Goal: Task Accomplishment & Management: Use online tool/utility

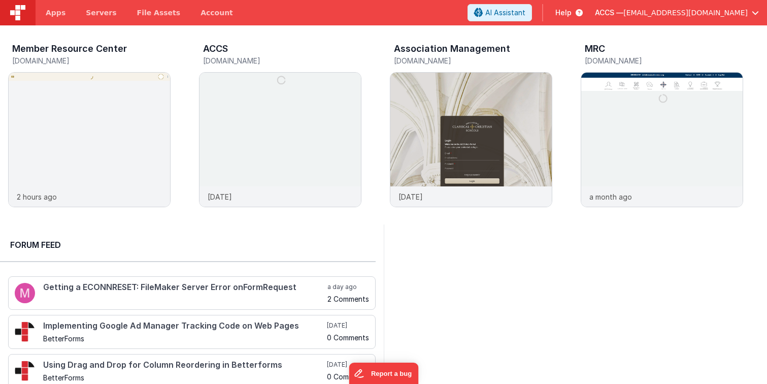
click at [750, 17] on button "ACCS — [EMAIL_ADDRESS][DOMAIN_NAME]" at bounding box center [677, 13] width 164 height 10
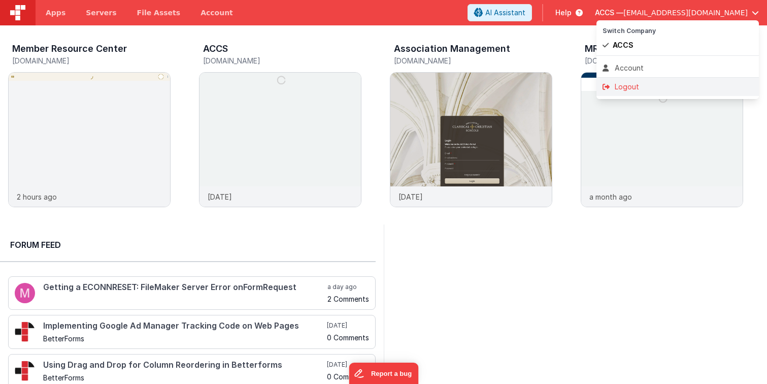
click at [670, 82] on div "Logout" at bounding box center [677, 87] width 150 height 10
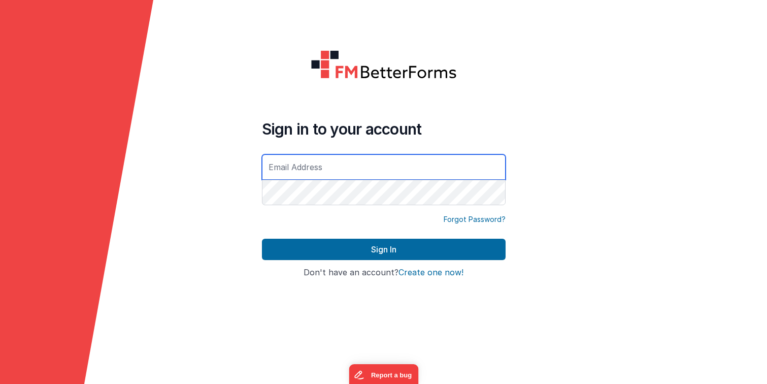
type input "rmertzic@accsedu.org"
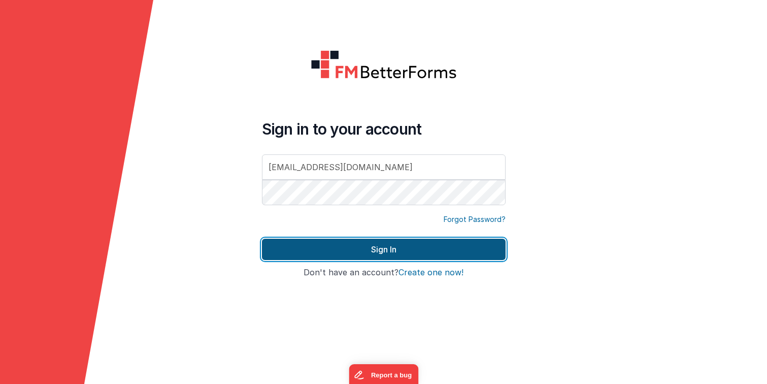
click at [391, 250] on button "Sign In" at bounding box center [384, 249] width 244 height 21
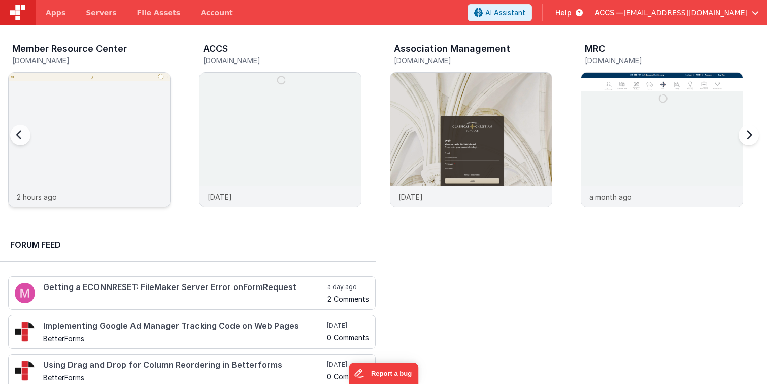
click at [97, 155] on img at bounding box center [89, 153] width 161 height 161
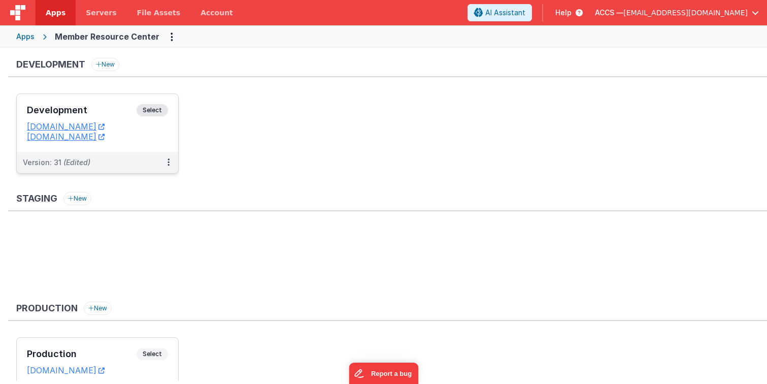
click at [119, 114] on h3 "Development" at bounding box center [82, 110] width 110 height 10
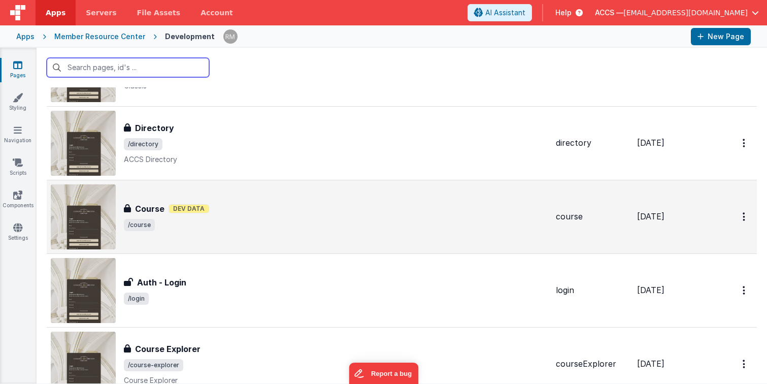
scroll to position [301, 0]
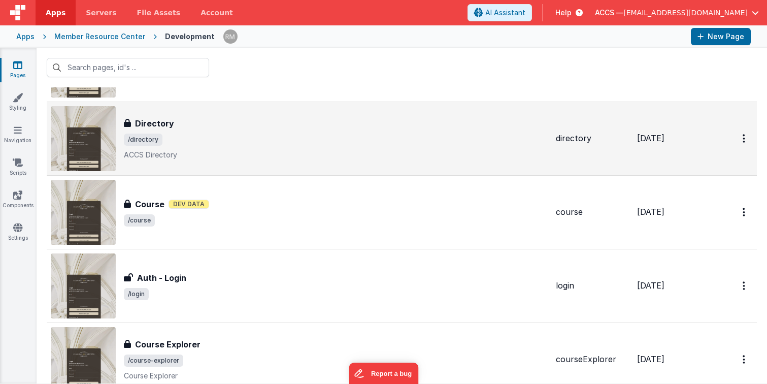
click at [242, 152] on p "ACCS Directory" at bounding box center [336, 155] width 424 height 10
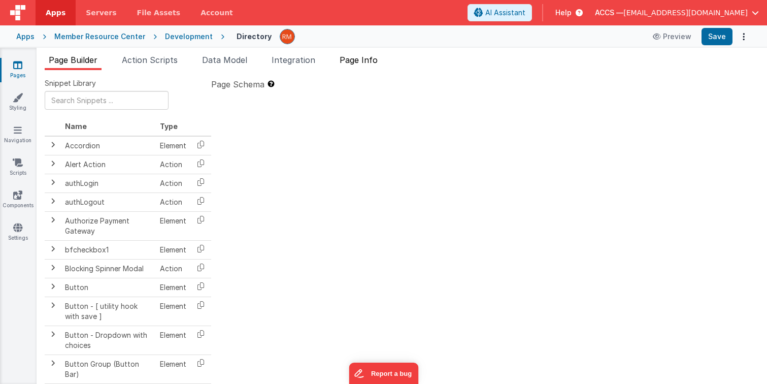
click at [367, 61] on span "Page Info" at bounding box center [359, 60] width 38 height 10
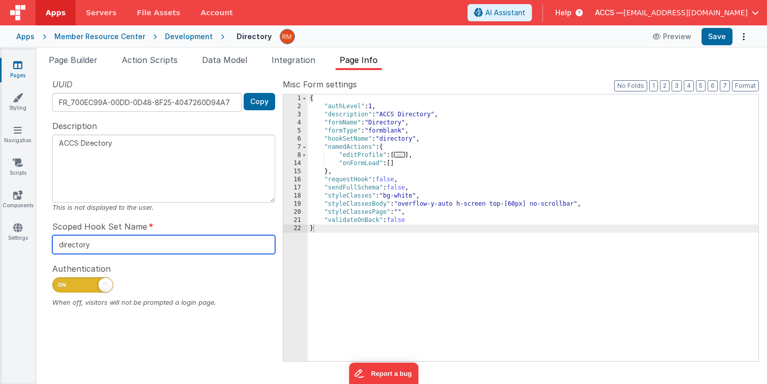
click at [224, 247] on input "directory" at bounding box center [163, 244] width 223 height 19
click at [298, 62] on span "Integration" at bounding box center [294, 60] width 44 height 10
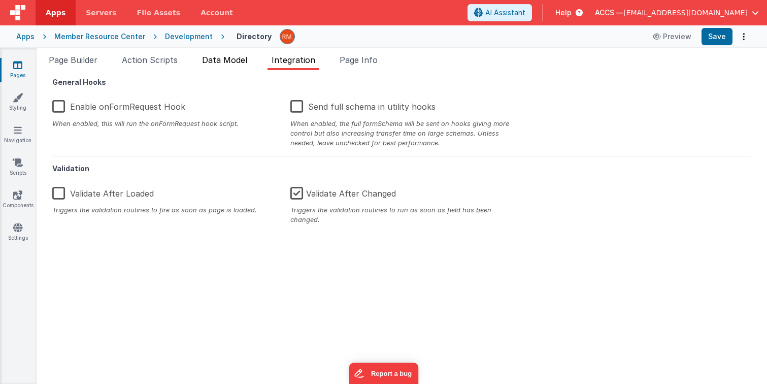
click at [226, 60] on span "Data Model" at bounding box center [224, 60] width 45 height 10
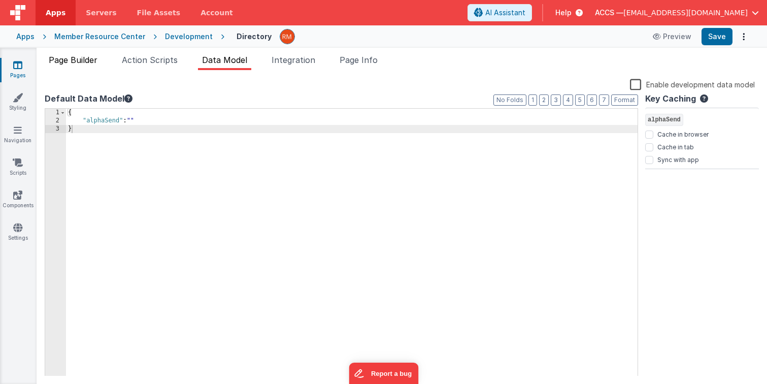
click at [87, 56] on span "Page Builder" at bounding box center [73, 60] width 49 height 10
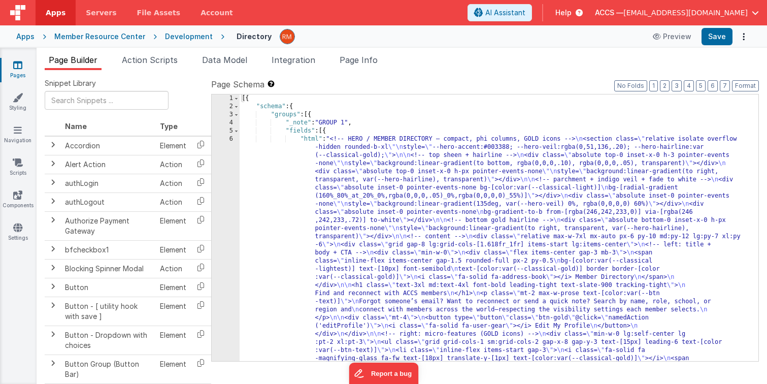
click at [311, 138] on div "[{ "schema" : { "groups" : [{ "_note" : "GROUP 1" , "fields" : [{ "html" : "<!-…" at bounding box center [499, 377] width 519 height 567
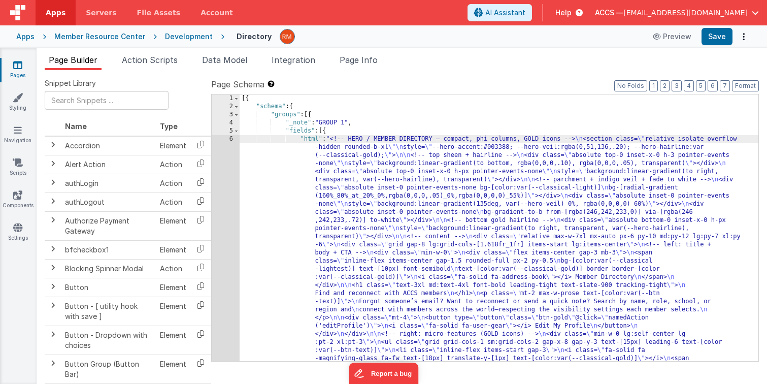
click at [232, 140] on div "6" at bounding box center [226, 281] width 28 height 292
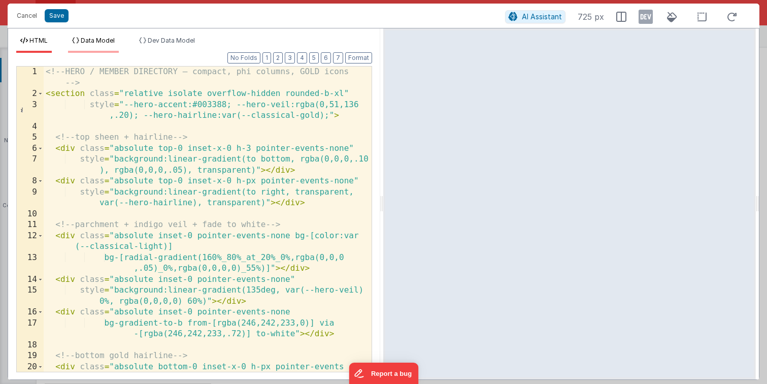
click at [104, 44] on span "Data Model" at bounding box center [98, 41] width 34 height 8
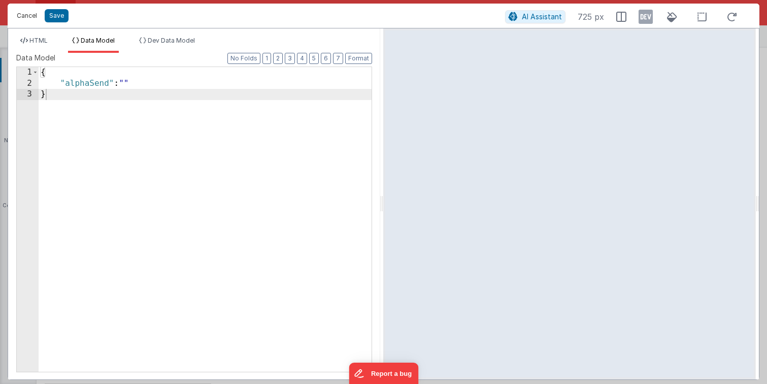
click at [32, 17] on button "Cancel" at bounding box center [27, 16] width 30 height 14
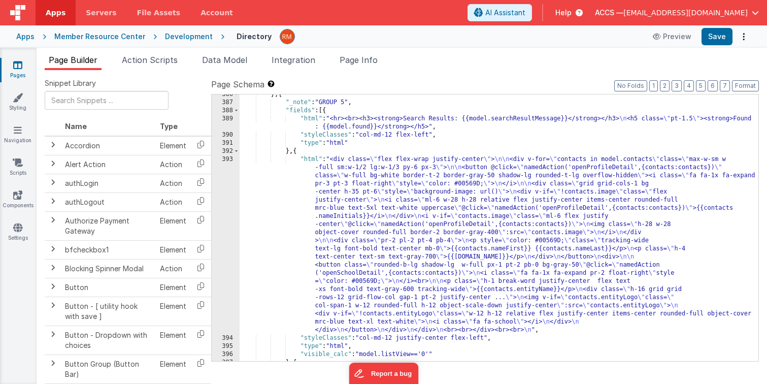
scroll to position [3938, 0]
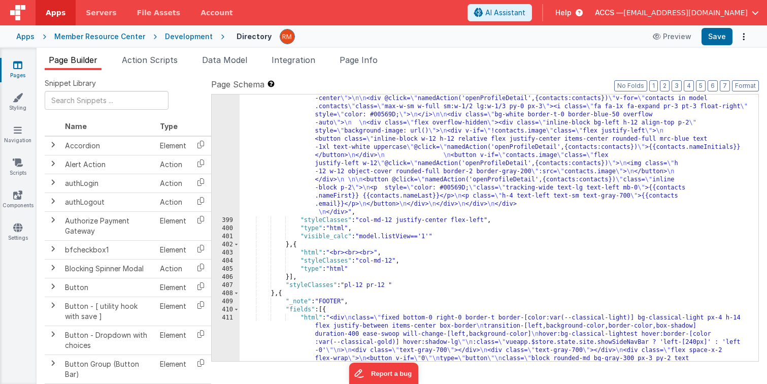
click at [380, 230] on div ""html" : "<div> \n <div @click= \" namedAction('openProfileDetail',{contacts:co…" at bounding box center [499, 320] width 519 height 469
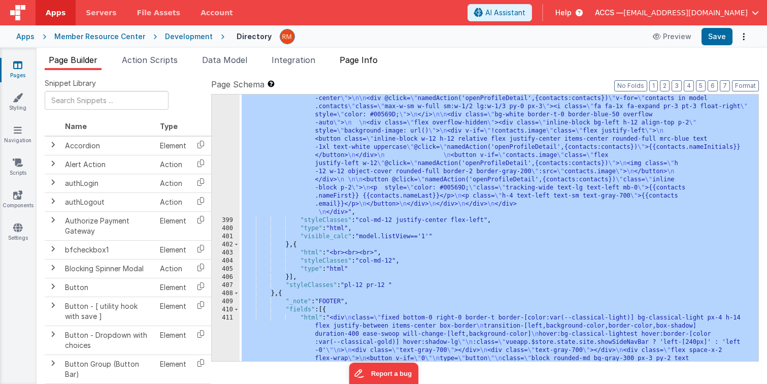
click at [367, 57] on span "Page Info" at bounding box center [359, 60] width 38 height 10
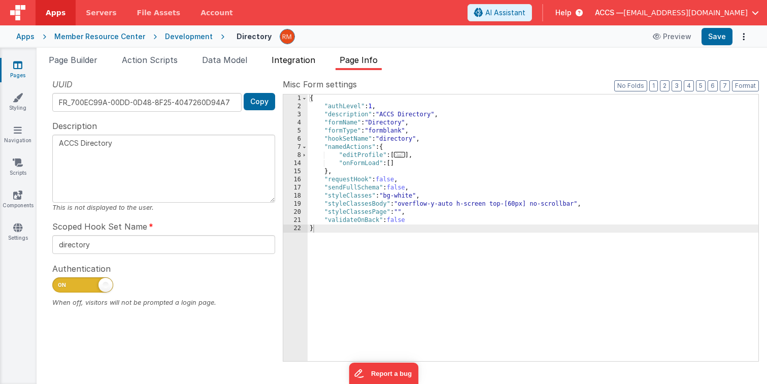
click at [284, 60] on span "Integration" at bounding box center [294, 60] width 44 height 10
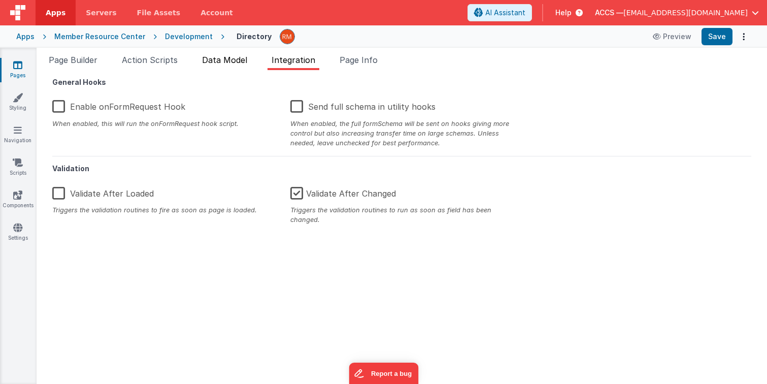
click at [223, 59] on span "Data Model" at bounding box center [224, 60] width 45 height 10
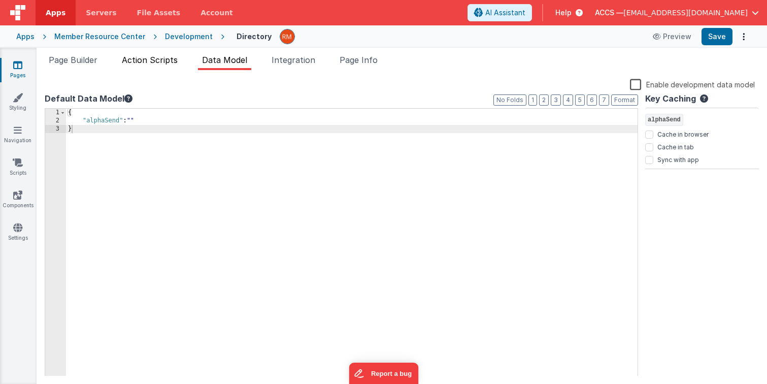
click at [174, 62] on span "Action Scripts" at bounding box center [150, 60] width 56 height 10
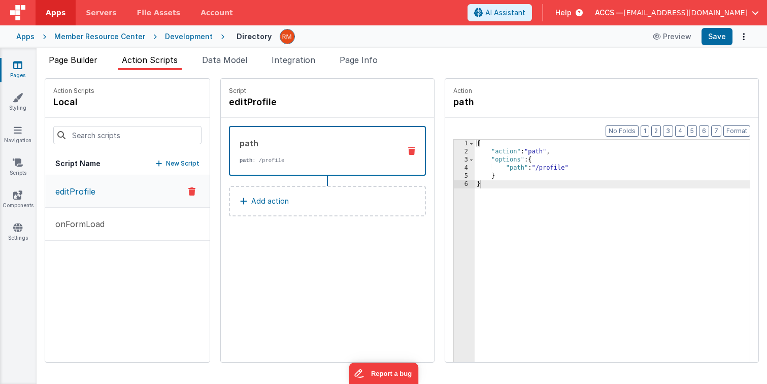
click at [83, 60] on span "Page Builder" at bounding box center [73, 60] width 49 height 10
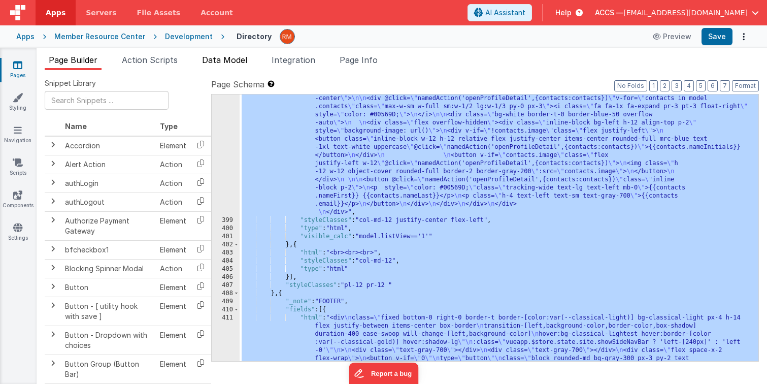
click at [228, 58] on span "Data Model" at bounding box center [224, 60] width 45 height 10
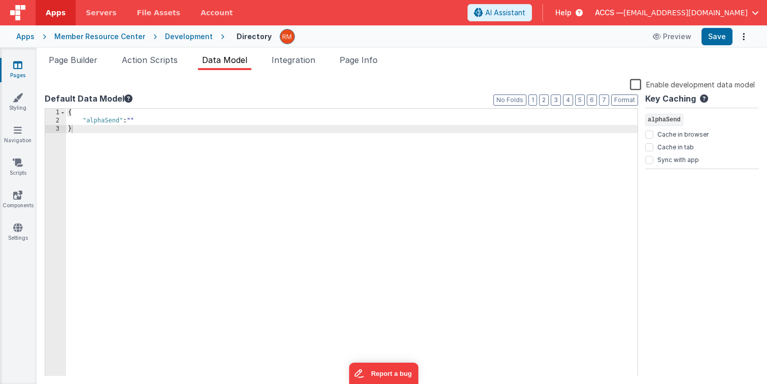
click at [634, 83] on label "Enable development data model" at bounding box center [692, 84] width 125 height 12
click at [0, 0] on input "Enable development data model" at bounding box center [0, 0] width 0 height 0
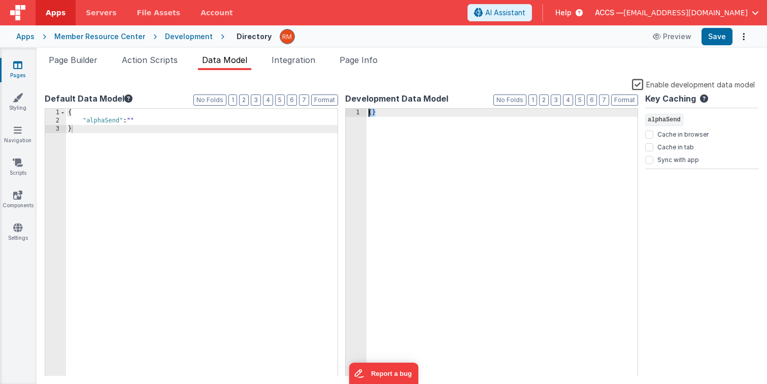
drag, startPoint x: 417, startPoint y: 127, endPoint x: 203, endPoint y: 27, distance: 236.1
click at [203, 27] on div "Apps Servers File Assets Account Some FUTURE Slot AI Assistant Help ACCS — rmer…" at bounding box center [383, 192] width 767 height 384
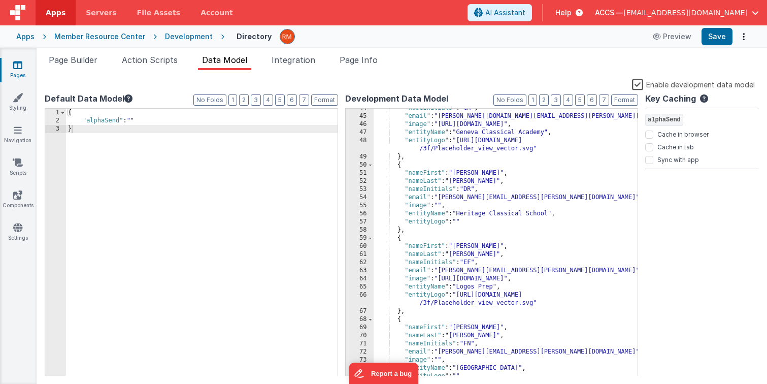
scroll to position [0, 0]
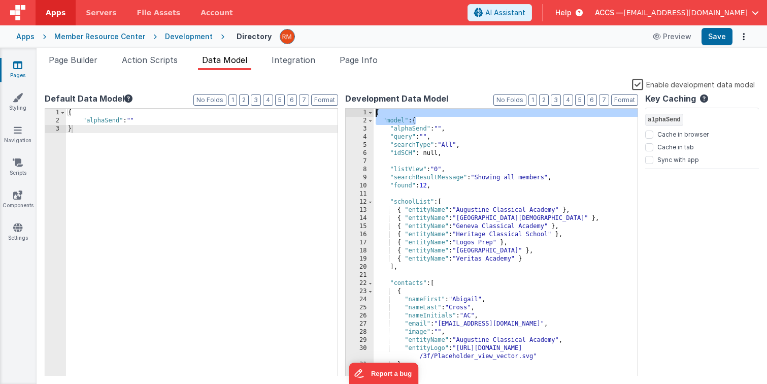
drag, startPoint x: 415, startPoint y: 122, endPoint x: 333, endPoint y: 110, distance: 82.6
click at [333, 110] on div "Default Data Model Format 7 6 5 4 3 2 1 No Folds 1 2 3 { "alphaSend" : "" } XXX…" at bounding box center [402, 233] width 714 height 283
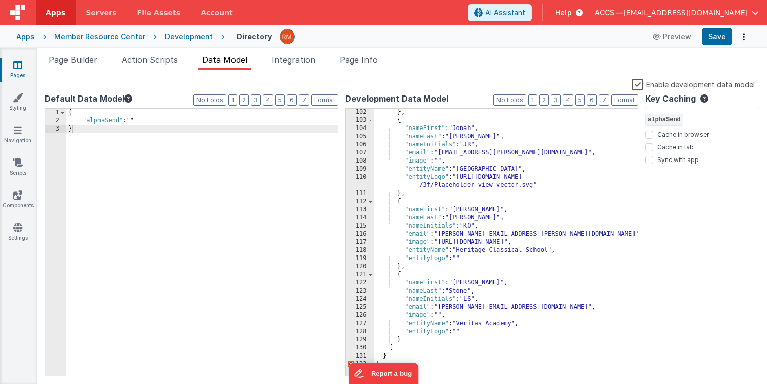
scroll to position [853, 0]
click at [446, 379] on div "Snippet Library Name Type Accordion Element Alert Action Action authLogin Actio…" at bounding box center [402, 227] width 730 height 314
click at [436, 374] on div "} , { "nameFirst" : "Jonah" , "nameLast" : "Reed" , "nameInitials" : "JR" , "em…" at bounding box center [506, 250] width 264 height 284
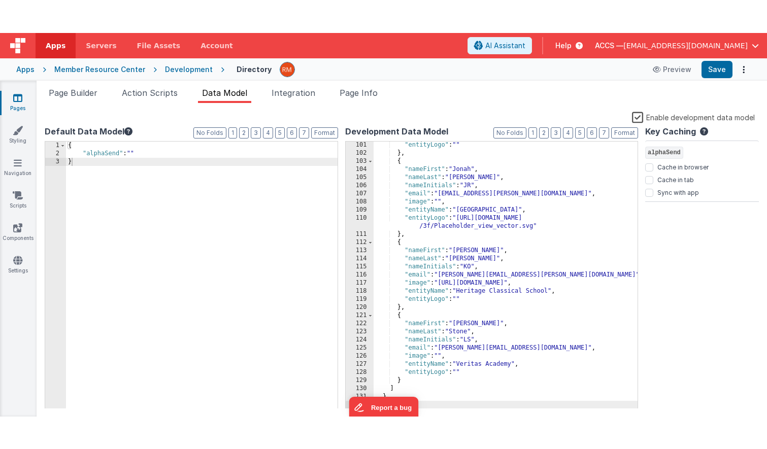
scroll to position [845, 0]
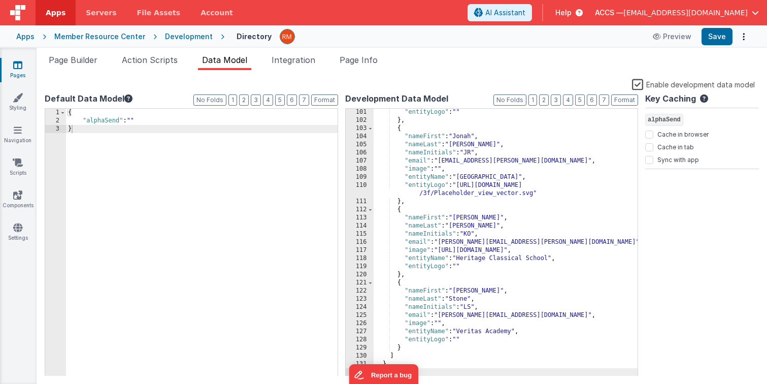
click at [459, 348] on div ""entityLogo" : "" } , { "nameFirst" : "Jonah" , "nameLast" : "Reed" , "nameInit…" at bounding box center [506, 250] width 264 height 284
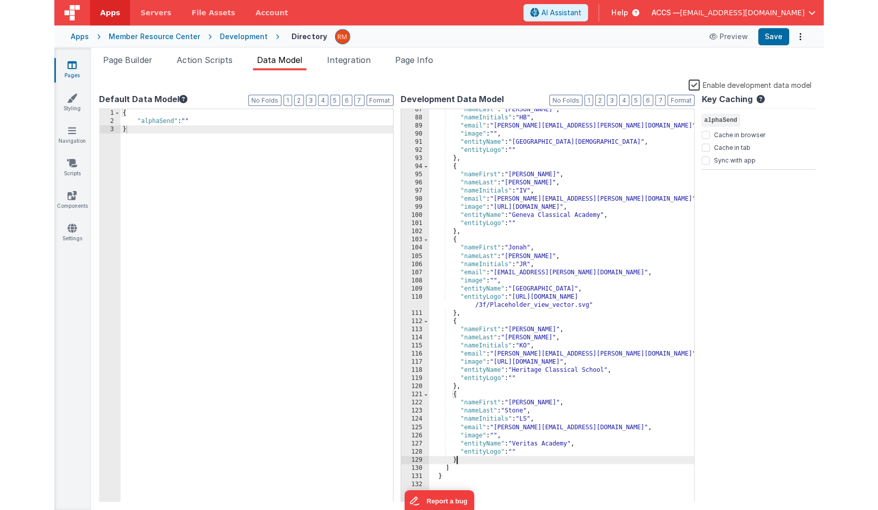
scroll to position [719, 0]
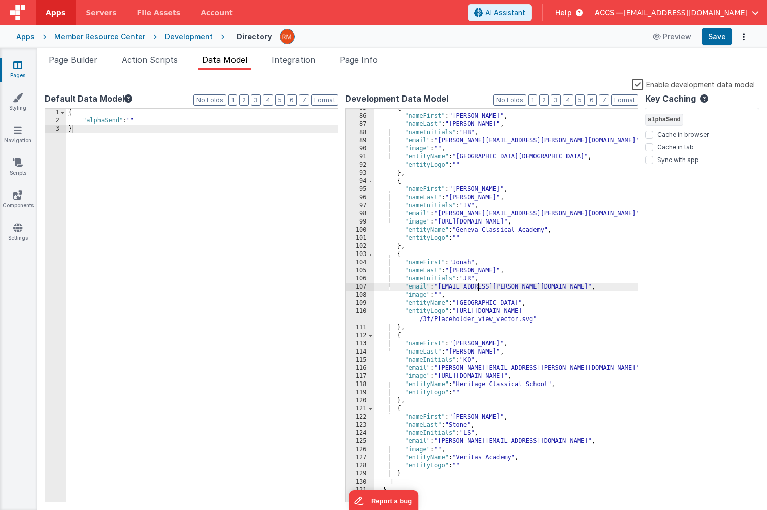
drag, startPoint x: 478, startPoint y: 286, endPoint x: 474, endPoint y: 417, distance: 130.5
click at [474, 383] on div "{ "nameFirst" : "Henry" , "nameLast" : "Booker" , "nameInitials" : "HB" , "emai…" at bounding box center [506, 309] width 264 height 410
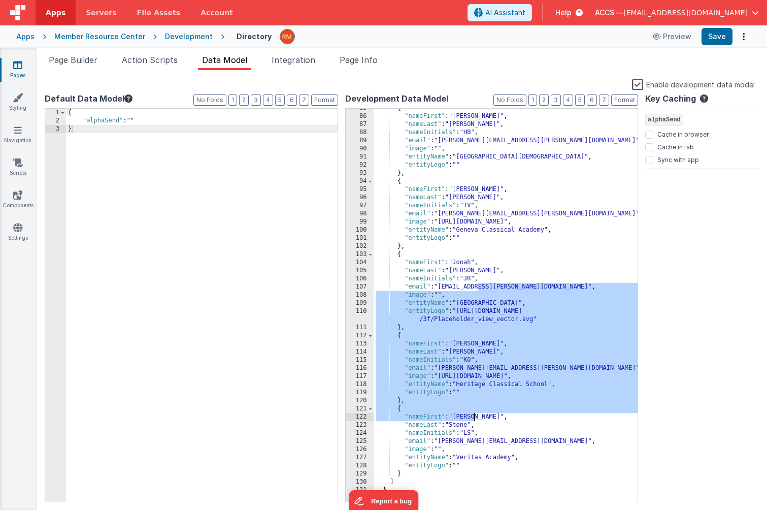
click at [455, 383] on div "{ "nameFirst" : "Henry" , "nameLast" : "Booker" , "nameInitials" : "HB" , "emai…" at bounding box center [506, 309] width 264 height 410
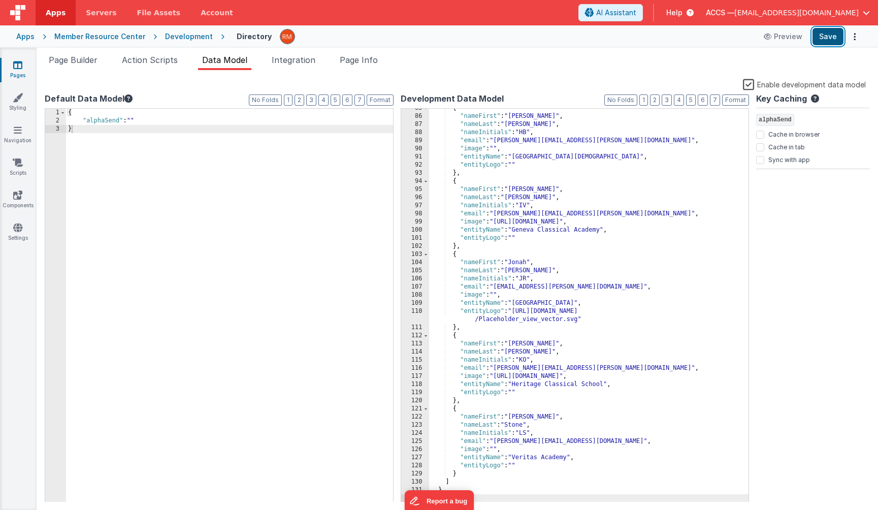
click at [766, 36] on button "Save" at bounding box center [827, 36] width 31 height 17
click at [79, 59] on span "Page Builder" at bounding box center [73, 60] width 49 height 10
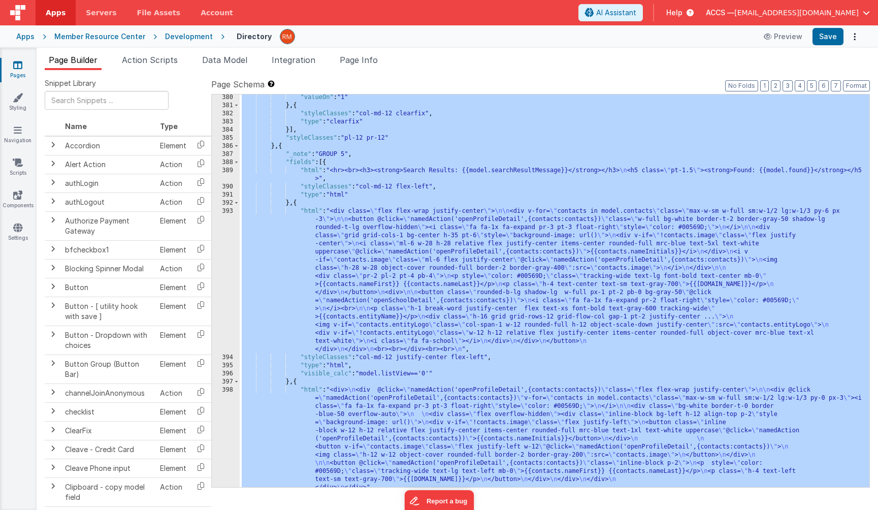
scroll to position [3323, 0]
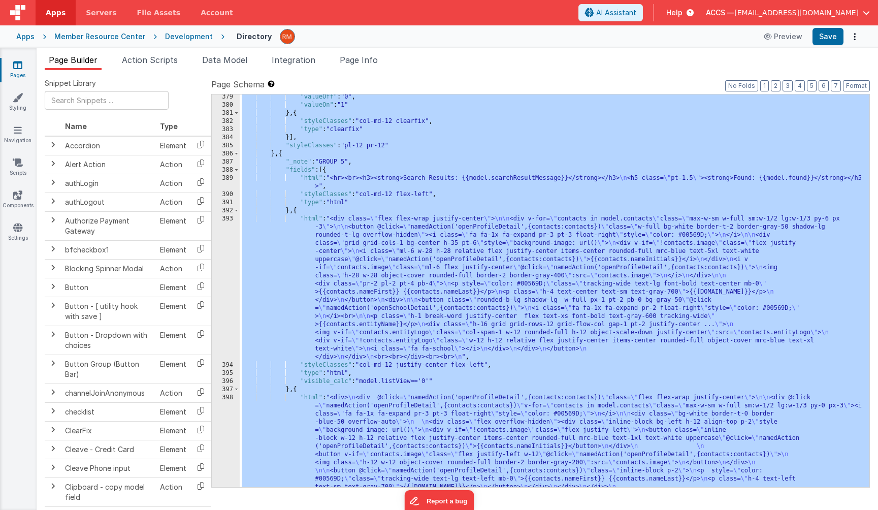
click at [311, 219] on div ""valueOff" : "0" , "valueOn" : "1" } , { "styleClasses" : "col-md-12 clearfix" …" at bounding box center [554, 346] width 629 height 506
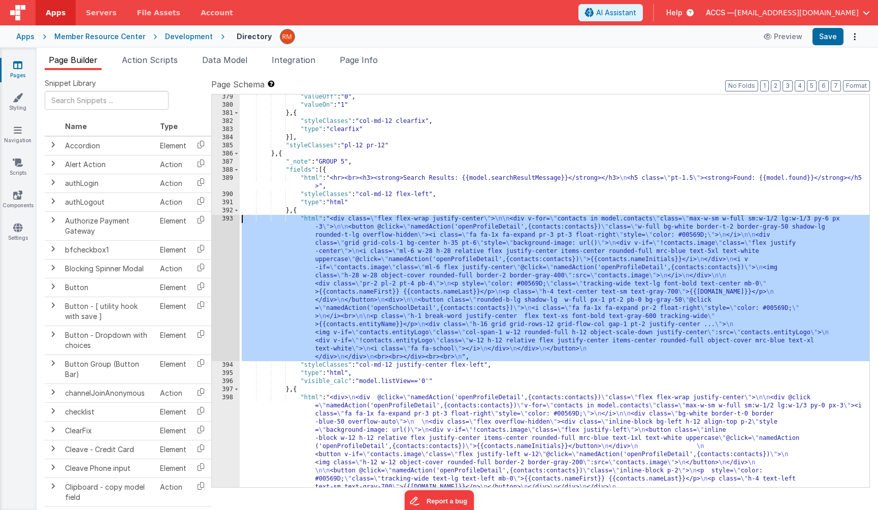
click at [226, 222] on div "393" at bounding box center [226, 288] width 28 height 146
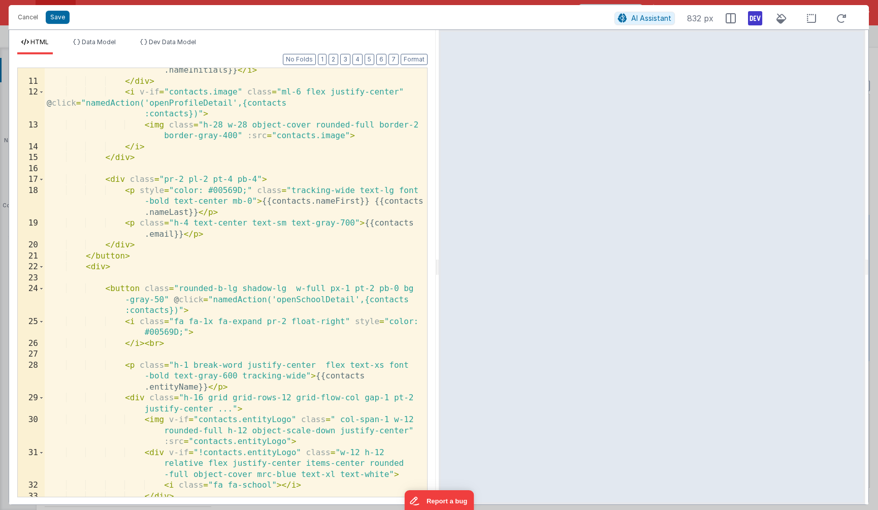
scroll to position [270, 0]
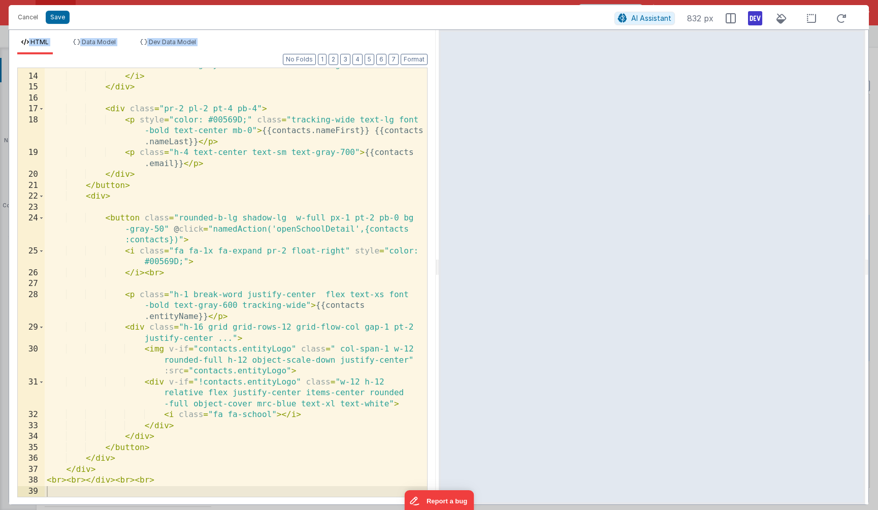
drag, startPoint x: 168, startPoint y: 497, endPoint x: 20, endPoint y: 40, distance: 480.2
click at [20, 40] on div "HTML Data Model Dev Data Model Format 7 6 5 4 3 2 1 No Folds 13 14 15 16 17 18 …" at bounding box center [222, 271] width 426 height 466
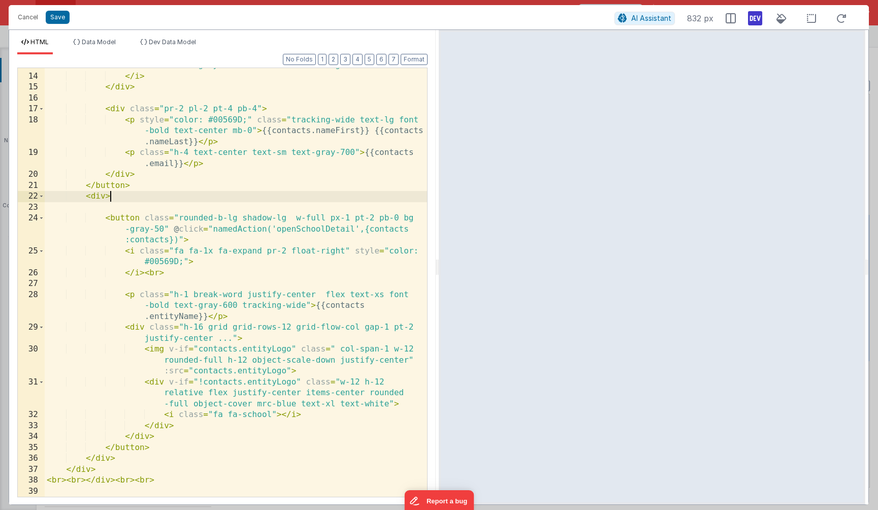
click at [194, 196] on div "< img class = "h-28 w-28 object-cover rounded-full border-2 border-gray-400" :s…" at bounding box center [236, 279] width 382 height 461
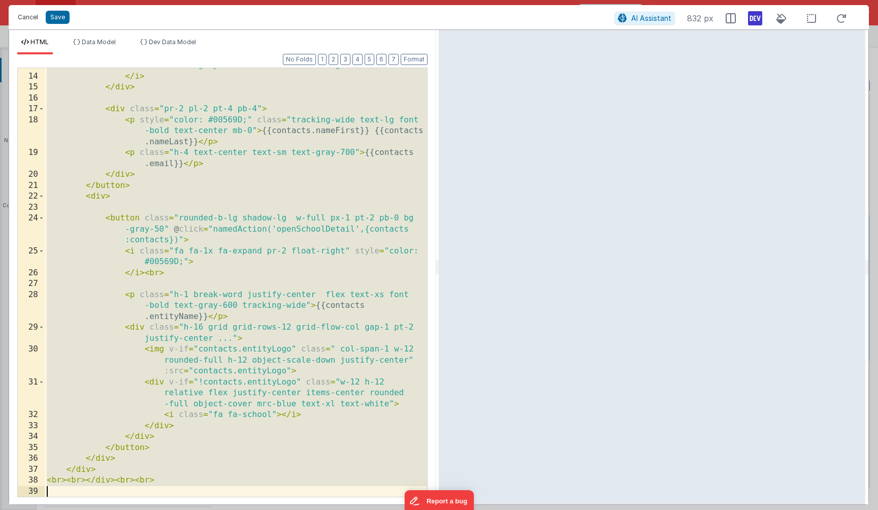
click at [30, 17] on button "Cancel" at bounding box center [28, 17] width 30 height 14
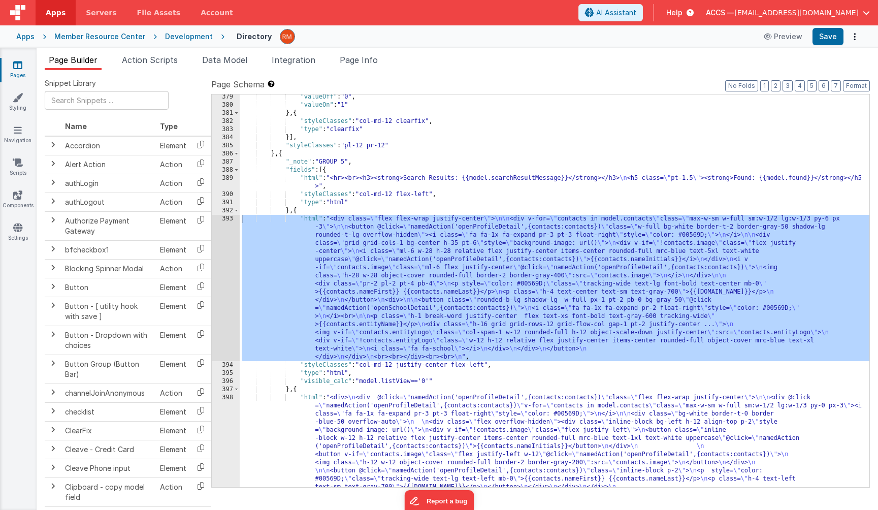
click at [311, 222] on div ""valueOff" : "0" , "valueOn" : "1" } , { "styleClasses" : "col-md-12 clearfix" …" at bounding box center [554, 346] width 629 height 506
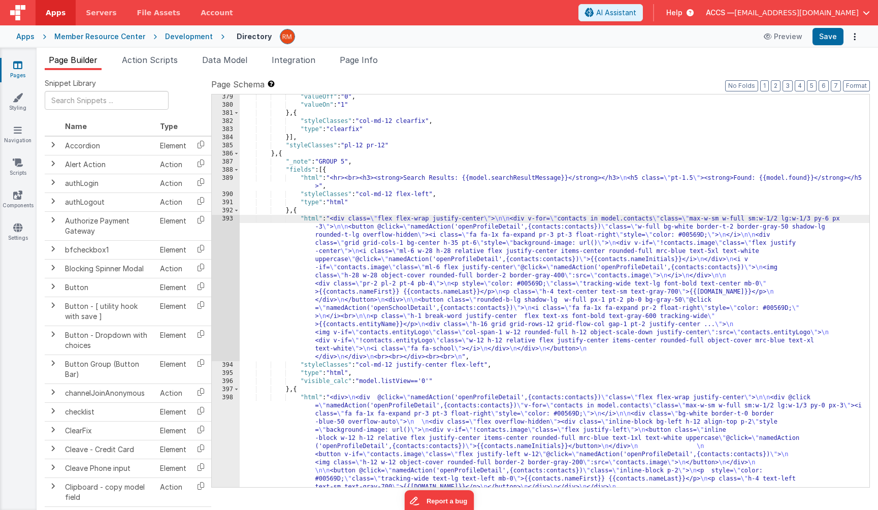
click at [224, 219] on div "393" at bounding box center [226, 288] width 28 height 146
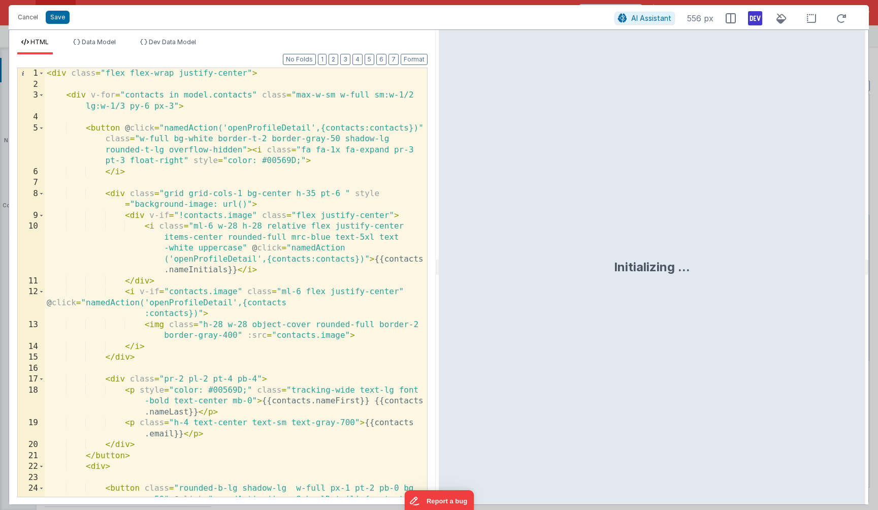
click at [281, 321] on div "< div class = "flex flex-wrap justify-center" > < div v-for = "contacts in mode…" at bounding box center [236, 304] width 382 height 472
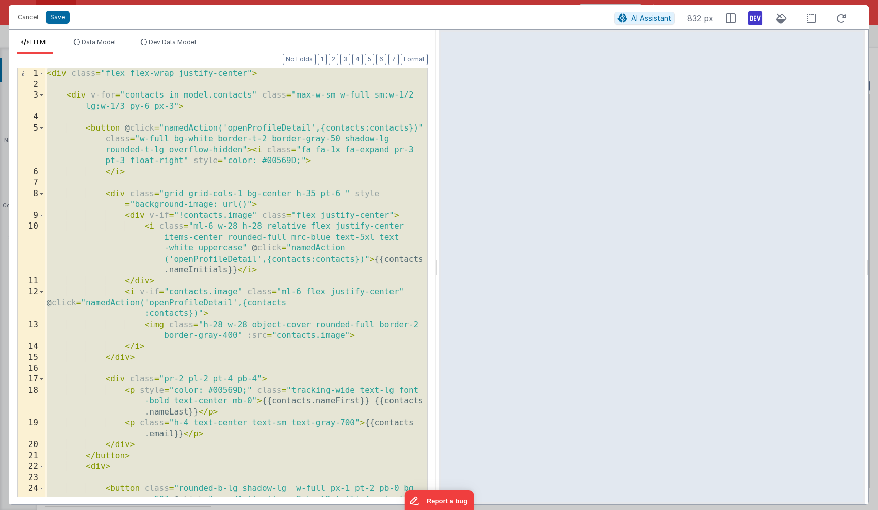
click at [257, 225] on div "< div class = "flex flex-wrap justify-center" > < div v-for = "contacts in mode…" at bounding box center [236, 304] width 382 height 472
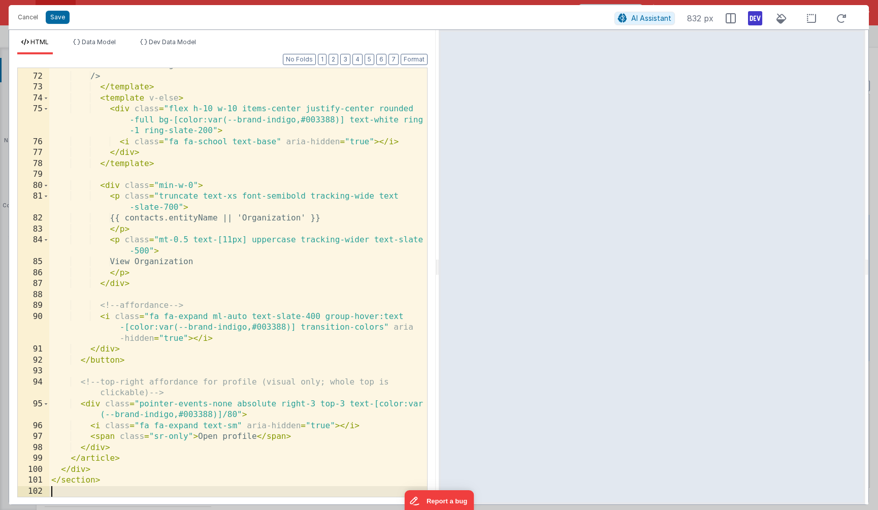
scroll to position [957, 0]
click at [55, 17] on button "Save" at bounding box center [58, 17] width 24 height 13
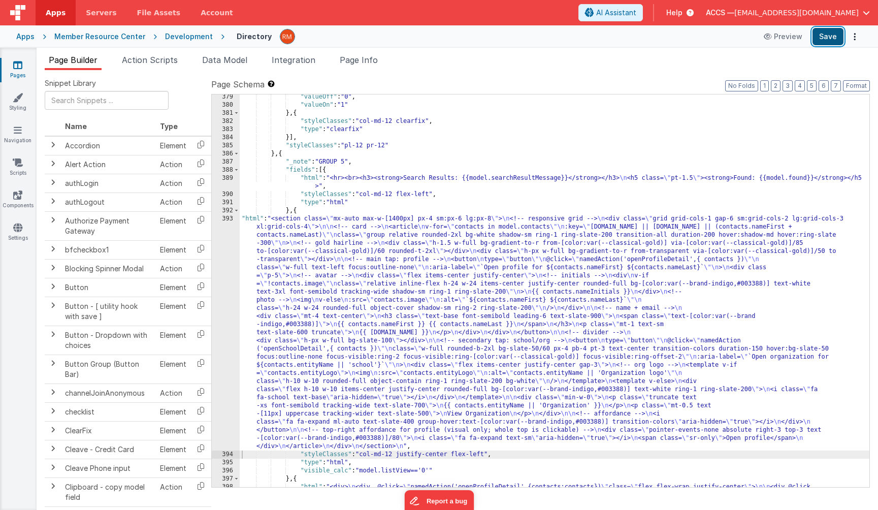
click at [766, 38] on button "Save" at bounding box center [827, 36] width 31 height 17
click at [252, 218] on div ""valueOff" : "0" , "valueOn" : "1" } , { "styleClasses" : "col-md-12 clearfix" …" at bounding box center [554, 346] width 629 height 506
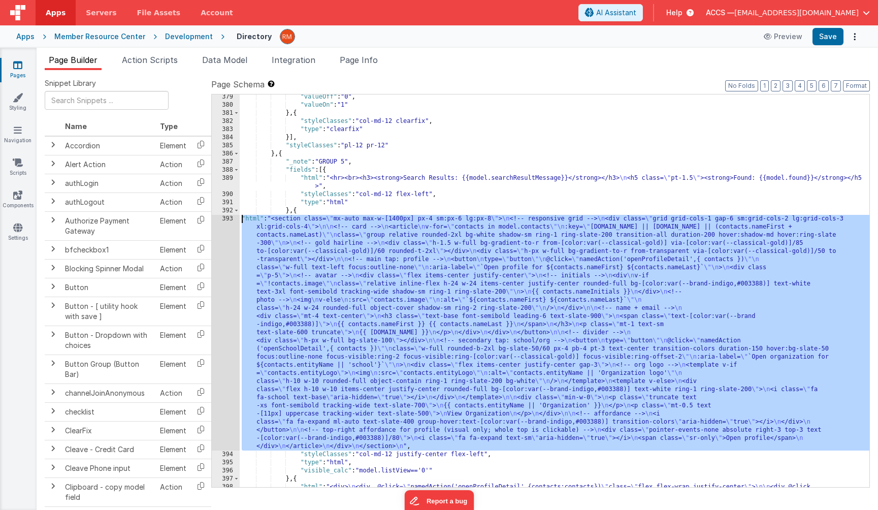
click at [228, 217] on div "393" at bounding box center [226, 332] width 28 height 235
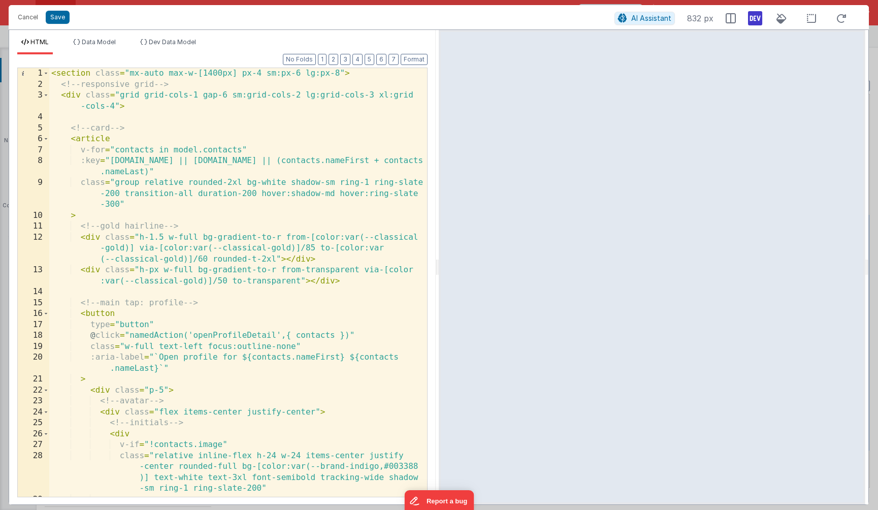
scroll to position [0, 0]
click at [233, 338] on div "< section class = "mx-auto max-w-[1400px] px-4 sm:px-6 lg:px-8" > <!-- responsi…" at bounding box center [238, 293] width 378 height 450
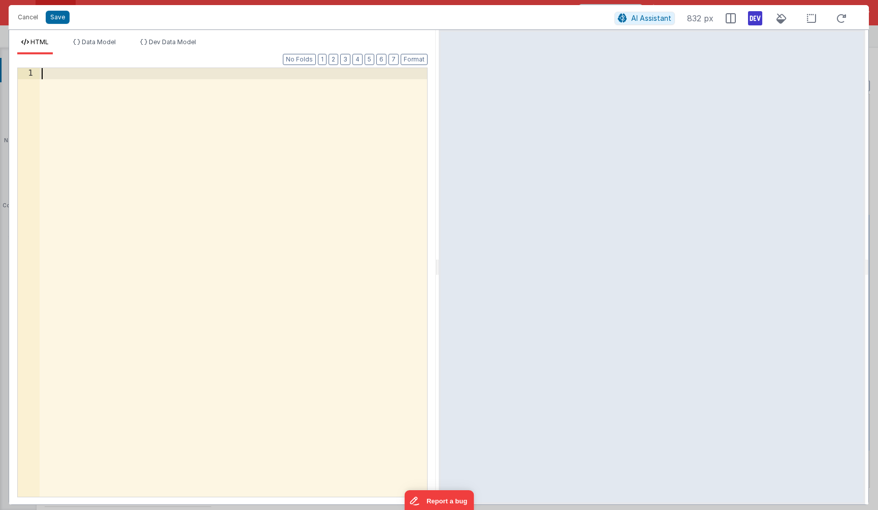
scroll to position [804, 0]
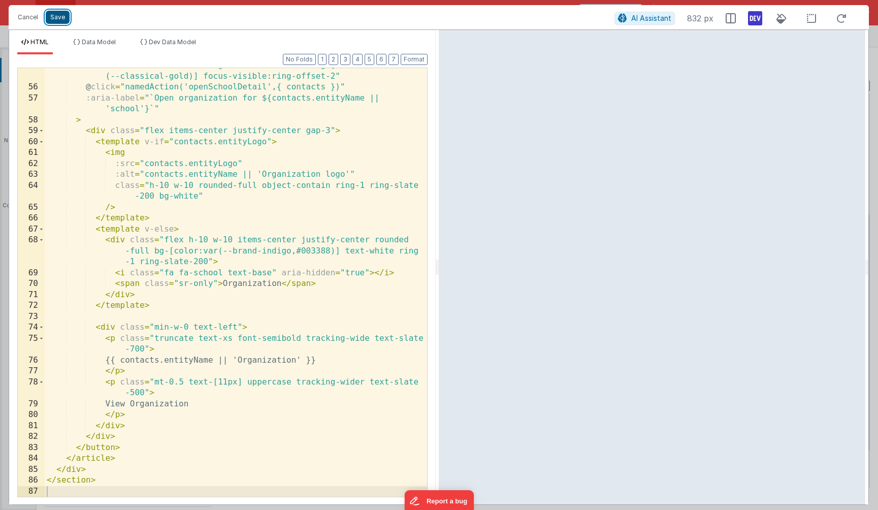
click at [65, 22] on button "Save" at bounding box center [58, 17] width 24 height 13
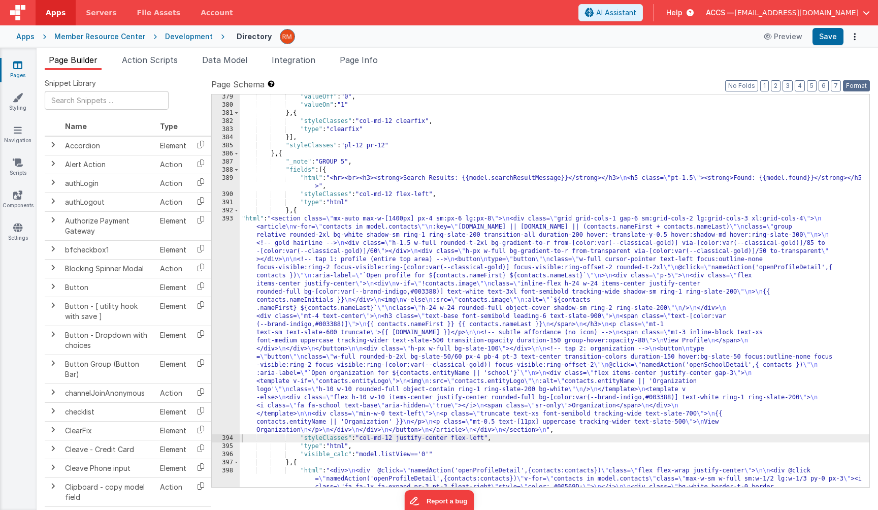
click at [766, 88] on button "Format" at bounding box center [855, 85] width 27 height 11
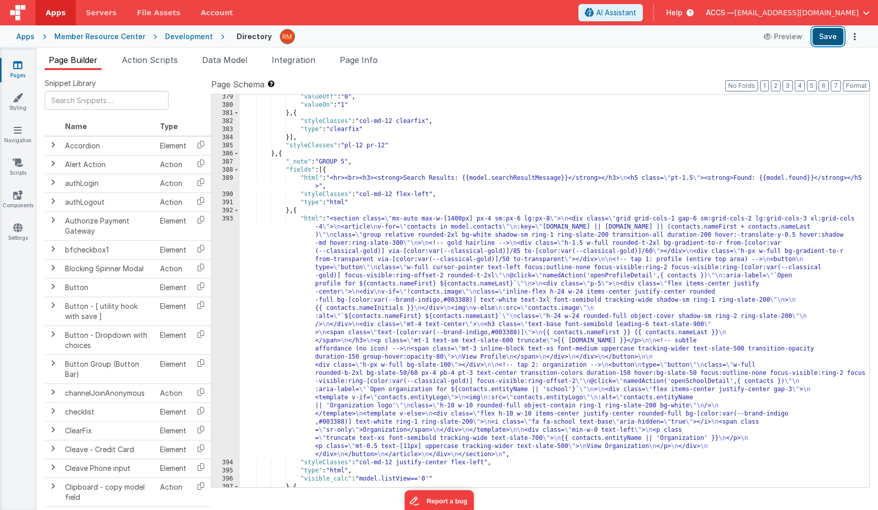
click at [766, 36] on button "Save" at bounding box center [827, 36] width 31 height 17
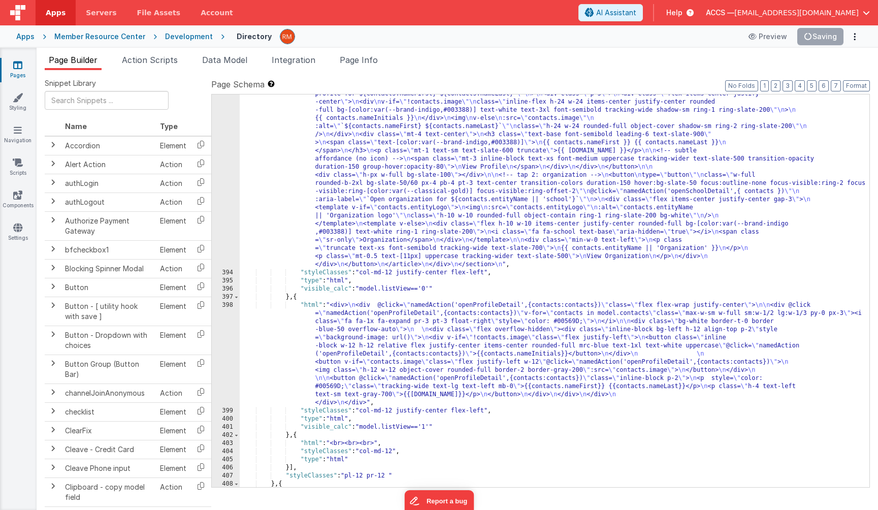
scroll to position [3513, 0]
click at [312, 306] on div ""html" : "<section class= \" mx-auto max-w-[1400px] px-4 sm:px-6 lg:px-8 \" > \…" at bounding box center [554, 347] width 629 height 644
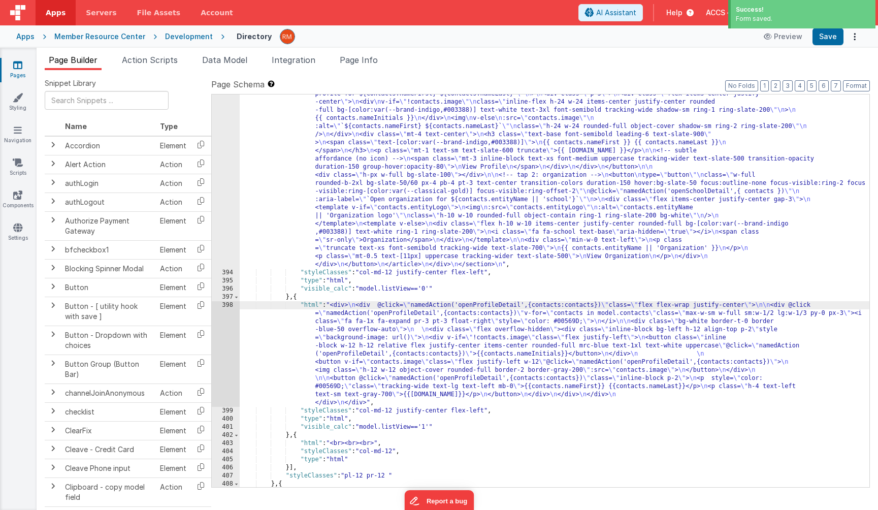
click at [230, 306] on div "398" at bounding box center [226, 354] width 28 height 106
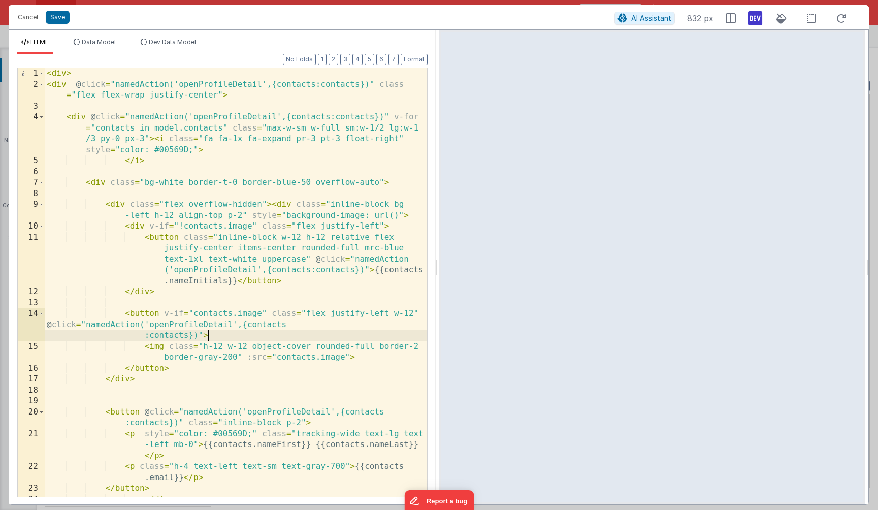
scroll to position [0, 0]
click at [295, 330] on div "< div > < div @ click = "namedAction('openProfileDetail',{contacts:contacts})" …" at bounding box center [236, 293] width 382 height 450
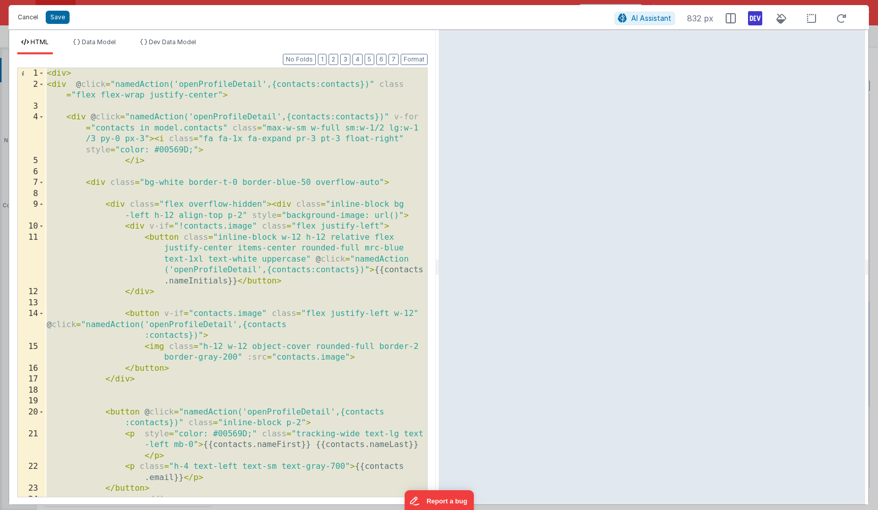
click at [26, 16] on button "Cancel" at bounding box center [28, 17] width 30 height 14
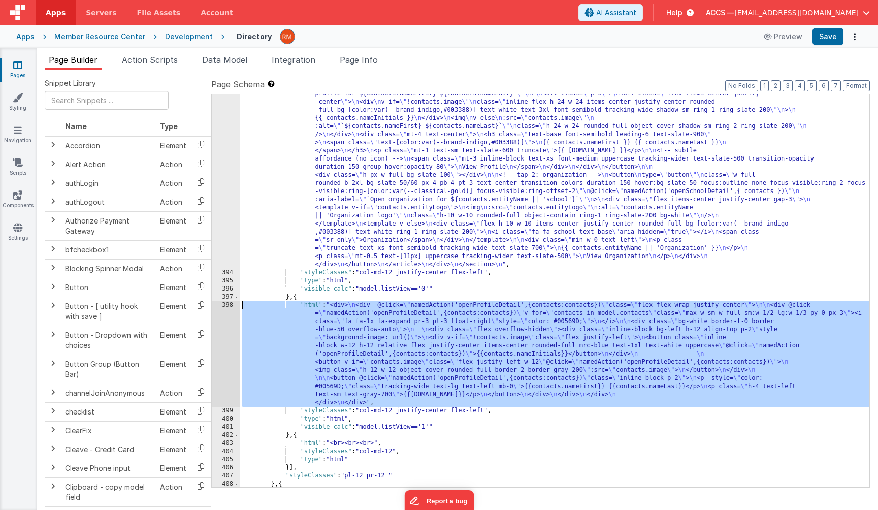
click at [311, 308] on div ""html" : "<section class= \" mx-auto max-w-[1400px] px-4 sm:px-6 lg:px-8 \" > \…" at bounding box center [554, 347] width 629 height 644
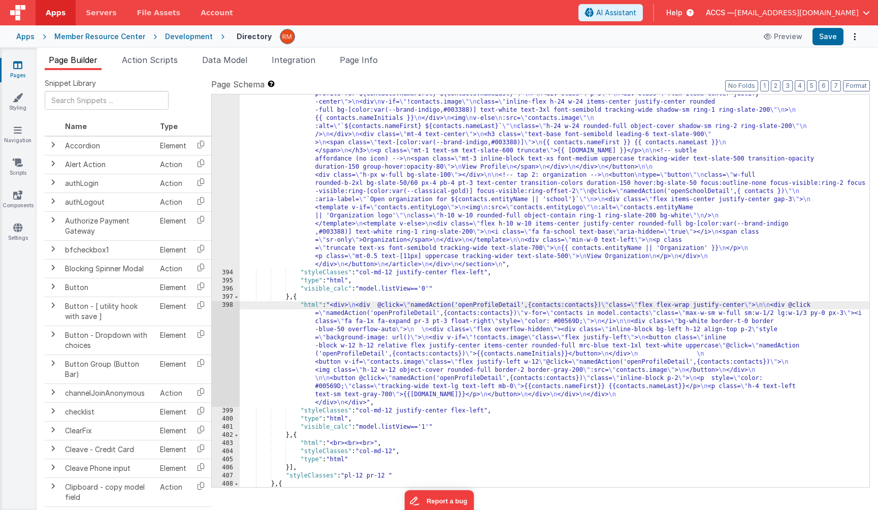
click at [230, 302] on div "398" at bounding box center [226, 354] width 28 height 106
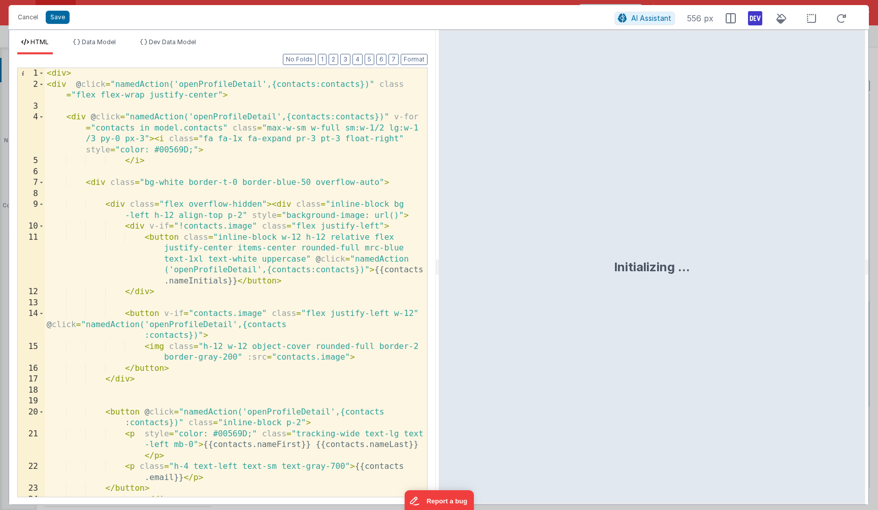
click at [279, 312] on div "< div > < div @ click = "namedAction('openProfileDetail',{contacts:contacts})" …" at bounding box center [236, 293] width 382 height 450
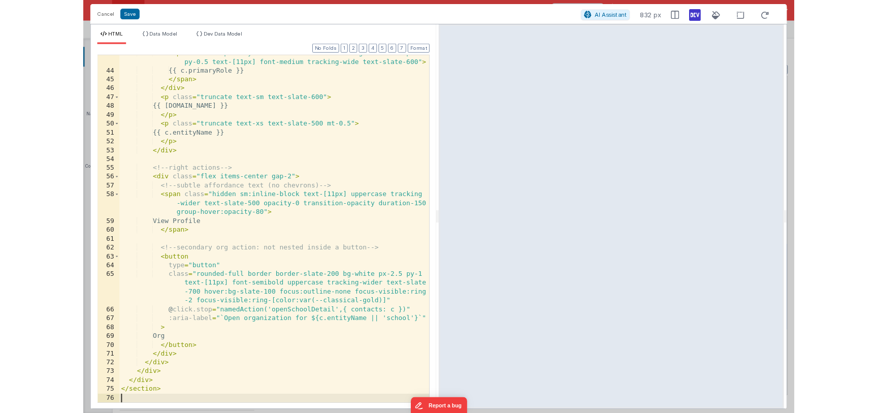
scroll to position [608, 0]
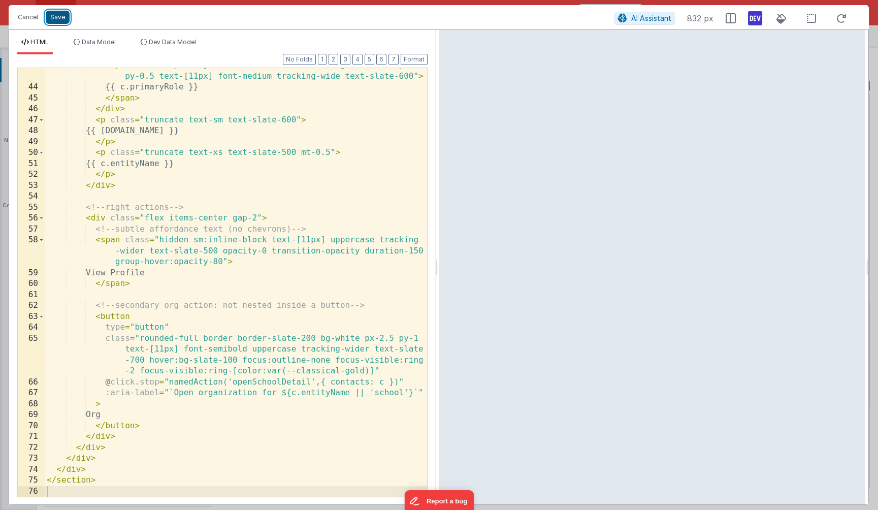
click at [56, 20] on button "Save" at bounding box center [58, 17] width 24 height 13
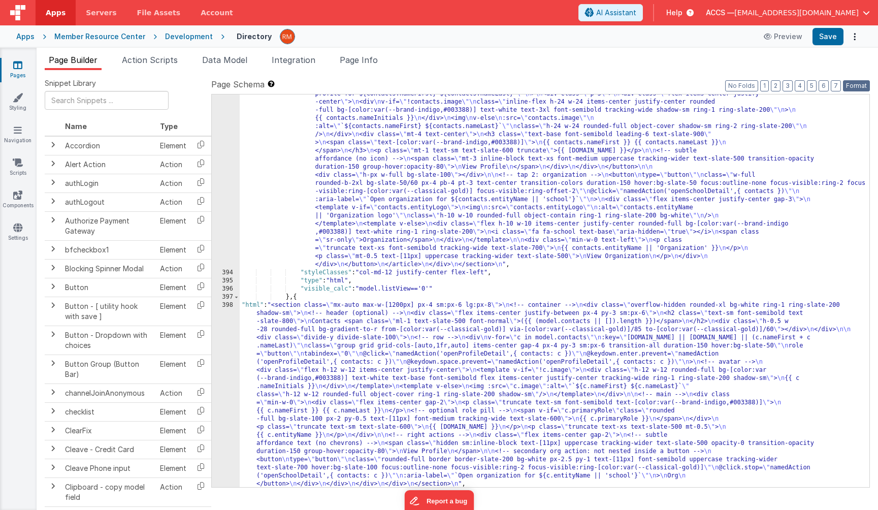
click at [766, 85] on button "Format" at bounding box center [855, 85] width 27 height 11
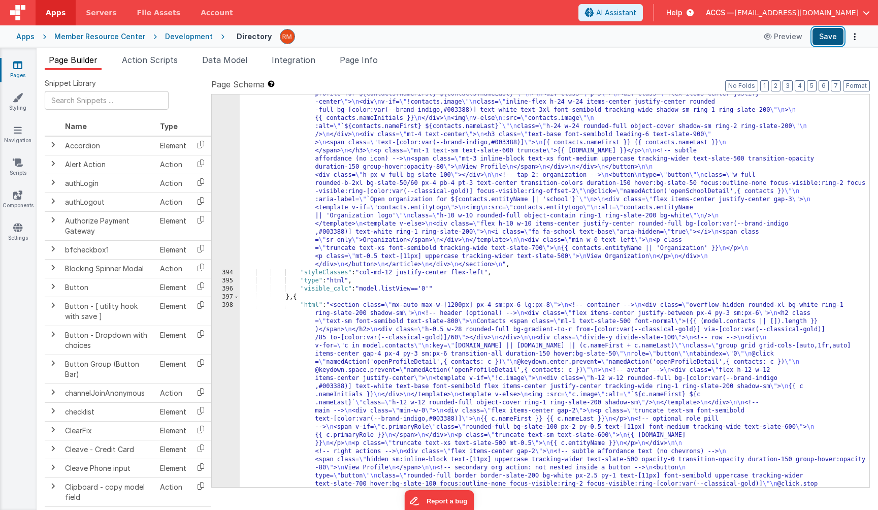
click at [766, 38] on button "Save" at bounding box center [827, 36] width 31 height 17
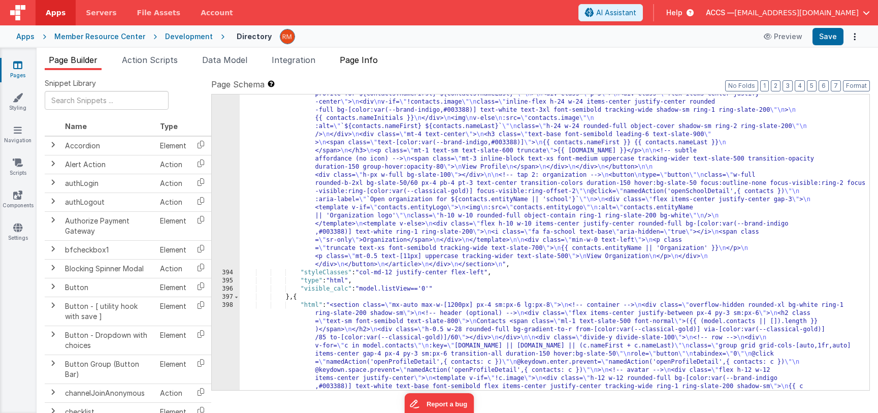
click at [369, 61] on span "Page Info" at bounding box center [359, 60] width 38 height 10
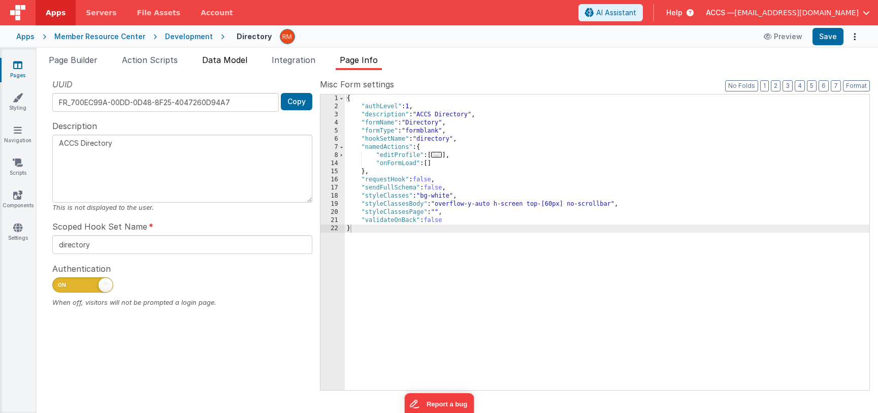
click at [228, 62] on span "Data Model" at bounding box center [224, 60] width 45 height 10
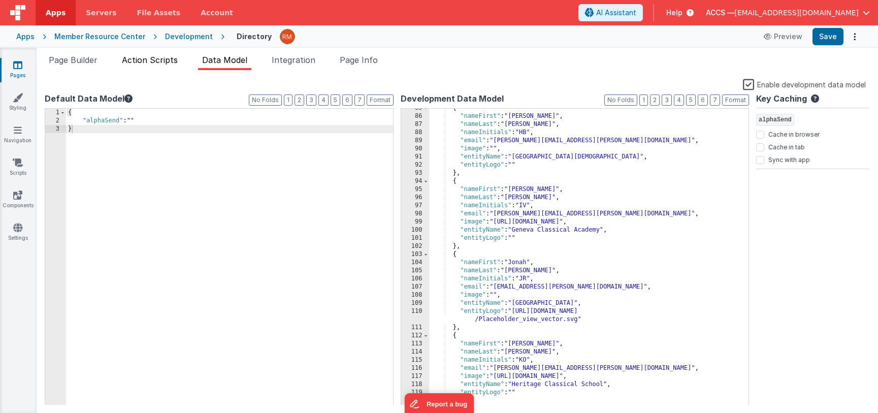
click at [146, 59] on span "Action Scripts" at bounding box center [150, 60] width 56 height 10
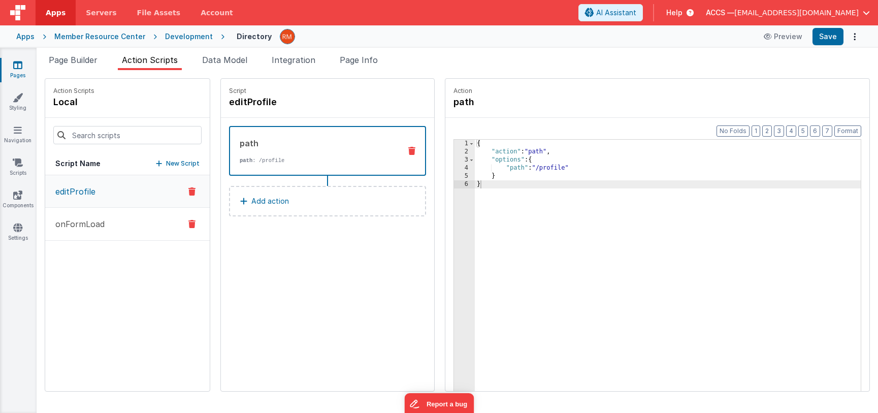
click at [93, 223] on p "onFormLoad" at bounding box center [76, 224] width 55 height 12
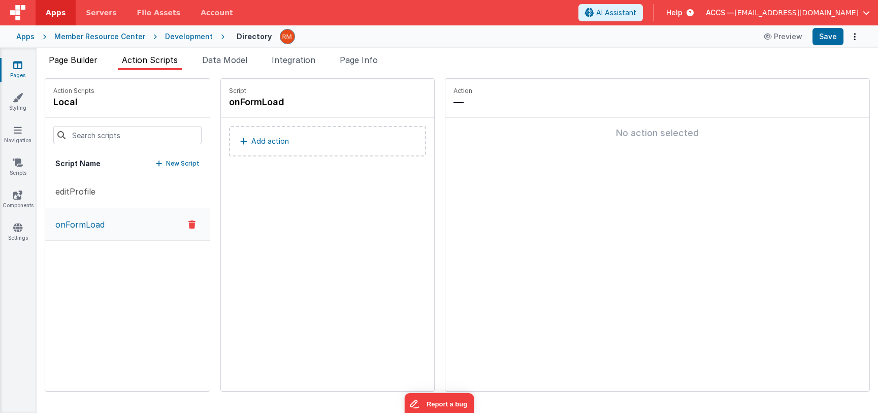
click at [60, 62] on span "Page Builder" at bounding box center [73, 60] width 49 height 10
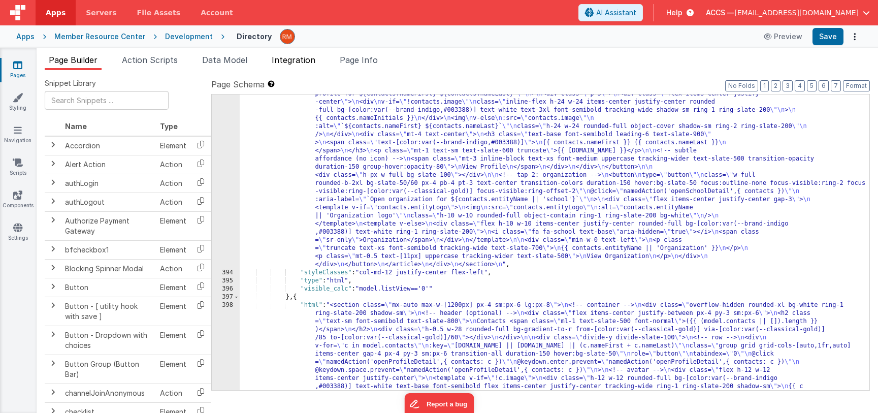
click at [304, 62] on span "Integration" at bounding box center [294, 60] width 44 height 10
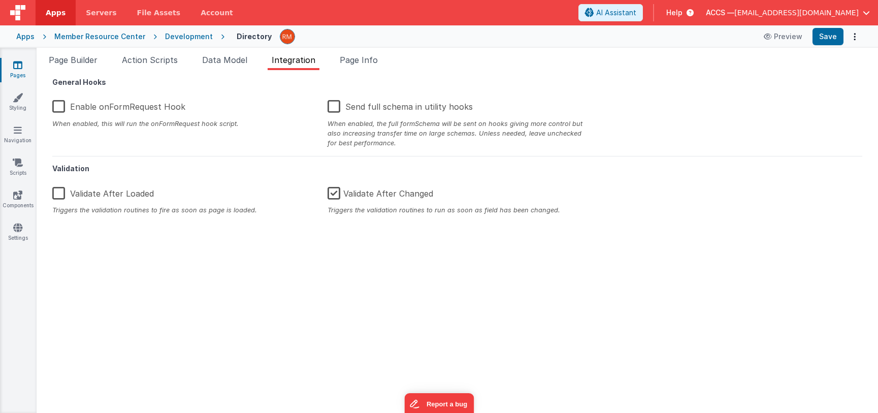
click at [61, 110] on label "Enable onFormRequest Hook" at bounding box center [118, 105] width 133 height 22
click at [0, 0] on input "Enable onFormRequest Hook" at bounding box center [0, 0] width 0 height 0
click at [766, 35] on button "Save" at bounding box center [827, 36] width 31 height 17
click at [17, 132] on icon at bounding box center [18, 130] width 8 height 10
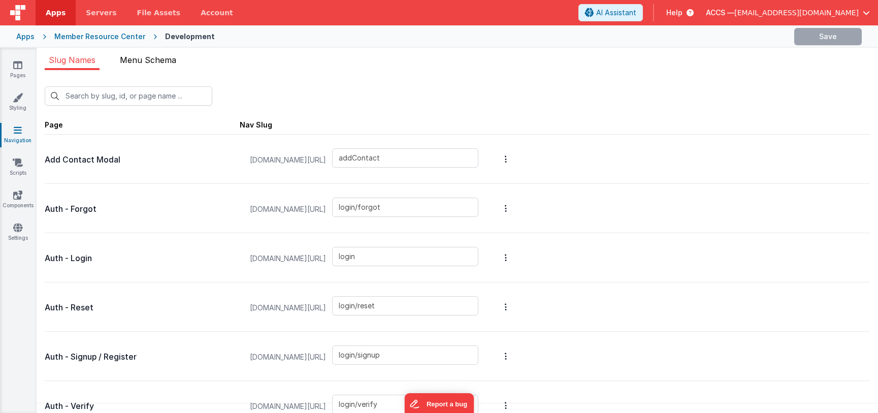
click at [160, 68] on li "Menu Schema" at bounding box center [148, 62] width 64 height 16
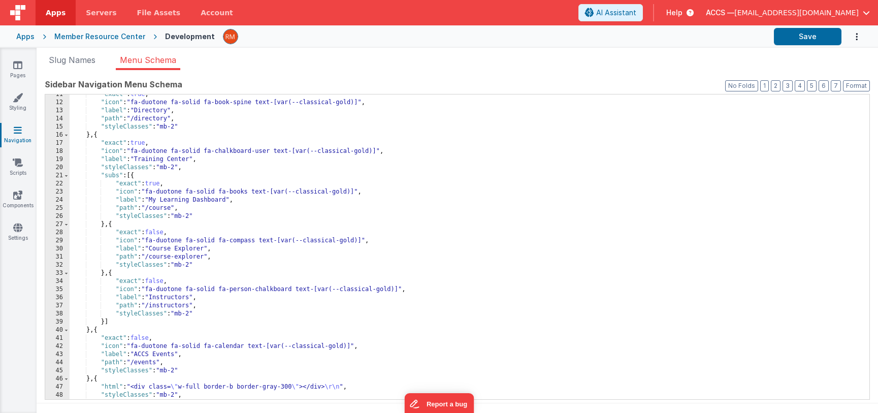
scroll to position [106, 0]
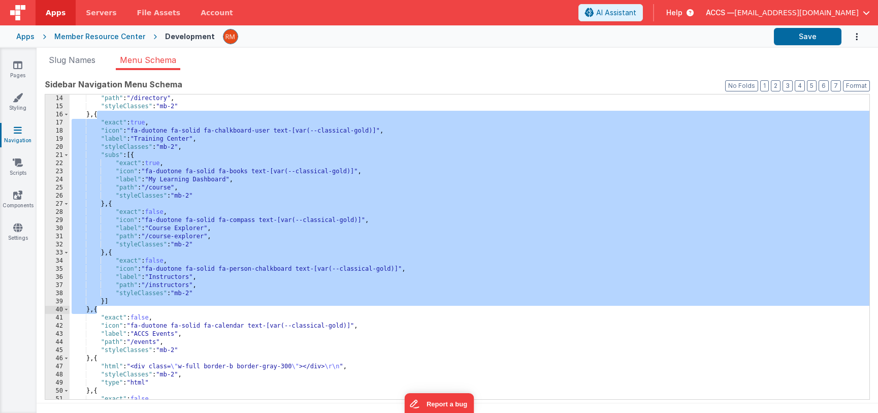
drag, startPoint x: 97, startPoint y: 114, endPoint x: 95, endPoint y: 312, distance: 198.4
click at [95, 312] on div ""path" : "/directory" , "styleClasses" : "mb-2" } , { "exact" : true , "icon" :…" at bounding box center [469, 254] width 799 height 321
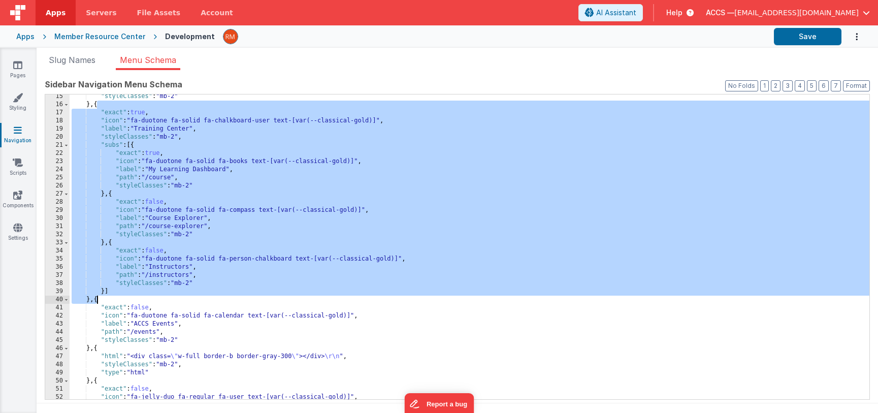
scroll to position [8, 0]
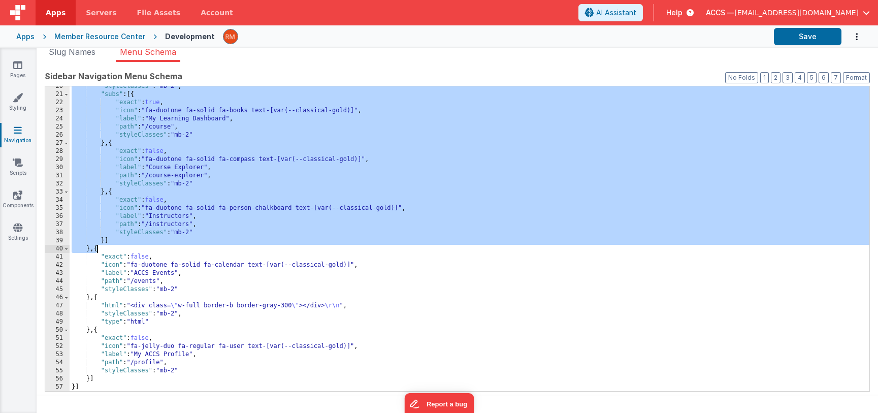
click at [98, 250] on div ""styleClasses" : "mb-2" , "subs" : [{ "exact" : true , "icon" : "fa-duotone fa-…" at bounding box center [469, 242] width 799 height 321
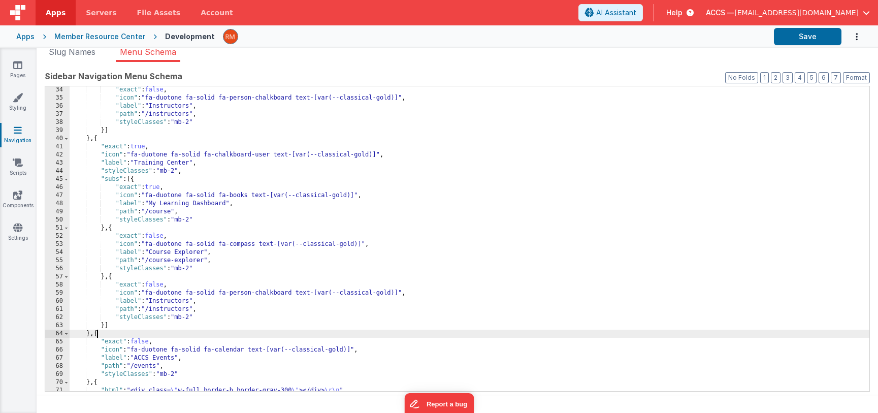
scroll to position [270, 0]
click at [191, 162] on div ""exact" : false , "icon" : "fa-duotone fa-solid fa-person-chalkboard text-[var(…" at bounding box center [469, 244] width 799 height 321
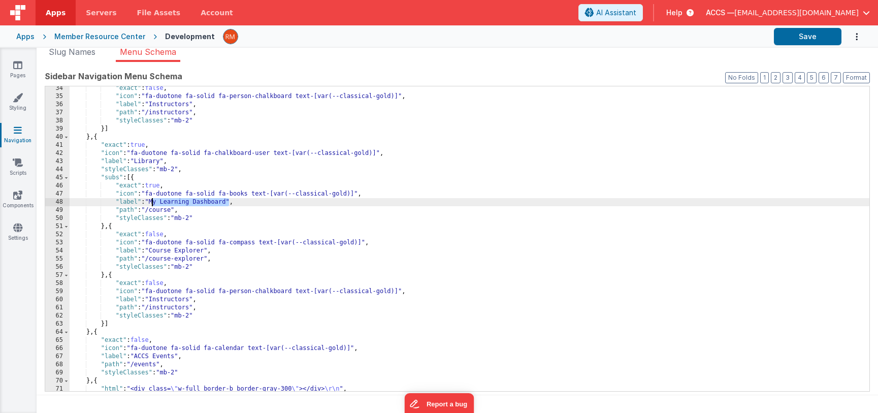
drag, startPoint x: 229, startPoint y: 203, endPoint x: 152, endPoint y: 205, distance: 77.2
click at [152, 205] on div ""exact" : false , "icon" : "fa-duotone fa-solid fa-person-chalkboard text-[var(…" at bounding box center [469, 244] width 799 height 321
click at [174, 210] on div ""exact" : false , "icon" : "fa-duotone fa-solid fa-person-chalkboard text-[var(…" at bounding box center [469, 244] width 799 height 321
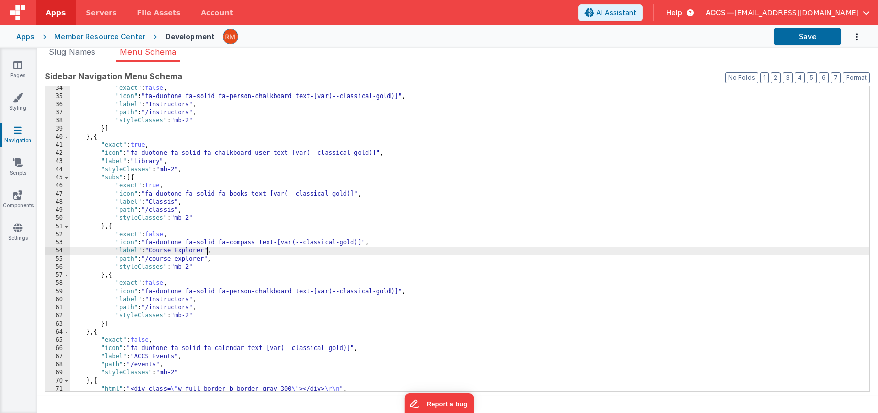
click at [205, 251] on div ""exact" : false , "icon" : "fa-duotone fa-solid fa-person-chalkboard text-[var(…" at bounding box center [469, 244] width 799 height 321
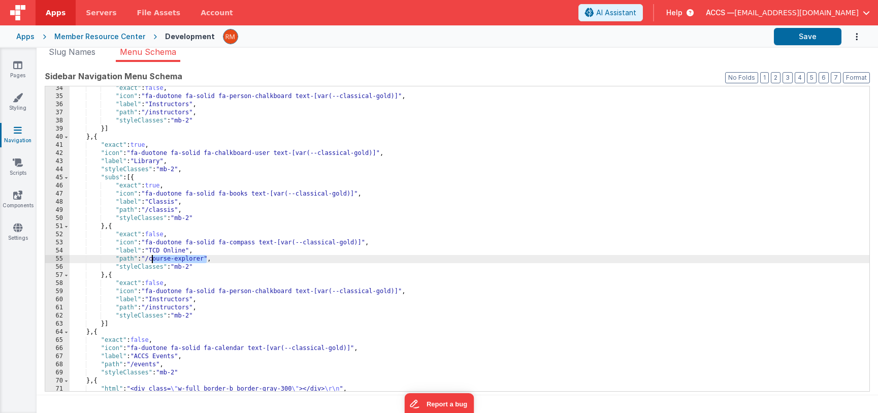
drag, startPoint x: 208, startPoint y: 257, endPoint x: 153, endPoint y: 258, distance: 54.3
click at [153, 258] on div ""exact" : false , "icon" : "fa-duotone fa-solid fa-person-chalkboard text-[var(…" at bounding box center [469, 244] width 799 height 321
click at [766, 41] on button "Save" at bounding box center [807, 36] width 68 height 17
click at [22, 137] on link "Navigation" at bounding box center [17, 135] width 37 height 20
click at [18, 134] on icon at bounding box center [18, 130] width 8 height 10
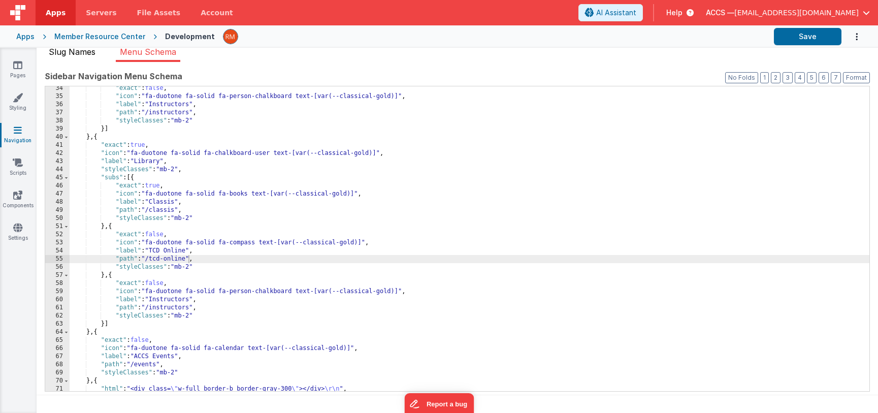
click at [91, 54] on span "Slug Names" at bounding box center [72, 52] width 47 height 10
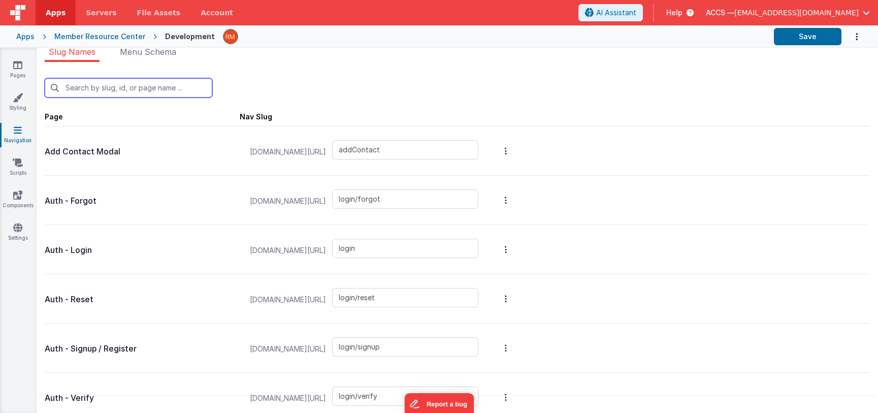
click at [152, 87] on input "text" at bounding box center [128, 87] width 167 height 19
type input "t"
type input "contacts"
type input "login/reset/success"
type input "default"
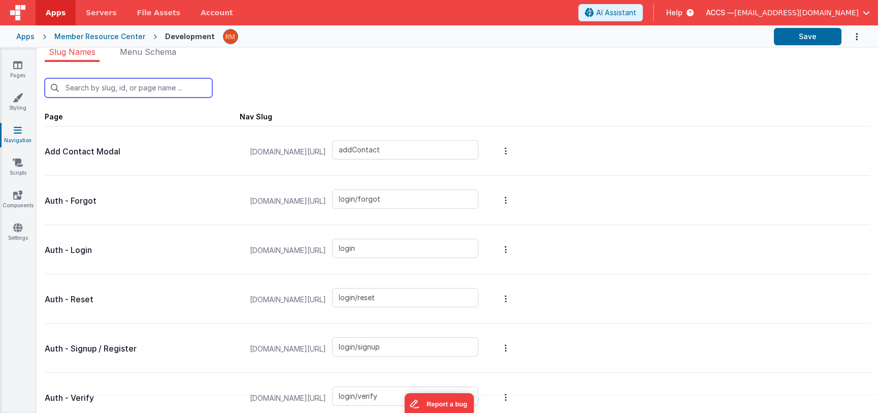
type input "directory"
type input "instructors"
type input "invoices_tab"
type input "invoicesdetail"
type input "login/forgot/sent"
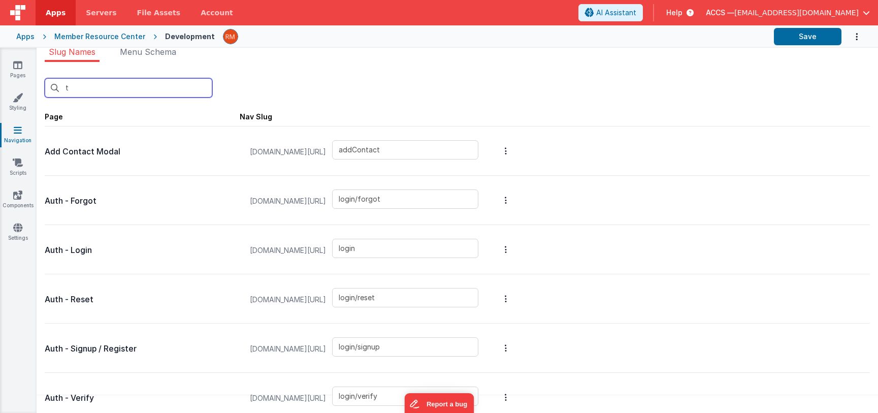
type input "tc"
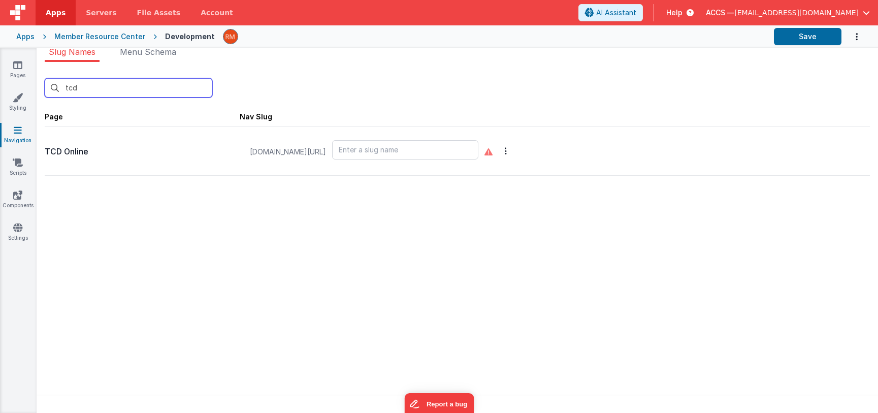
type input "tcd"
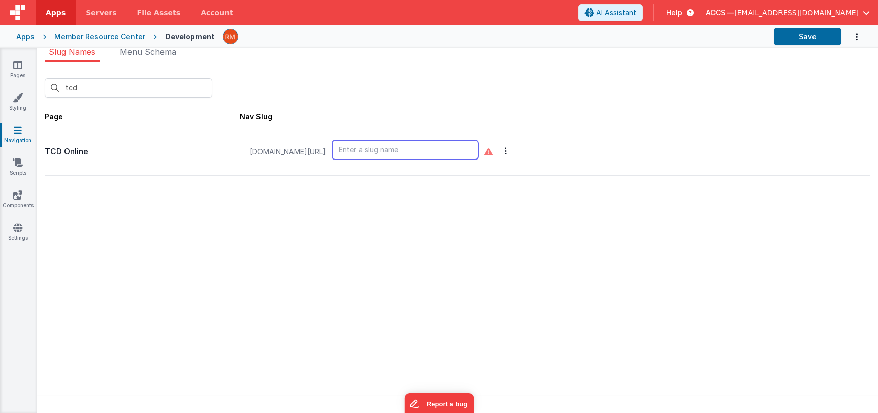
click at [412, 150] on input "text" at bounding box center [405, 149] width 146 height 19
type input "tcd-online"
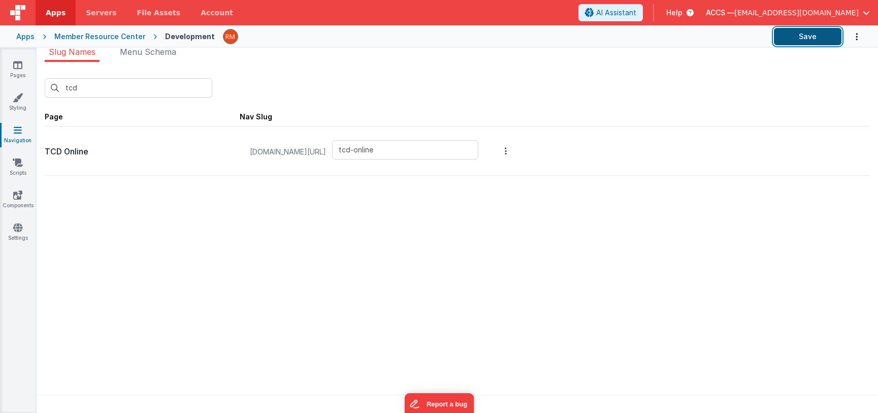
click at [766, 37] on button "Save" at bounding box center [807, 36] width 68 height 17
click at [19, 69] on icon at bounding box center [17, 65] width 9 height 10
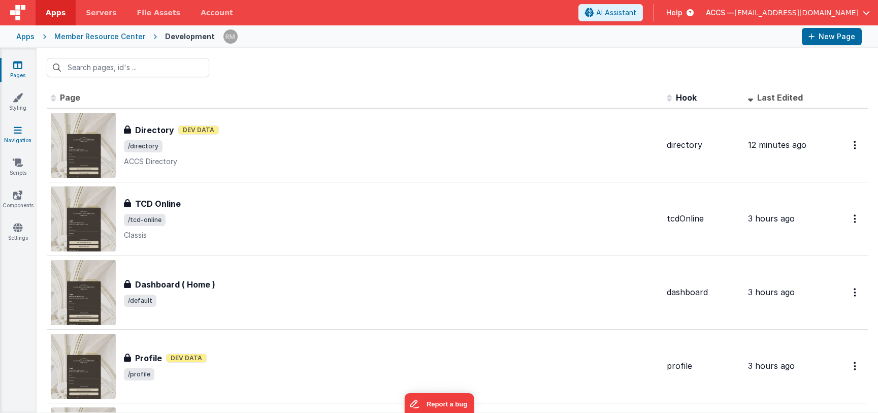
click at [20, 130] on icon at bounding box center [18, 130] width 8 height 10
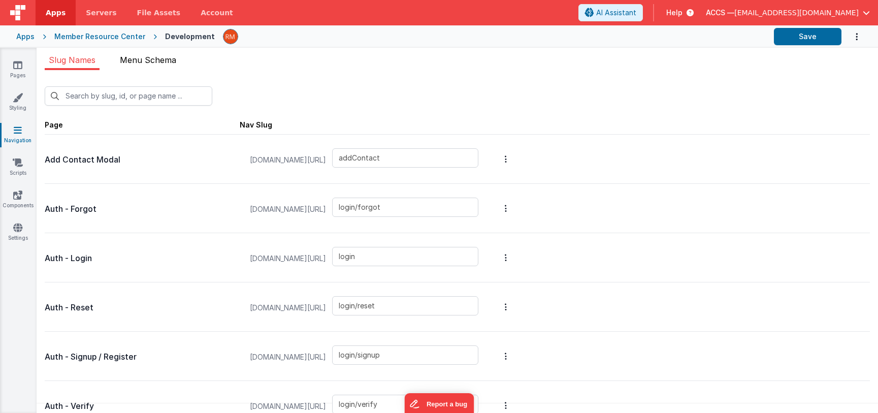
click at [147, 64] on span "Menu Schema" at bounding box center [148, 60] width 56 height 10
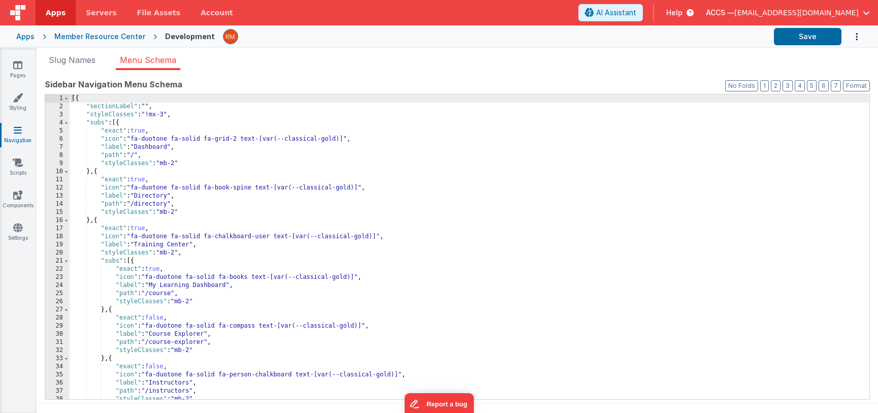
click at [170, 145] on div "[{ "sectionLabel" : "" , "styleClasses" : "!mx-3" , "subs" : [{ "exact" : true …" at bounding box center [469, 254] width 799 height 321
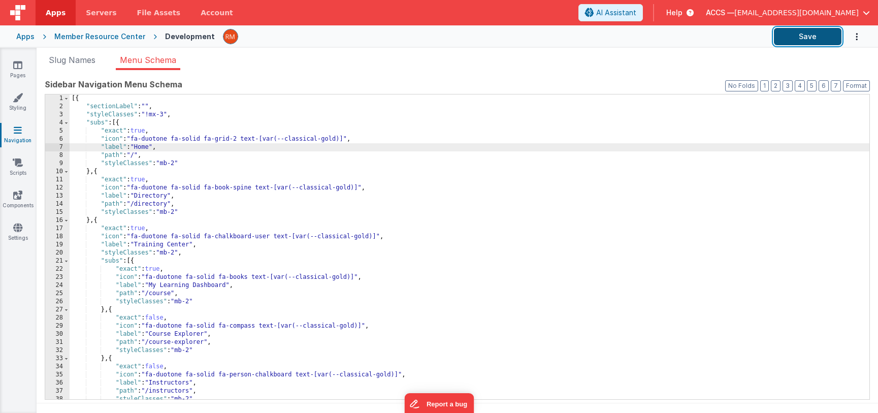
click at [766, 37] on button "Save" at bounding box center [807, 36] width 68 height 17
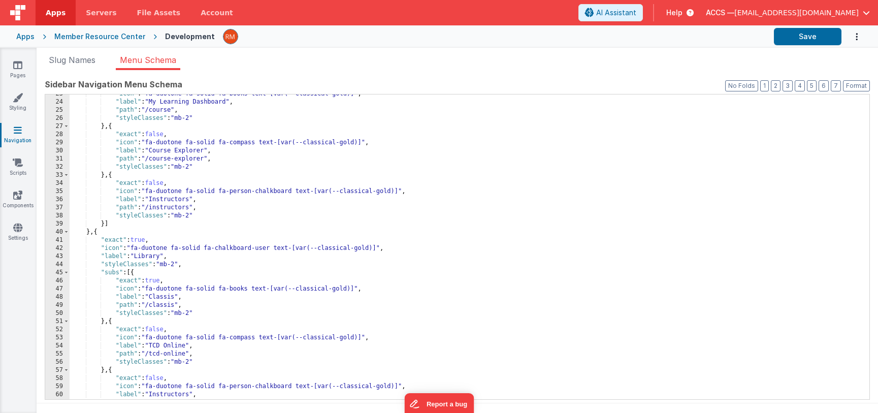
scroll to position [236, 0]
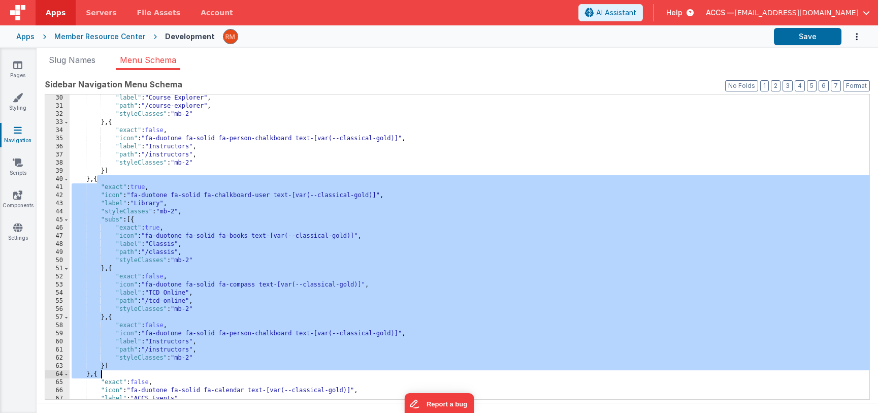
drag, startPoint x: 97, startPoint y: 179, endPoint x: 100, endPoint y: 375, distance: 195.4
click at [100, 375] on div ""label" : "Course Explorer" , "path" : "/course-explorer" , "styleClasses" : "m…" at bounding box center [469, 254] width 799 height 321
click at [98, 379] on div ""label" : "Course Explorer" , "path" : "/course-explorer" , "styleClasses" : "m…" at bounding box center [469, 254] width 799 height 321
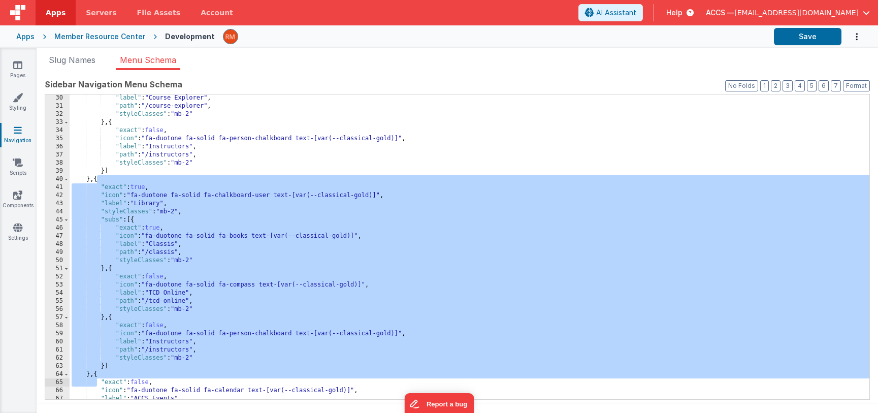
click at [96, 374] on div ""label" : "Course Explorer" , "path" : "/course-explorer" , "styleClasses" : "m…" at bounding box center [469, 254] width 799 height 321
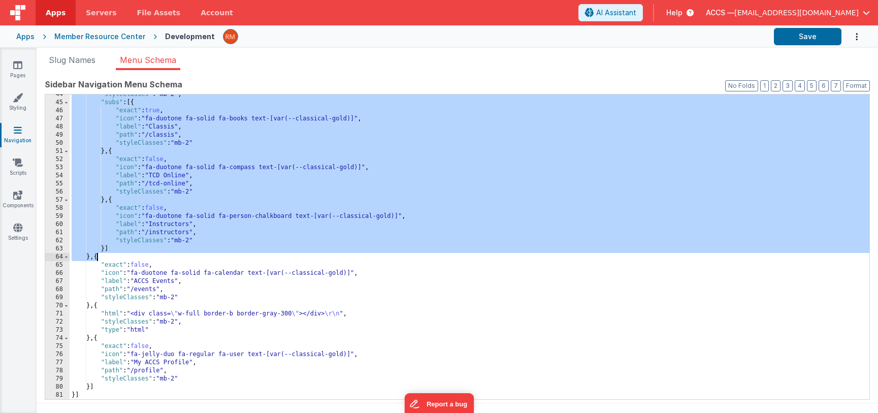
scroll to position [8, 0]
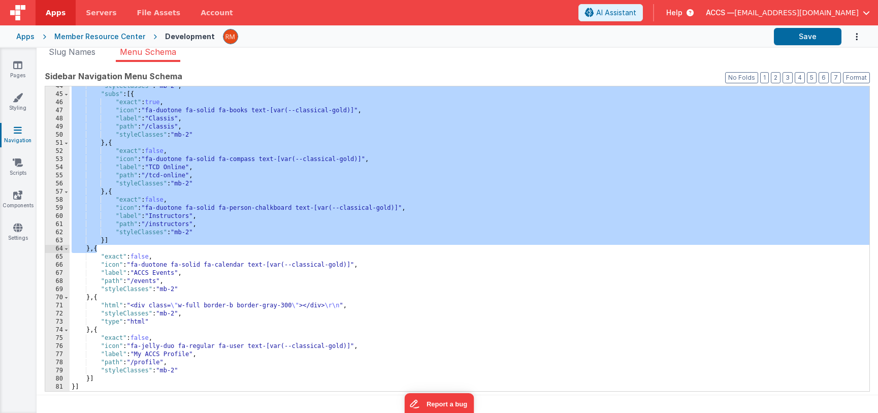
click at [97, 252] on div ""styleClasses" : "mb-2" , "subs" : [{ "exact" : true , "icon" : "fa-duotone fa-…" at bounding box center [469, 242] width 799 height 321
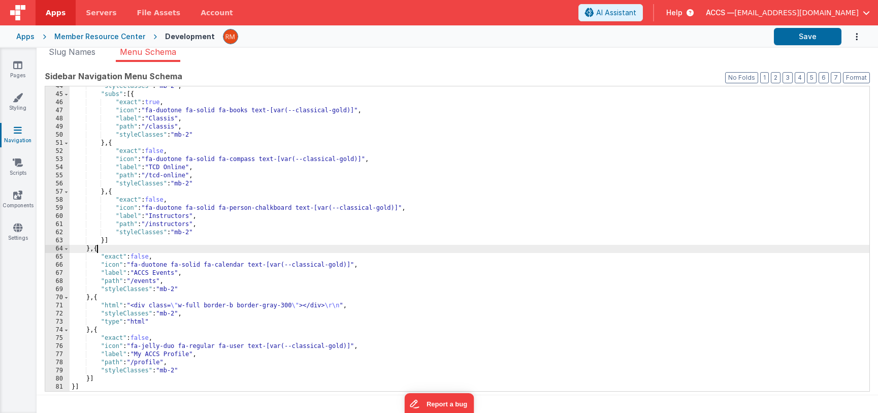
scroll to position [410, 0]
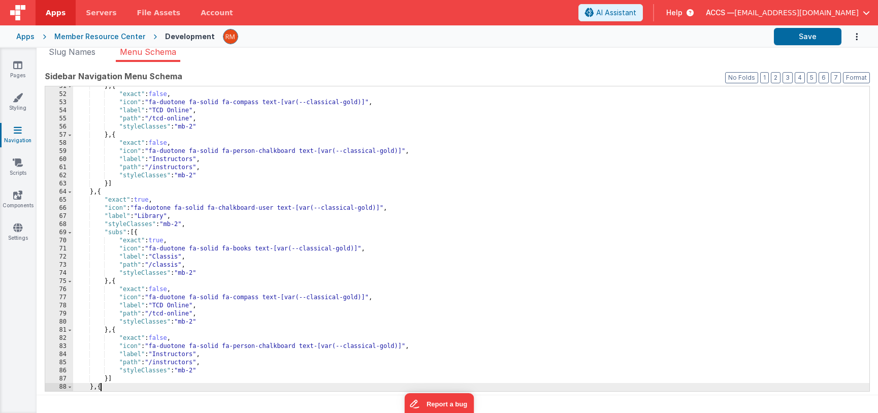
click at [166, 217] on div "} , { "exact" : false , "icon" : "fa-duotone fa-solid fa-compass text-[var(--cl…" at bounding box center [471, 242] width 796 height 321
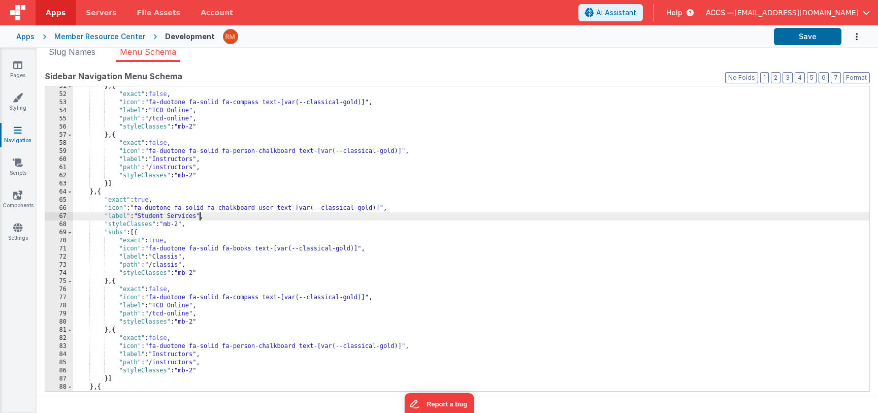
click at [207, 231] on div "} , { "exact" : false , "icon" : "fa-duotone fa-solid fa-compass text-[var(--cl…" at bounding box center [471, 242] width 796 height 321
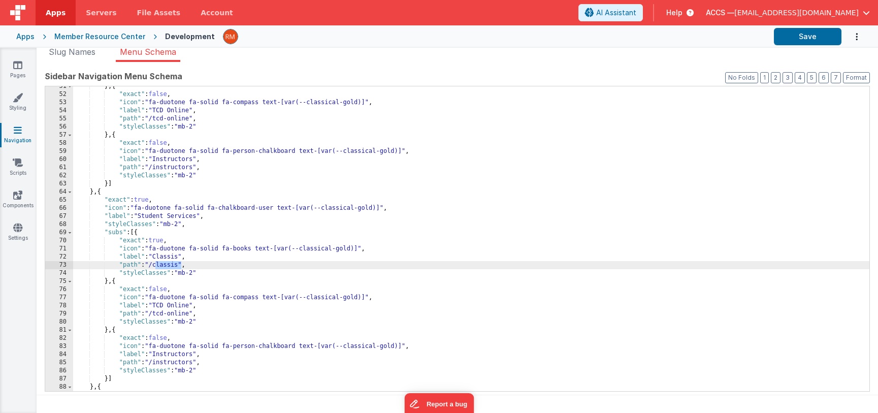
drag, startPoint x: 181, startPoint y: 265, endPoint x: 156, endPoint y: 265, distance: 25.4
click at [156, 265] on div "} , { "exact" : false , "icon" : "fa-duotone fa-solid fa-compass text-[var(--cl…" at bounding box center [471, 242] width 796 height 321
drag, startPoint x: 180, startPoint y: 257, endPoint x: 155, endPoint y: 257, distance: 25.4
click at [155, 257] on div "} , { "exact" : false , "icon" : "fa-duotone fa-solid fa-compass text-[var(--cl…" at bounding box center [471, 242] width 796 height 321
click at [766, 31] on button "Save" at bounding box center [807, 36] width 68 height 17
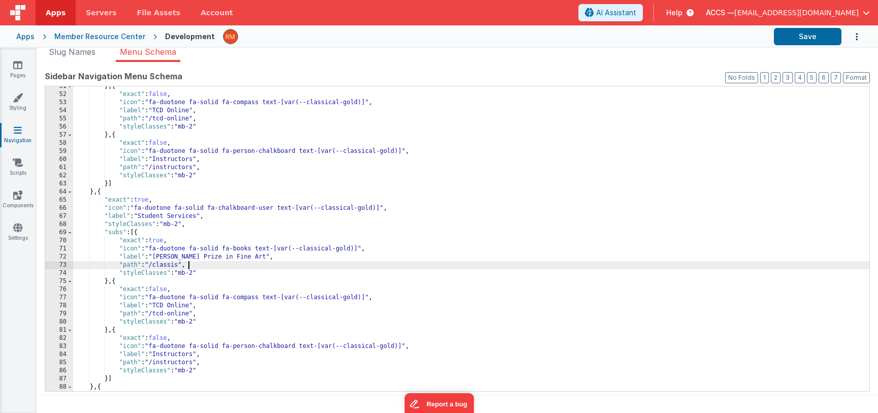
click at [190, 268] on div "} , { "exact" : false , "icon" : "fa-duotone fa-solid fa-compass text-[var(--cl…" at bounding box center [471, 242] width 796 height 321
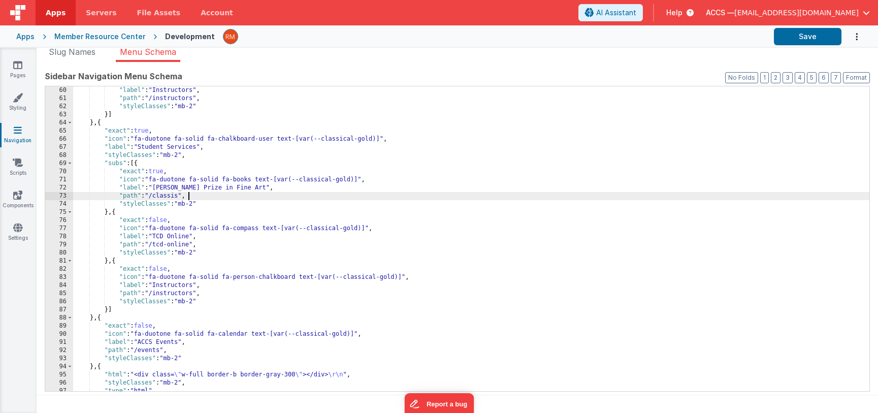
scroll to position [485, 0]
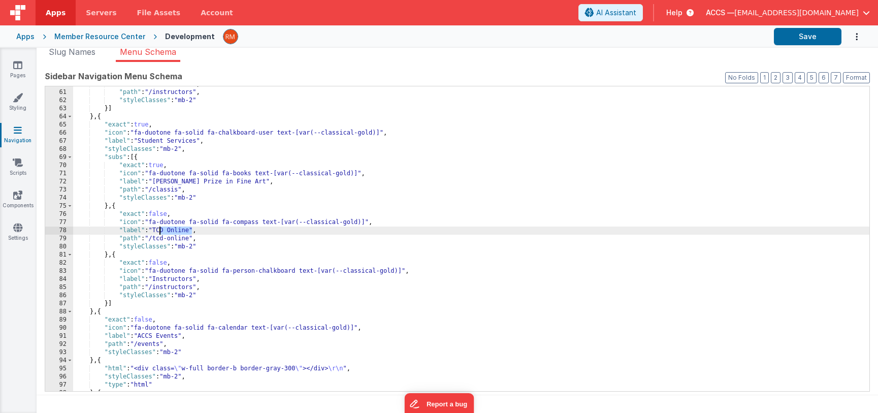
drag, startPoint x: 193, startPoint y: 229, endPoint x: 158, endPoint y: 229, distance: 35.0
click at [158, 229] on div ""label" : "Instructors" , "path" : "/instructors" , "styleClasses" : "mb-2" }] …" at bounding box center [471, 240] width 796 height 321
click at [766, 35] on button "Save" at bounding box center [807, 36] width 68 height 17
click at [184, 287] on div ""label" : "Instructors" , "path" : "/instructors" , "styleClasses" : "mb-2" }] …" at bounding box center [471, 240] width 796 height 321
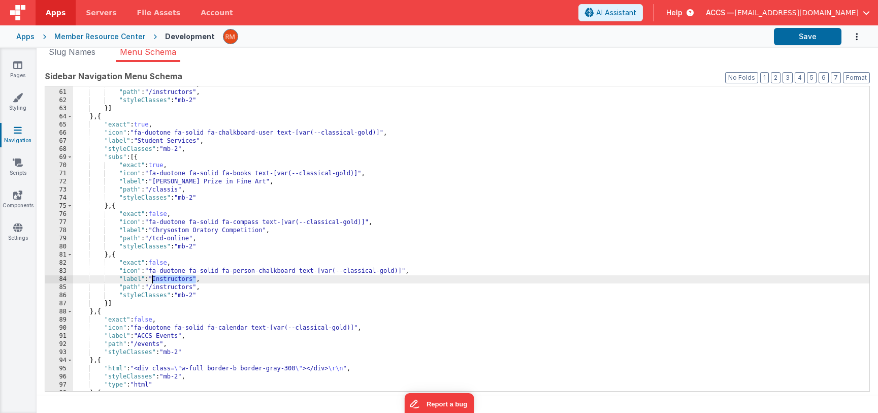
drag, startPoint x: 196, startPoint y: 279, endPoint x: 152, endPoint y: 279, distance: 44.2
click at [152, 279] on div ""label" : "Instructors" , "path" : "/instructors" , "styleClasses" : "mb-2" }] …" at bounding box center [471, 240] width 796 height 321
click at [185, 284] on div ""label" : "Instructors" , "path" : "/instructors" , "styleClasses" : "mb-2" }] …" at bounding box center [471, 240] width 796 height 321
drag, startPoint x: 196, startPoint y: 280, endPoint x: 156, endPoint y: 279, distance: 40.1
click at [156, 279] on div ""label" : "Instructors" , "path" : "/instructors" , "styleClasses" : "mb-2" }] …" at bounding box center [471, 240] width 796 height 321
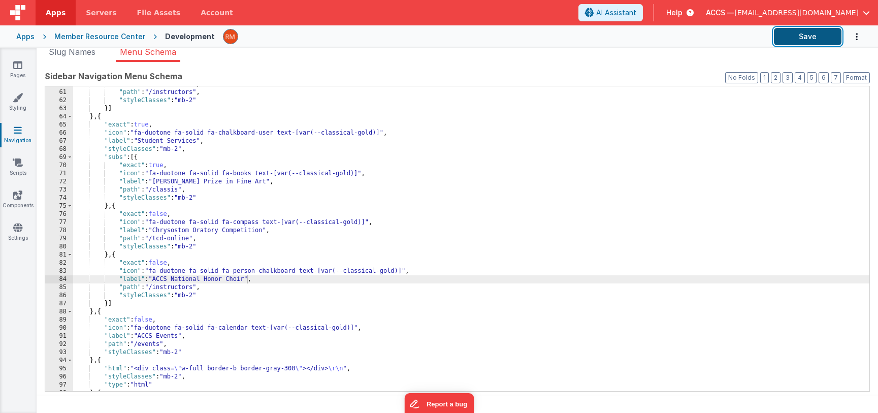
click at [766, 41] on button "Save" at bounding box center [807, 36] width 68 height 17
click at [16, 73] on link "Pages" at bounding box center [17, 70] width 37 height 20
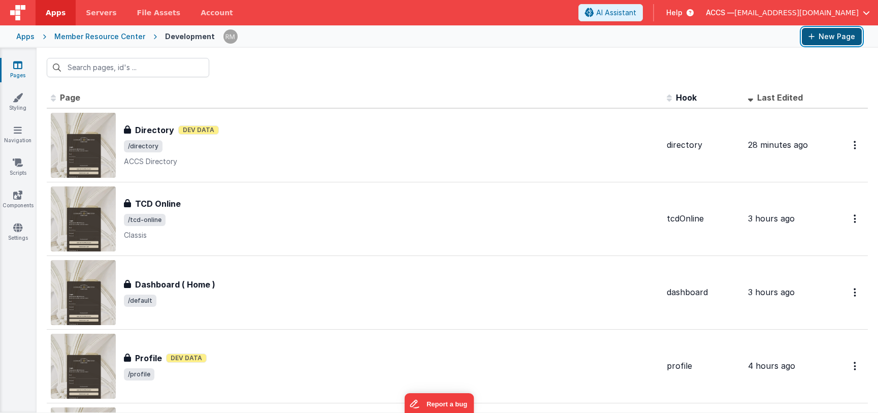
click at [766, 33] on button "New Page" at bounding box center [831, 36] width 60 height 17
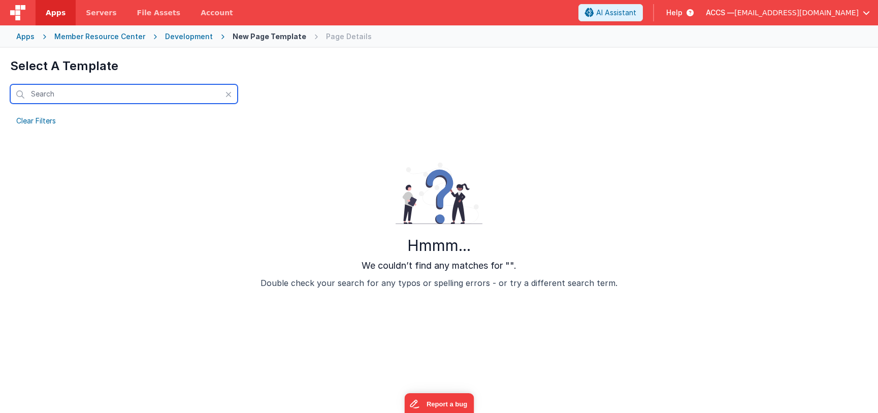
click at [228, 88] on input "text" at bounding box center [123, 93] width 227 height 19
click at [228, 93] on icon at bounding box center [228, 94] width 6 height 8
click at [28, 119] on div "Clear Filters" at bounding box center [36, 121] width 52 height 14
click at [185, 36] on div "Development" at bounding box center [189, 36] width 48 height 10
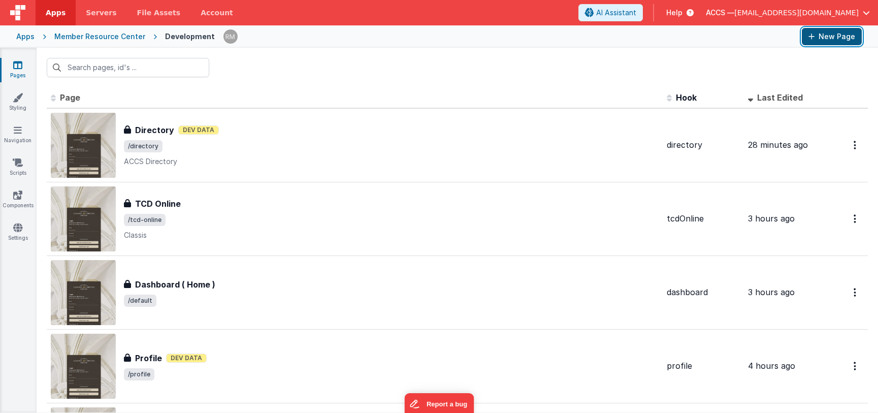
click at [766, 35] on button "New Page" at bounding box center [831, 36] width 60 height 17
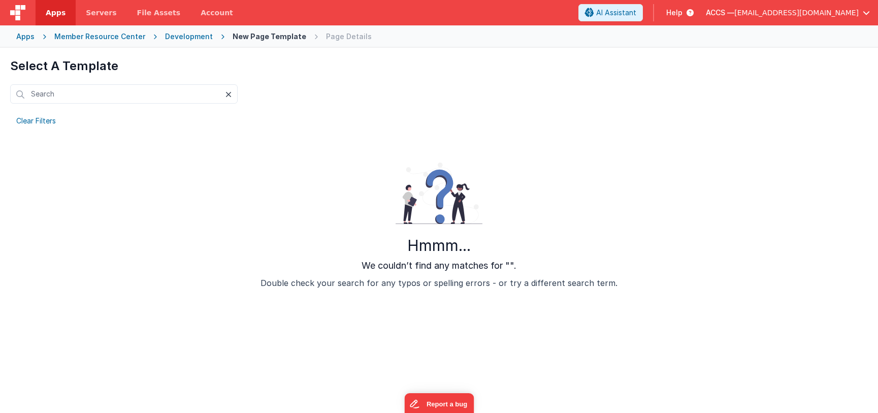
click at [227, 96] on icon at bounding box center [228, 94] width 6 height 8
click at [199, 97] on input "text" at bounding box center [123, 93] width 227 height 19
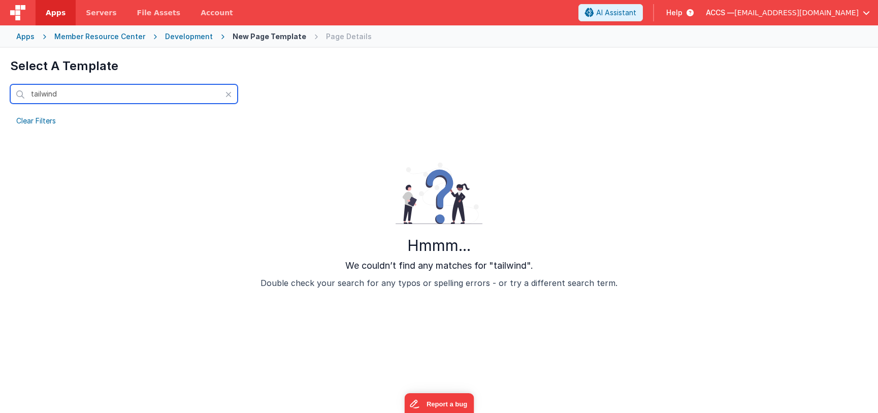
type input "tailwind"
click at [125, 92] on input "tailwind" at bounding box center [123, 93] width 227 height 19
click at [226, 95] on icon at bounding box center [228, 94] width 6 height 8
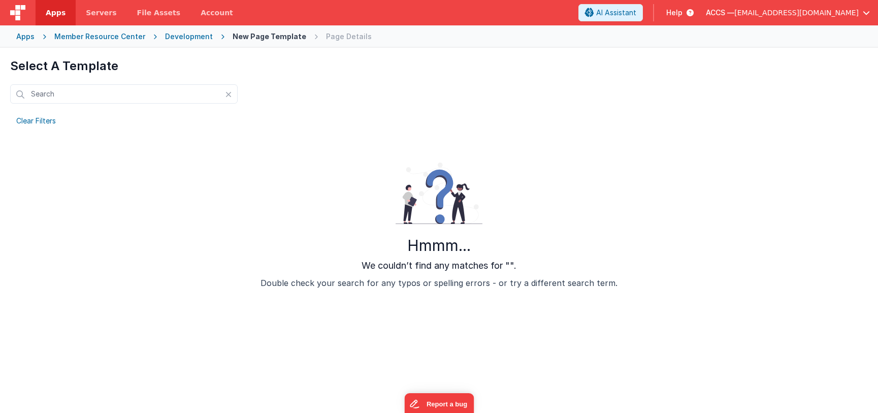
click at [762, 1] on header "Apps Servers File Assets Account Some FUTURE Slot AI Assistant Help ACCS — rmer…" at bounding box center [439, 12] width 878 height 25
click at [766, 17] on span "rmertzic@accsedu.org" at bounding box center [796, 13] width 124 height 10
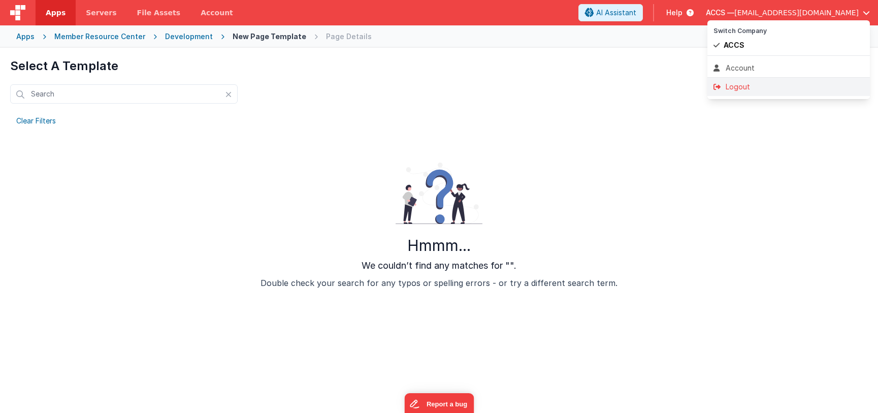
click at [749, 88] on div "Logout" at bounding box center [788, 87] width 150 height 10
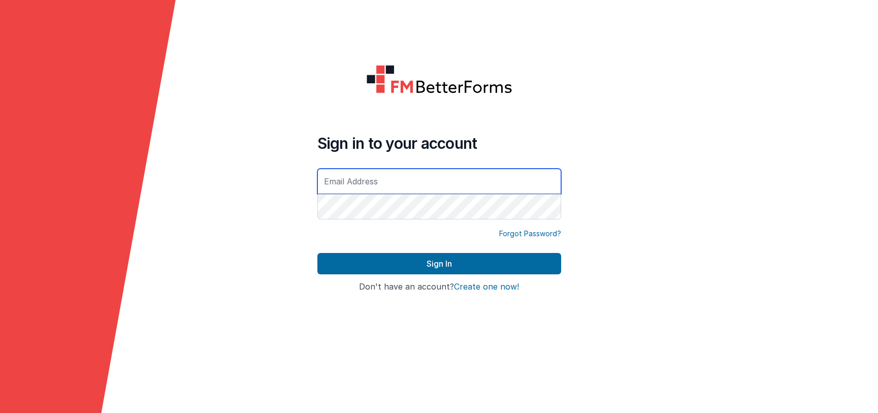
type input "[EMAIL_ADDRESS][DOMAIN_NAME]"
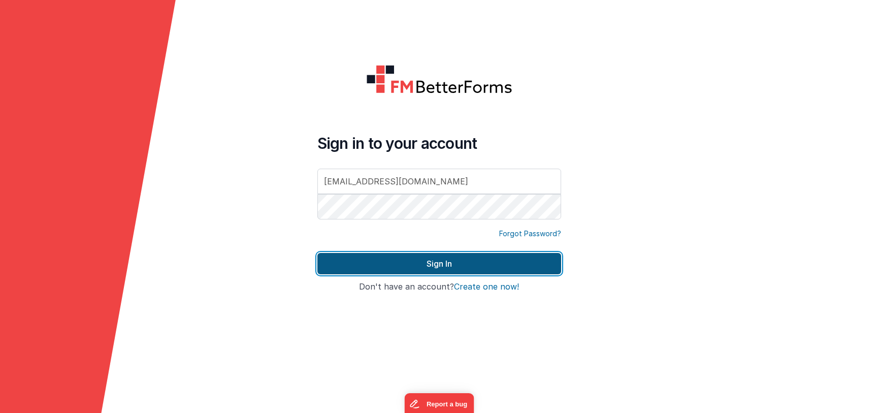
click at [430, 261] on button "Sign In" at bounding box center [439, 263] width 244 height 21
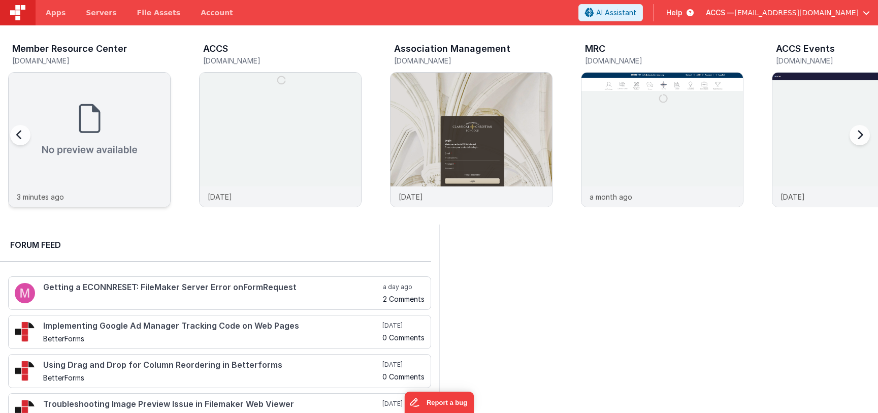
click at [100, 141] on img at bounding box center [89, 130] width 161 height 114
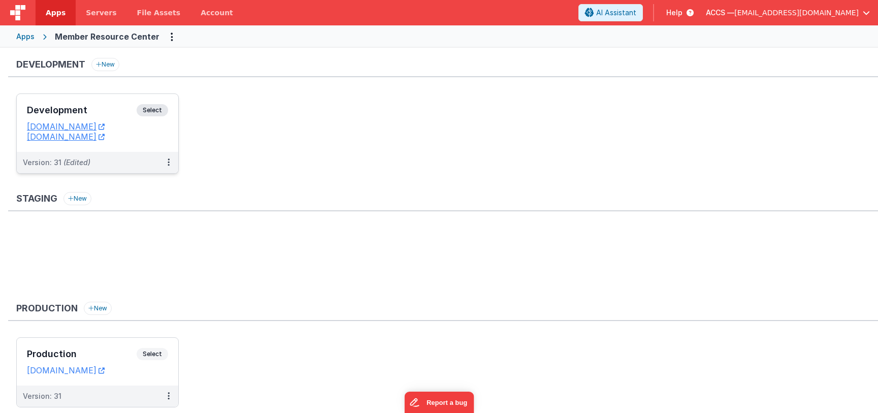
click at [127, 106] on h3 "Development" at bounding box center [82, 110] width 110 height 10
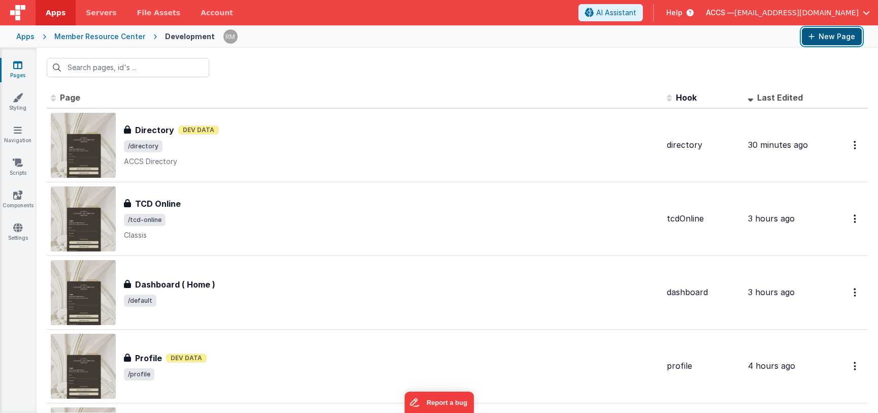
click at [835, 39] on button "New Page" at bounding box center [831, 36] width 60 height 17
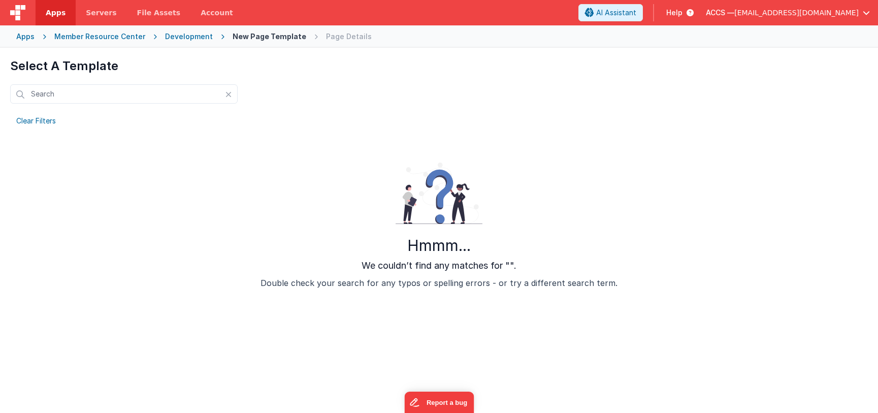
click at [251, 38] on div "New Page Template" at bounding box center [269, 36] width 74 height 10
click at [185, 38] on div "Development" at bounding box center [189, 36] width 48 height 10
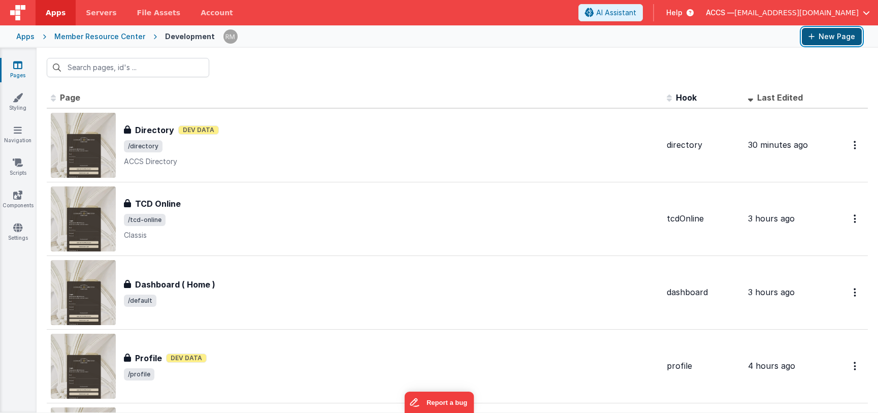
click at [833, 35] on button "New Page" at bounding box center [831, 36] width 60 height 17
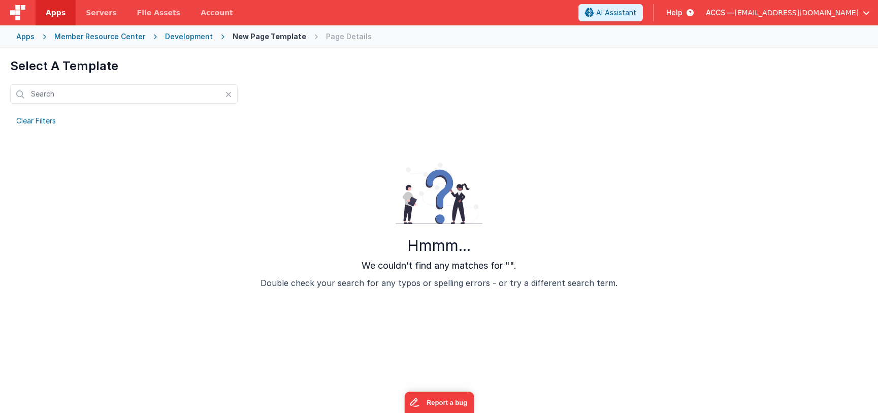
click at [42, 121] on div "Clear Filters" at bounding box center [36, 121] width 52 height 14
click at [228, 96] on icon at bounding box center [228, 94] width 6 height 8
click at [174, 95] on input "text" at bounding box center [123, 93] width 227 height 19
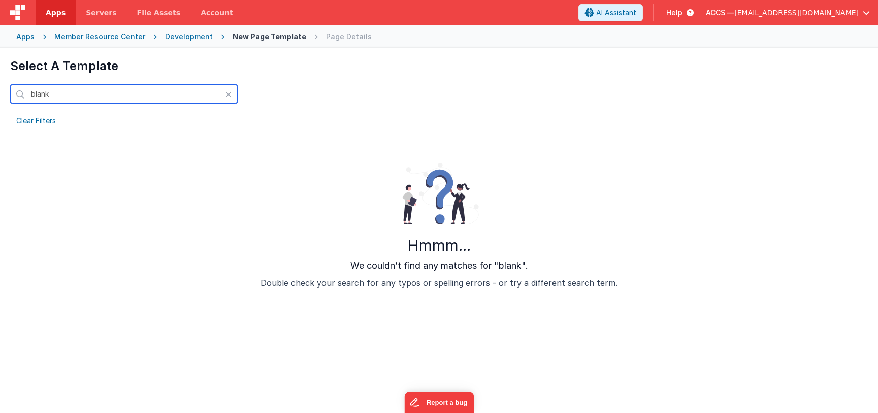
type input "blank"
click at [184, 37] on div "Development" at bounding box center [189, 36] width 48 height 10
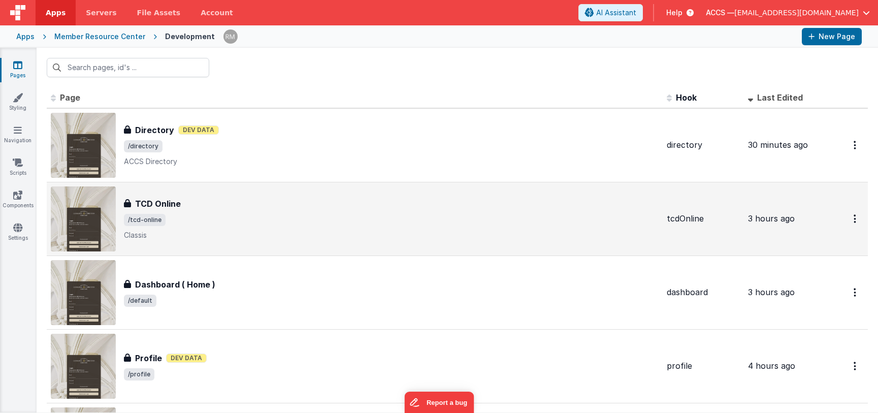
click at [480, 194] on div "TCD Online TCD Online /tcd-online Classis" at bounding box center [355, 218] width 608 height 65
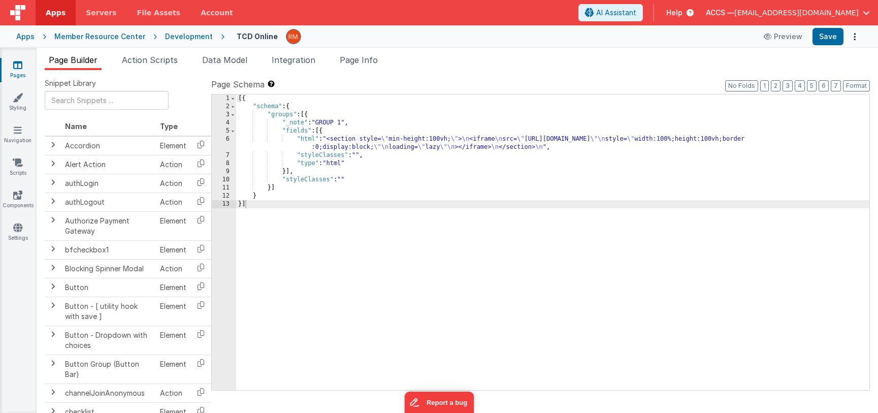
click at [22, 40] on div "Apps" at bounding box center [25, 36] width 18 height 10
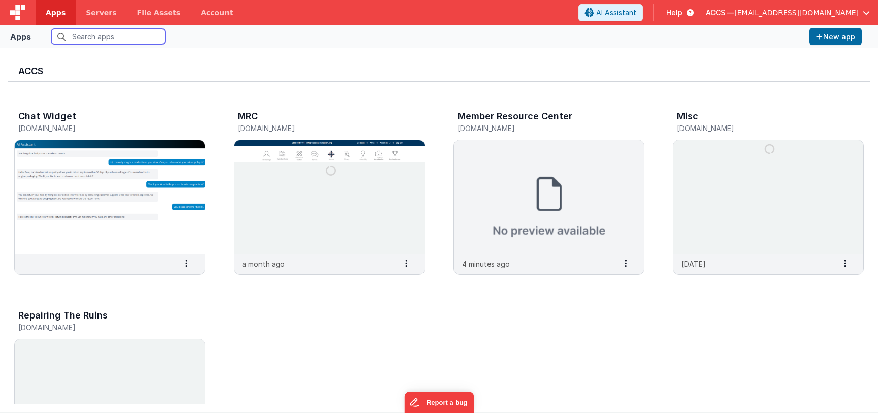
scroll to position [204, 0]
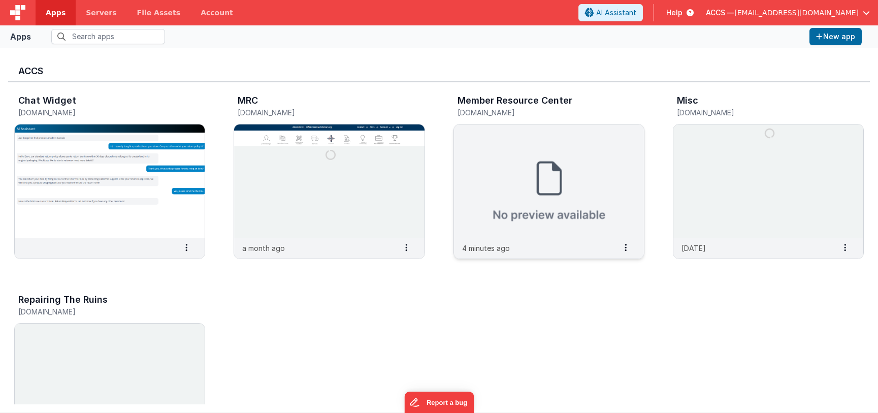
click at [488, 165] on img at bounding box center [549, 181] width 190 height 114
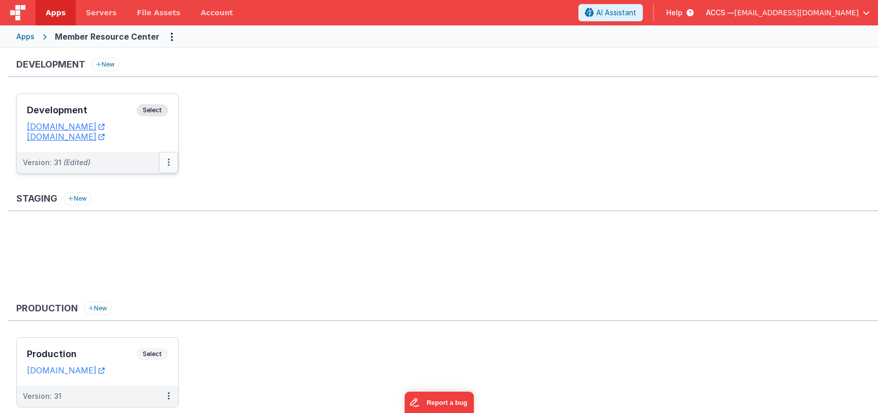
click at [168, 162] on icon at bounding box center [168, 162] width 2 height 1
click at [142, 223] on link "Deploy..." at bounding box center [133, 222] width 89 height 18
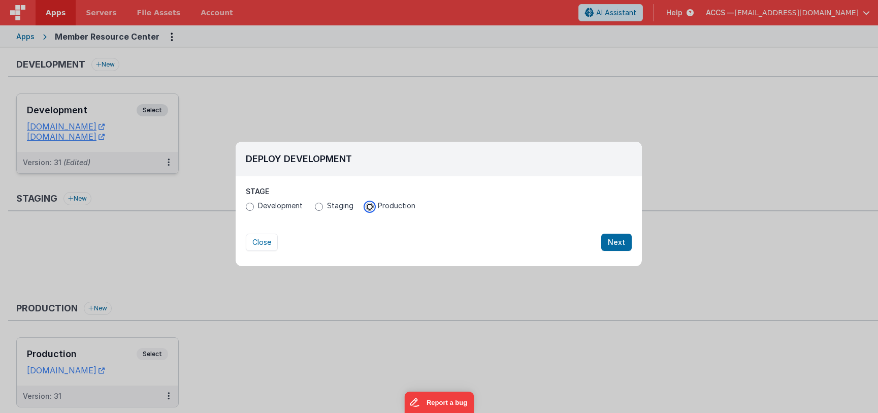
click at [372, 207] on input "Production" at bounding box center [369, 207] width 8 height 8
radio input "true"
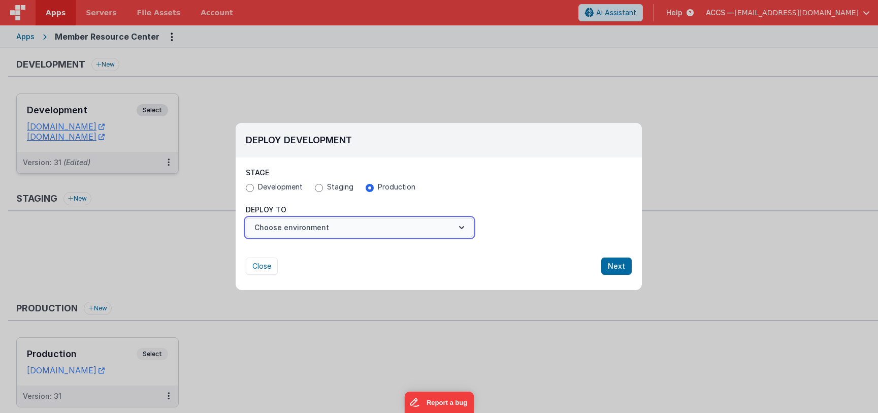
click at [401, 223] on button "Choose environment" at bounding box center [359, 227] width 227 height 19
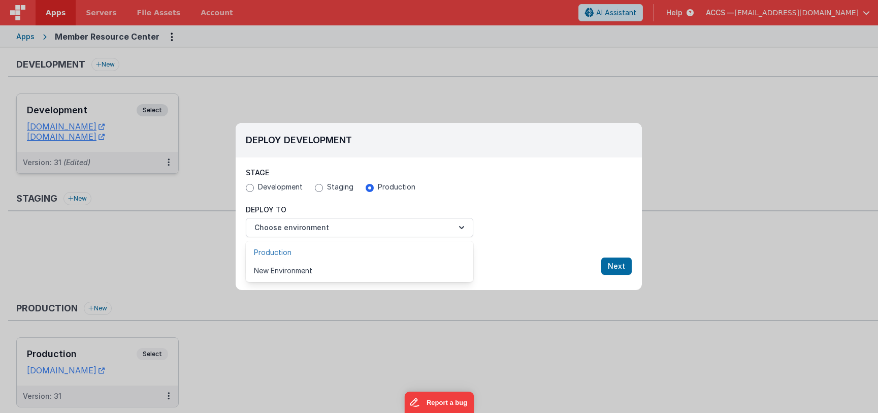
click at [389, 250] on link "Production" at bounding box center [359, 252] width 227 height 18
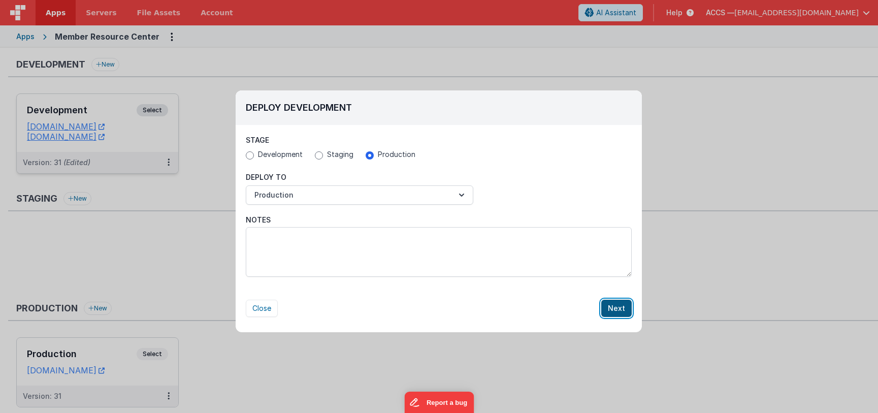
click at [619, 310] on button "Next" at bounding box center [616, 307] width 30 height 17
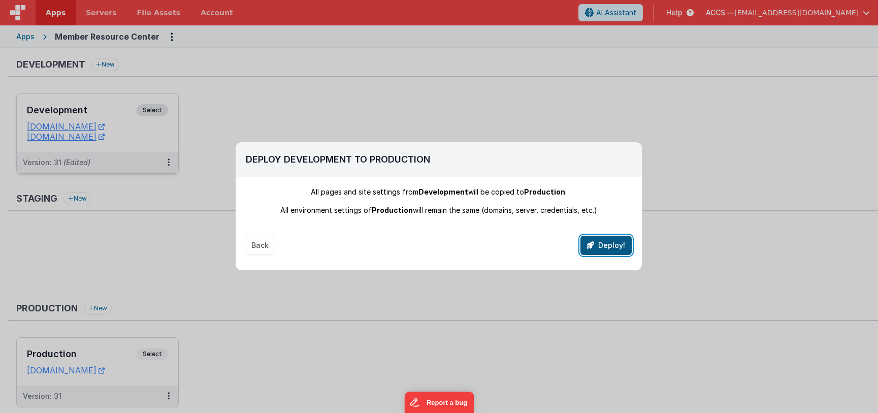
click at [600, 250] on button "Deploy!" at bounding box center [605, 244] width 51 height 19
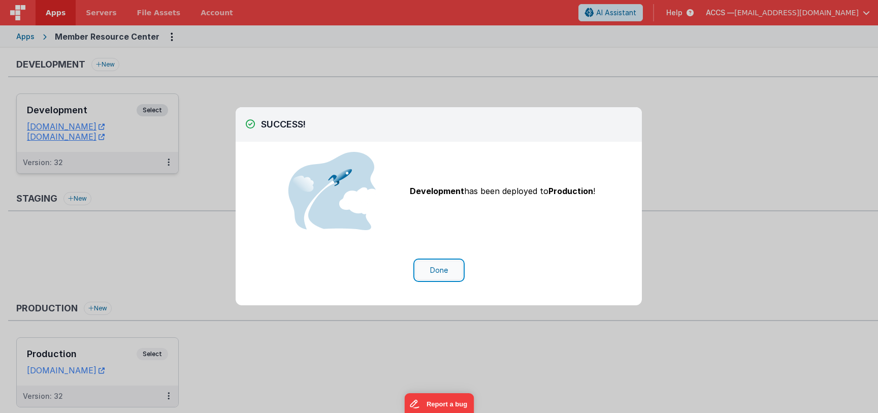
click at [437, 271] on button "Done" at bounding box center [438, 269] width 47 height 19
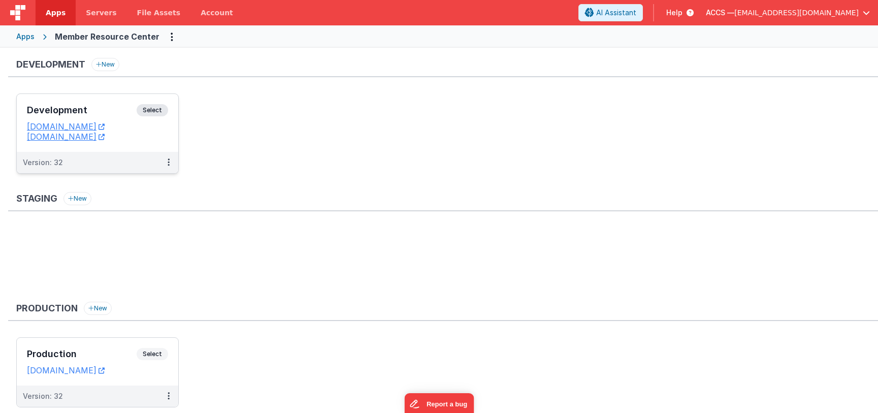
click at [124, 100] on div "Development Select URLs membersdev.classicalchristian.org membersdev.clientport…" at bounding box center [97, 123] width 161 height 58
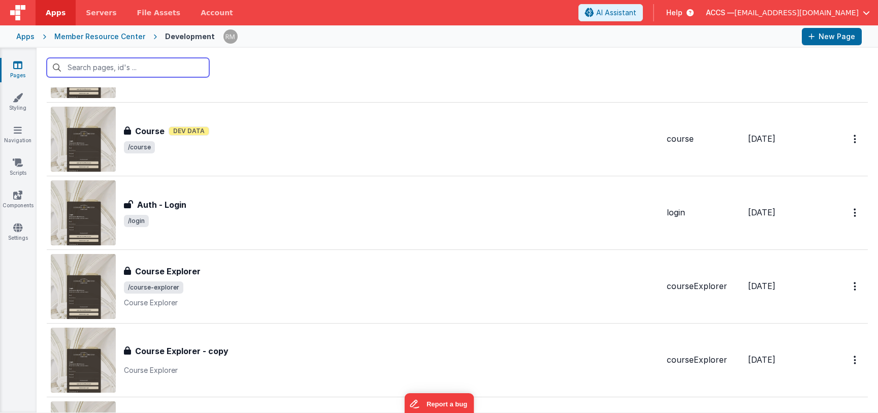
scroll to position [381, 0]
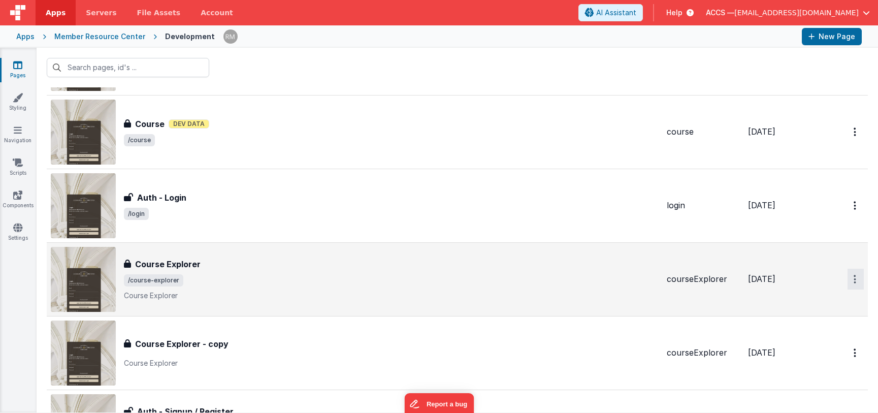
click at [855, 281] on icon "Options" at bounding box center [854, 279] width 3 height 9
click at [820, 317] on link "Duplicate" at bounding box center [818, 321] width 89 height 19
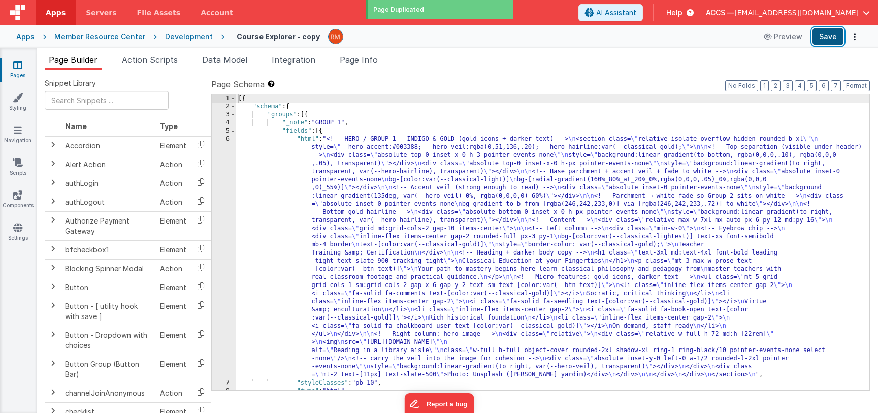
click at [831, 39] on button "Save" at bounding box center [827, 36] width 31 height 17
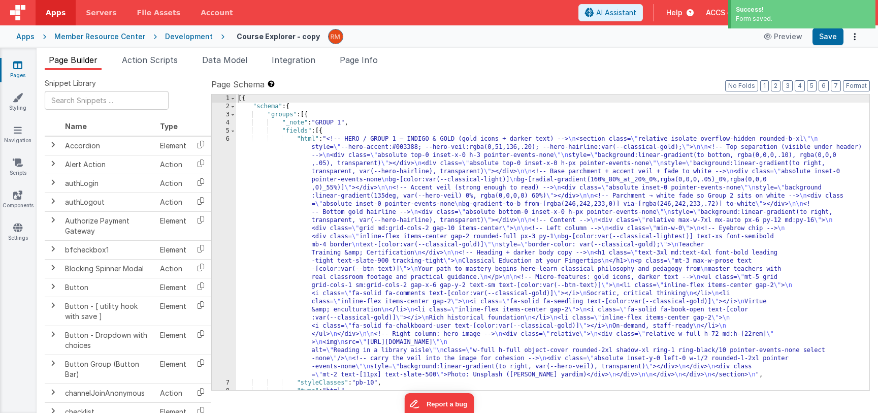
click at [17, 71] on link "Pages" at bounding box center [17, 70] width 37 height 20
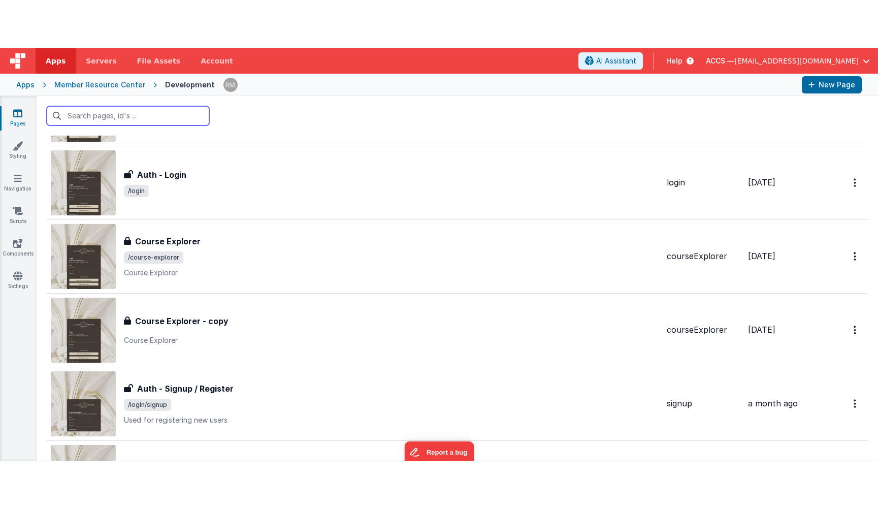
scroll to position [538, 0]
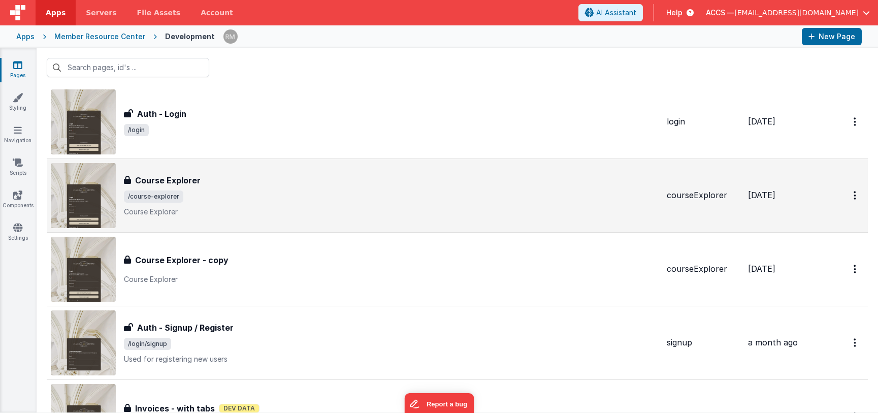
click at [241, 202] on span "/course-explorer" at bounding box center [391, 196] width 534 height 12
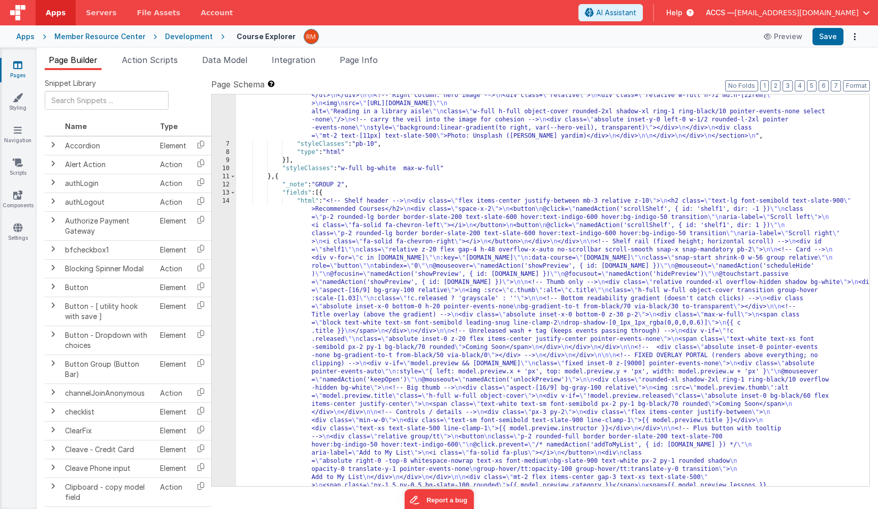
scroll to position [239, 0]
click at [306, 196] on div ""html" : "<!-- HERO / GROUP 1 — INDIGO & GOLD (gold icons + darker text) --> \n…" at bounding box center [552, 376] width 633 height 960
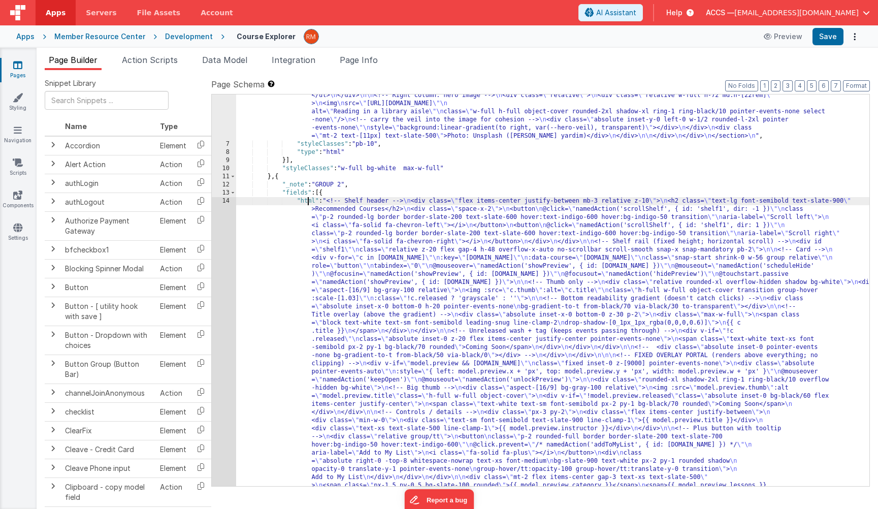
click at [307, 201] on div ""html" : "<!-- HERO / GROUP 1 — INDIGO & GOLD (gold icons + darker text) --> \n…" at bounding box center [552, 376] width 633 height 960
click at [225, 199] on div "14" at bounding box center [224, 359] width 24 height 325
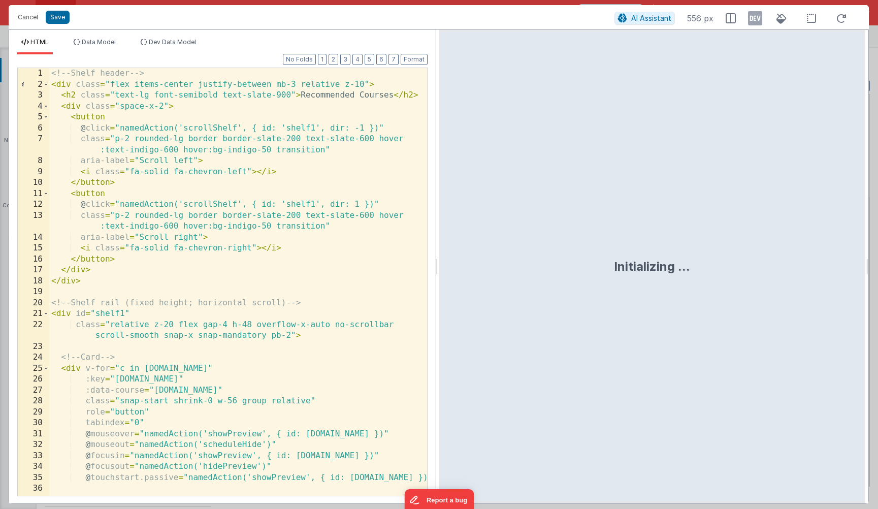
click at [233, 298] on div "<!-- Shelf header --> < div class = "flex items-center justify-between mb-3 rel…" at bounding box center [238, 292] width 378 height 449
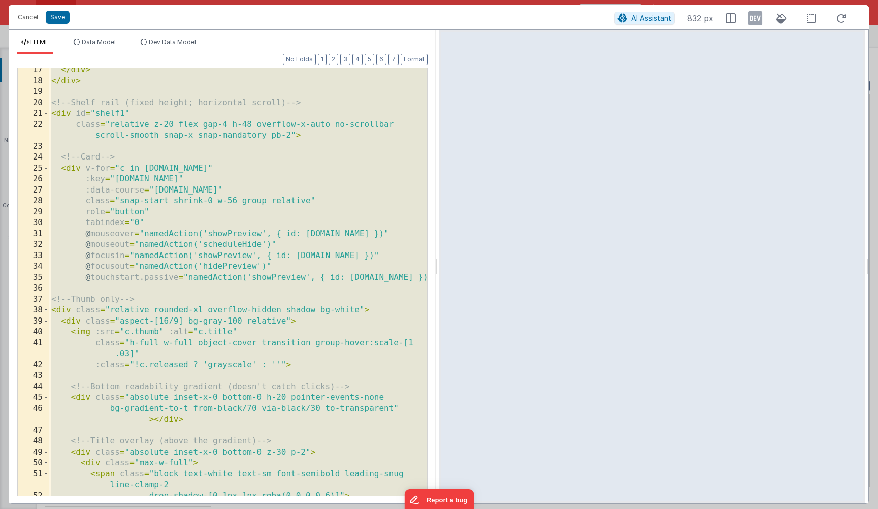
scroll to position [209, 0]
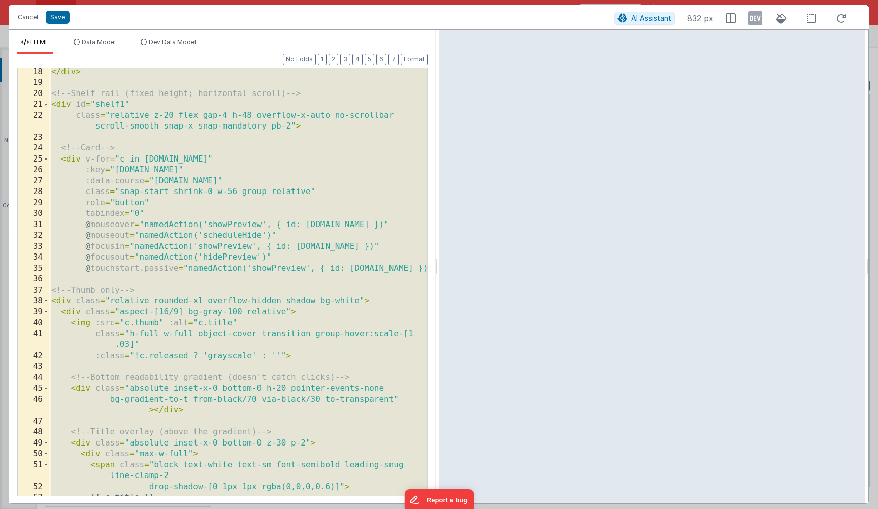
click at [315, 141] on div "</ div > <!-- Shelf rail (fixed height; horizontal scroll) --> < div id = "shel…" at bounding box center [238, 290] width 378 height 449
click at [290, 116] on div "</ div > <!-- Shelf rail (fixed height; horizontal scroll) --> < div id = "shel…" at bounding box center [238, 290] width 378 height 449
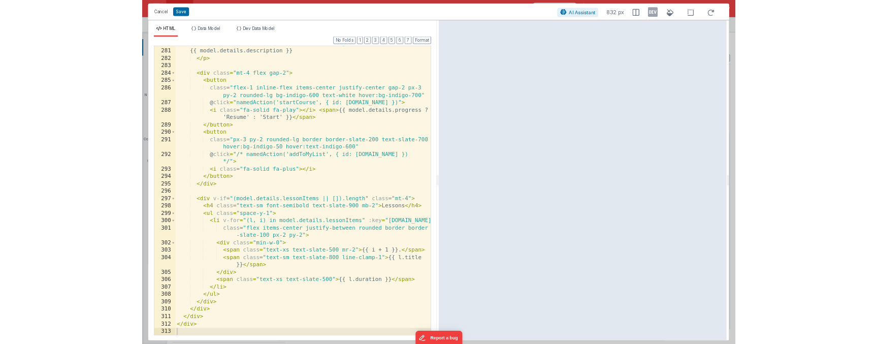
scroll to position [3850, 0]
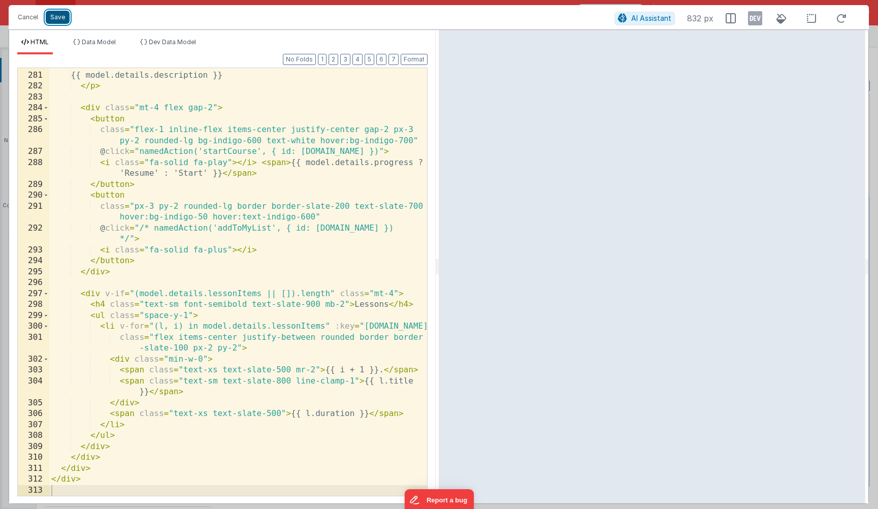
click at [59, 23] on button "Save" at bounding box center [58, 17] width 24 height 13
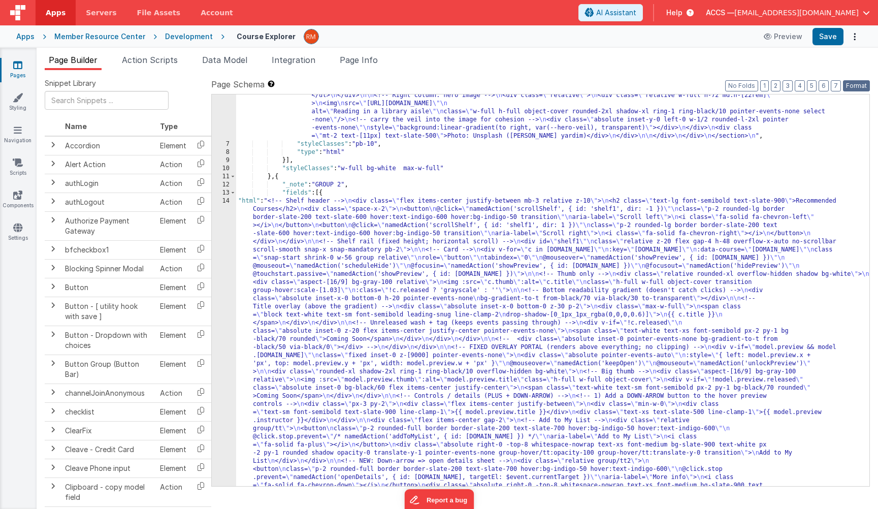
click at [854, 88] on button "Format" at bounding box center [855, 85] width 27 height 11
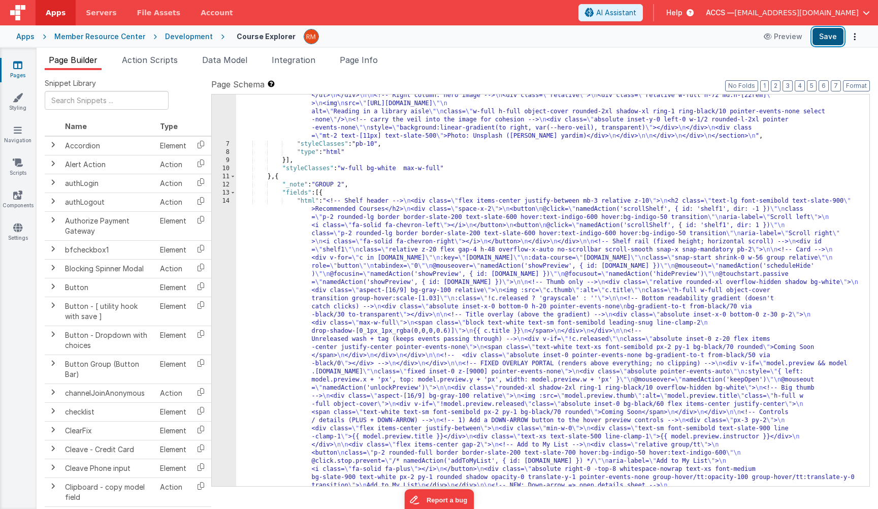
click at [829, 35] on button "Save" at bounding box center [827, 36] width 31 height 17
click at [376, 58] on span "Page Info" at bounding box center [359, 60] width 38 height 10
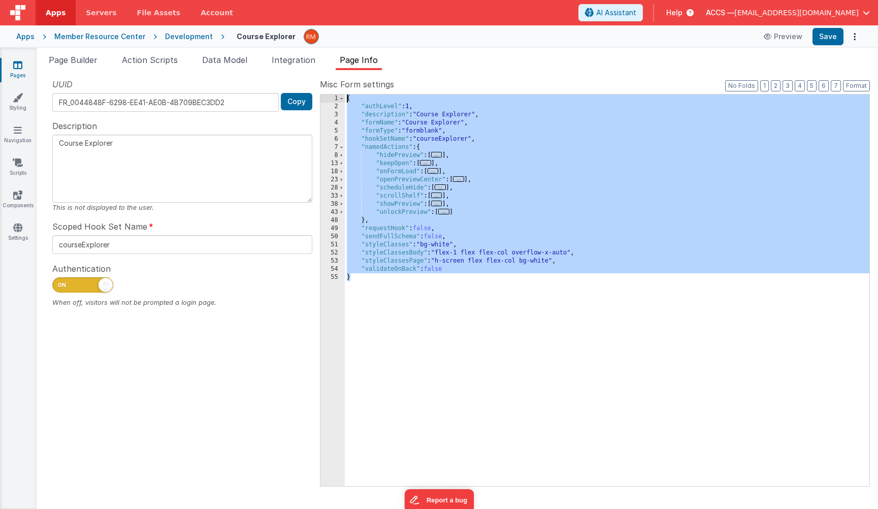
drag, startPoint x: 405, startPoint y: 384, endPoint x: 331, endPoint y: 5, distance: 385.8
click at [331, 5] on div "Apps Servers File Assets Account Some FUTURE Slot AI Assistant Help ACCS — rmer…" at bounding box center [439, 254] width 878 height 509
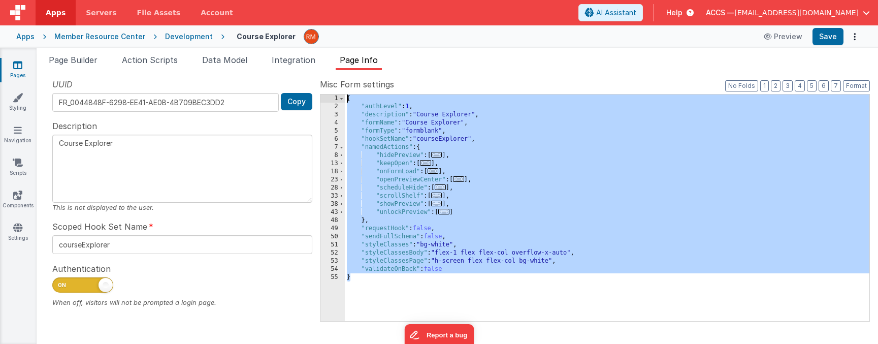
click at [457, 172] on div "{ "authLevel" : 1 , "description" : "Course Explorer" , "formName" : "Course Ex…" at bounding box center [607, 215] width 524 height 243
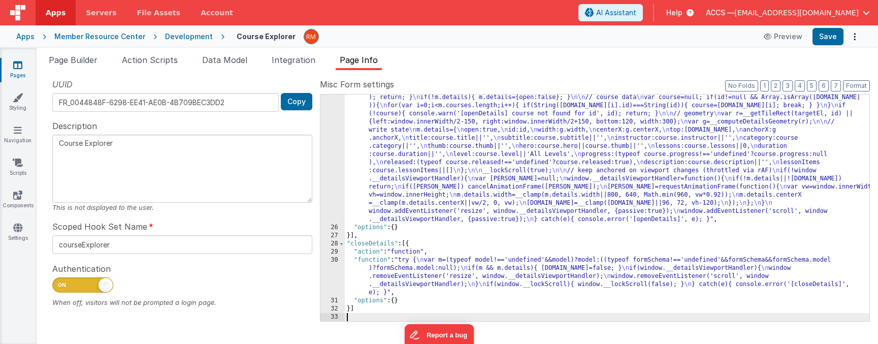
scroll to position [204, 0]
click at [867, 83] on button "Format" at bounding box center [855, 85] width 27 height 11
click at [852, 84] on button "Format" at bounding box center [855, 85] width 27 height 11
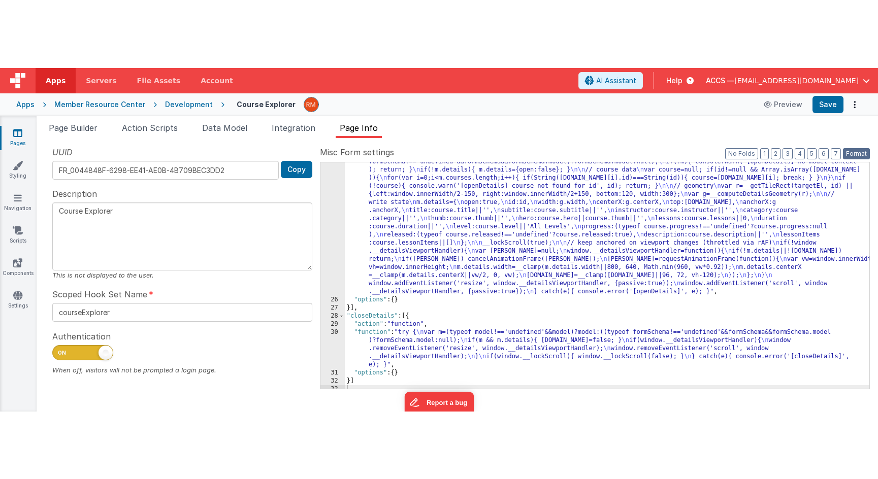
scroll to position [0, 0]
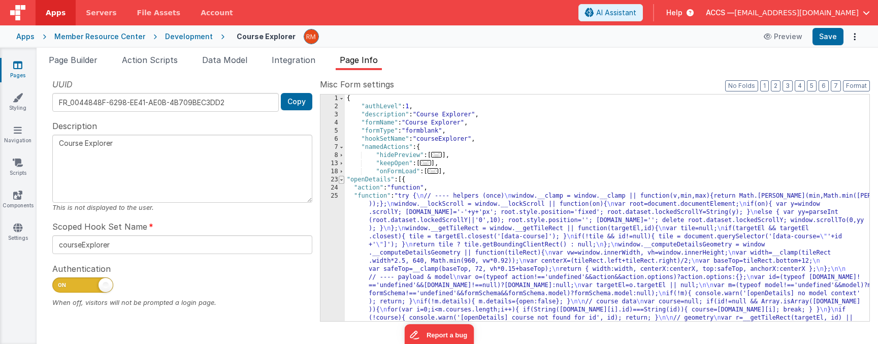
click at [340, 181] on span at bounding box center [342, 180] width 6 height 8
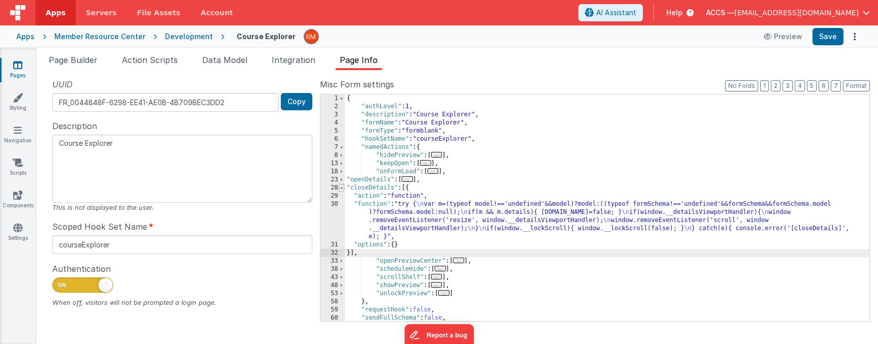
click at [341, 188] on span at bounding box center [342, 188] width 6 height 8
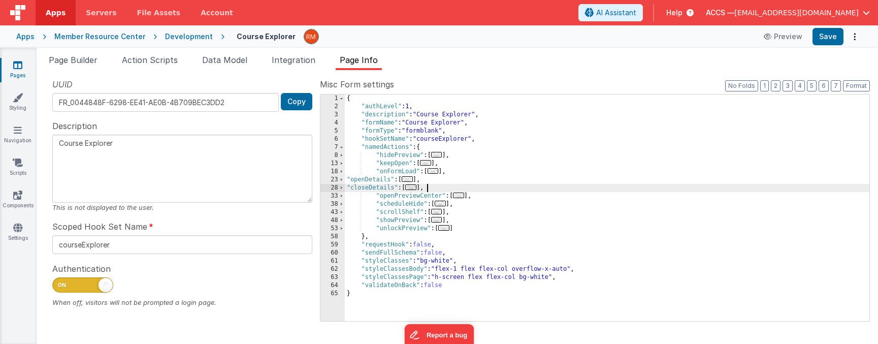
click at [346, 180] on div "{ "authLevel" : 1 , "description" : "Course Explorer" , "formName" : "Course Ex…" at bounding box center [607, 215] width 524 height 243
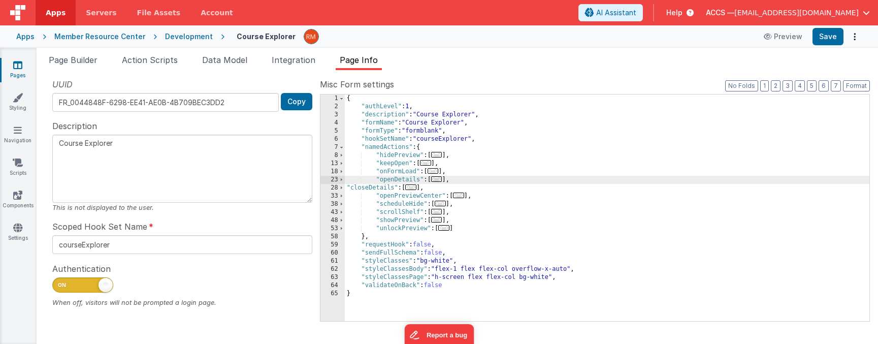
click at [360, 225] on div "{ "authLevel" : 1 , "description" : "Course Explorer" , "formName" : "Course Ex…" at bounding box center [607, 215] width 524 height 243
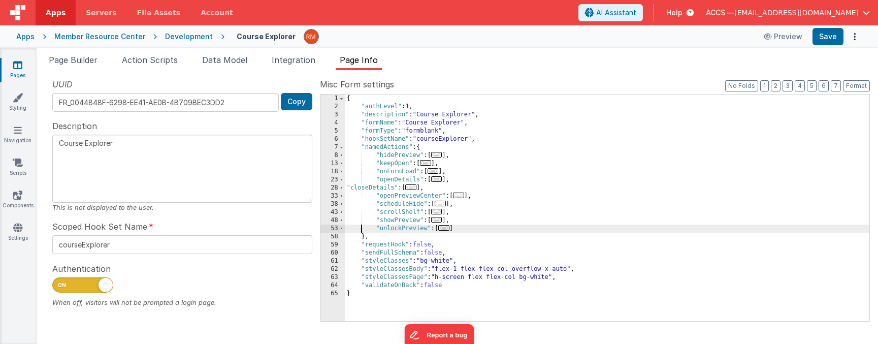
click at [346, 184] on div "{ "authLevel" : 1 , "description" : "Course Explorer" , "formName" : "Course Ex…" at bounding box center [607, 215] width 524 height 243
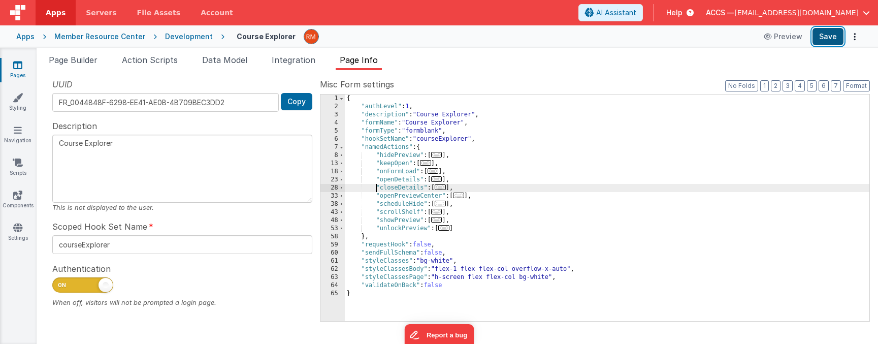
click at [830, 35] on button "Save" at bounding box center [827, 36] width 31 height 17
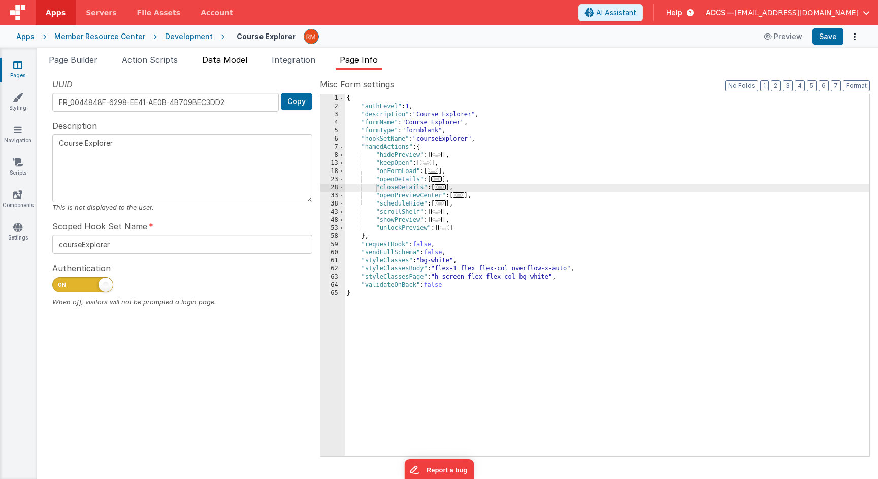
click at [215, 56] on span "Data Model" at bounding box center [224, 60] width 45 height 10
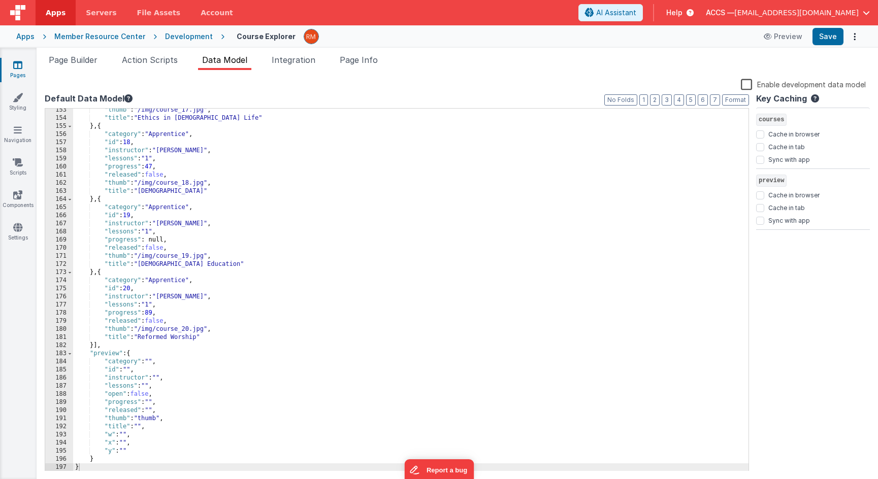
scroll to position [1237, 0]
click at [357, 240] on div ""thumb" : "/img/course_17.jpg" , "title" : "Ethics in Christian Life" } , { "ca…" at bounding box center [410, 295] width 675 height 379
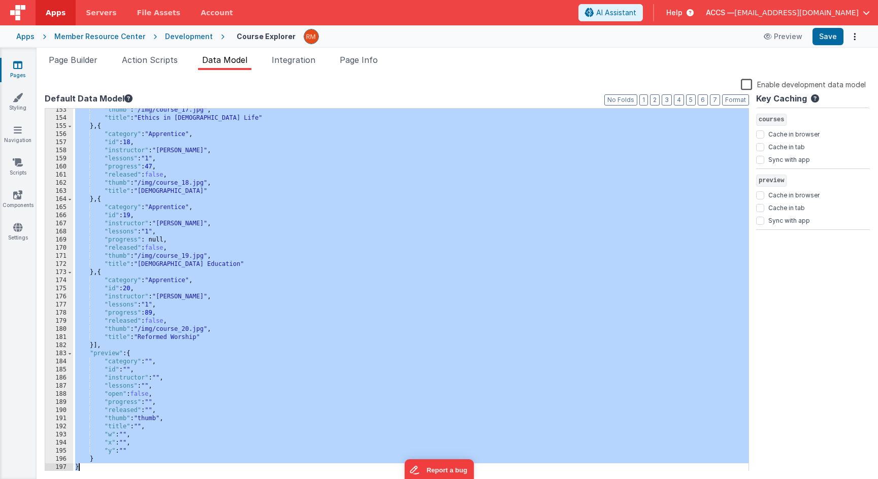
click at [363, 383] on div ""thumb" : "/img/course_17.jpg" , "title" : "Ethics in Christian Life" } , { "ca…" at bounding box center [410, 295] width 675 height 379
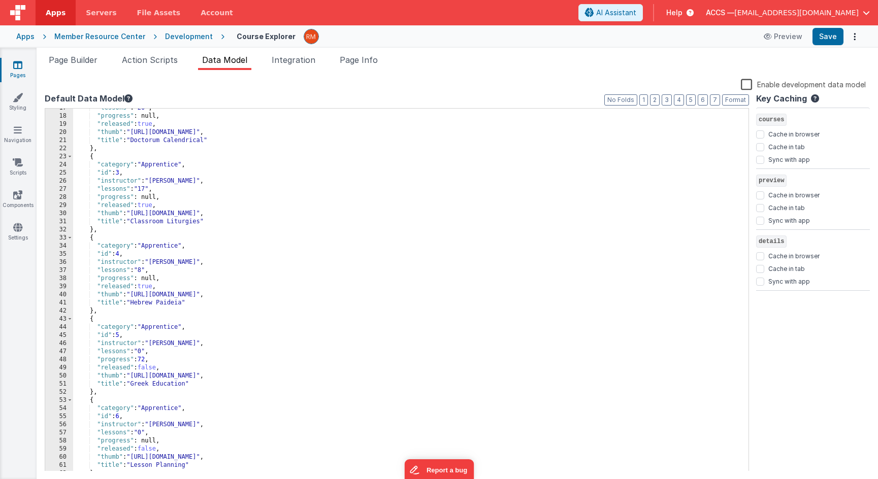
scroll to position [0, 0]
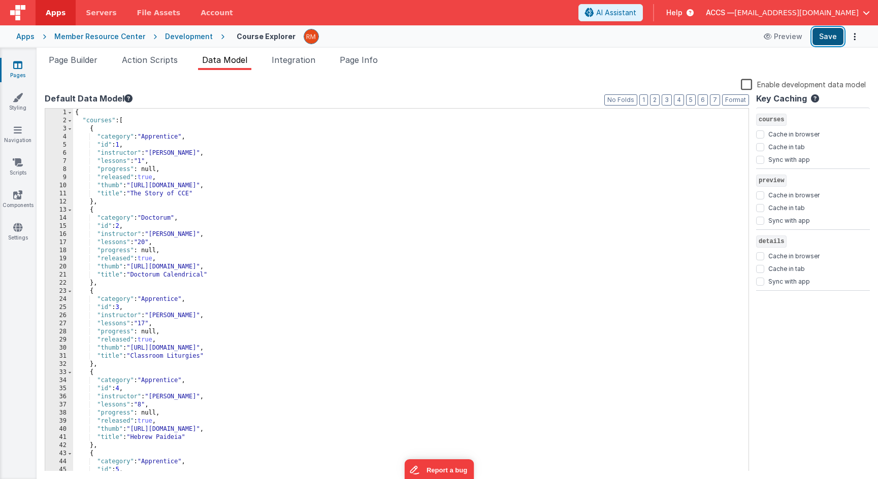
click at [826, 39] on button "Save" at bounding box center [827, 36] width 31 height 17
click at [74, 62] on span "Page Builder" at bounding box center [73, 60] width 49 height 10
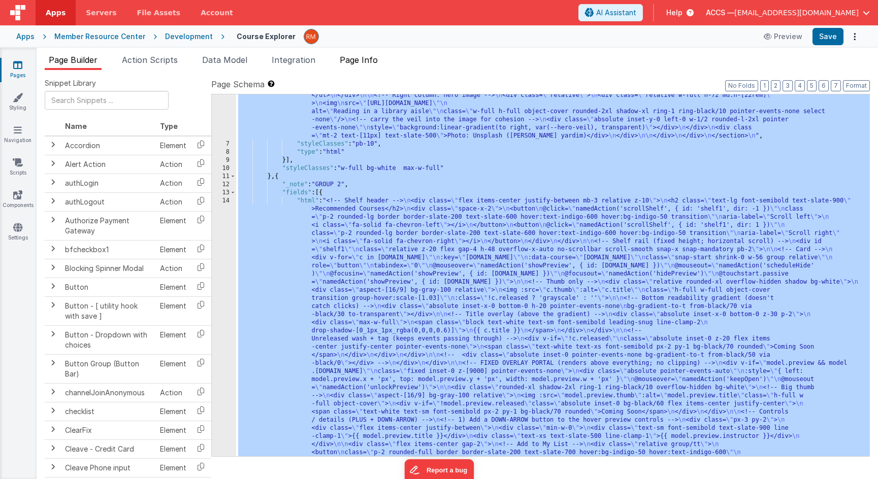
click at [362, 59] on span "Page Info" at bounding box center [359, 60] width 38 height 10
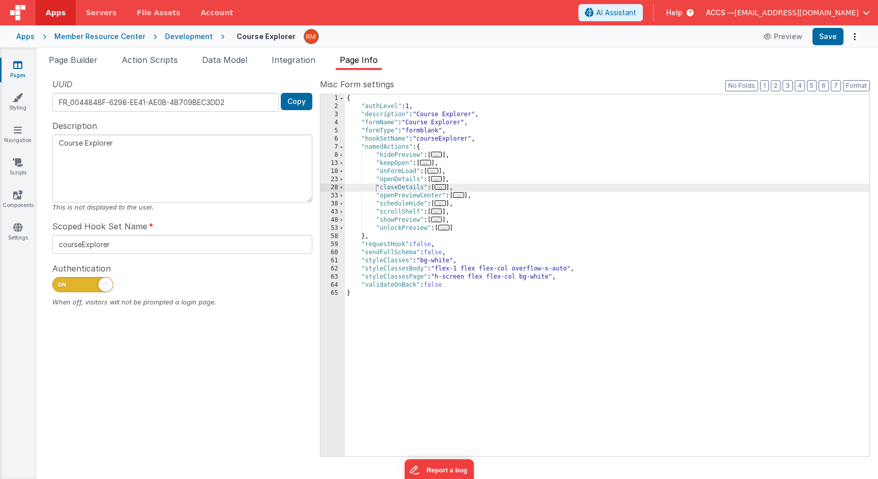
click at [448, 175] on div "{ "authLevel" : 1 , "description" : "Course Explorer" , "formName" : "Course Ex…" at bounding box center [607, 283] width 524 height 378
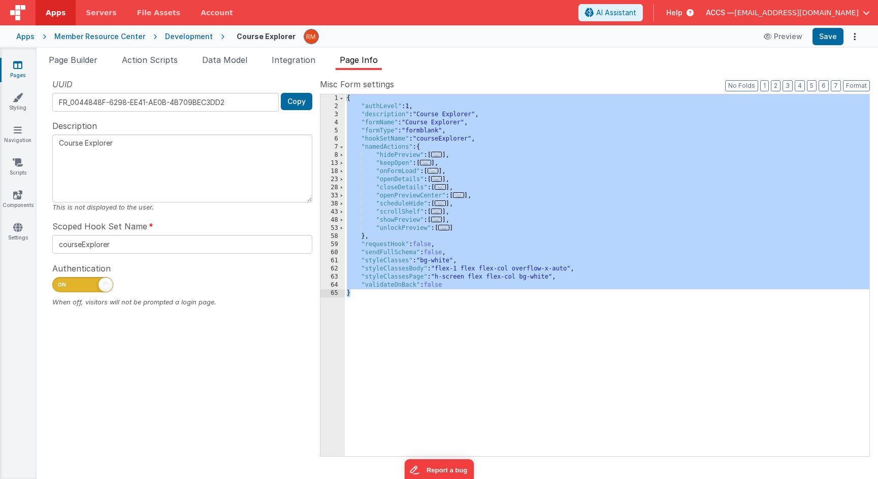
click at [439, 170] on span "..." at bounding box center [432, 171] width 11 height 6
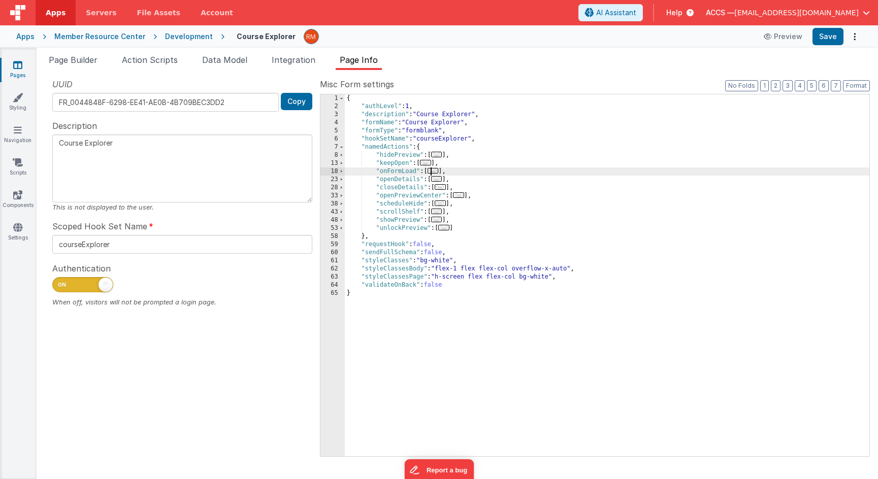
click at [436, 171] on span "..." at bounding box center [432, 171] width 11 height 6
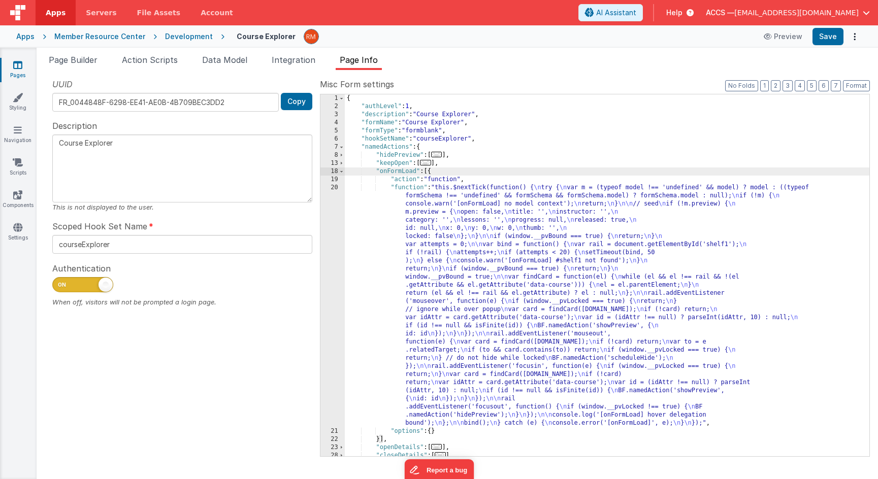
click at [403, 189] on div "{ "authLevel" : 1 , "description" : "Course Explorer" , "formName" : "Course Ex…" at bounding box center [607, 283] width 524 height 378
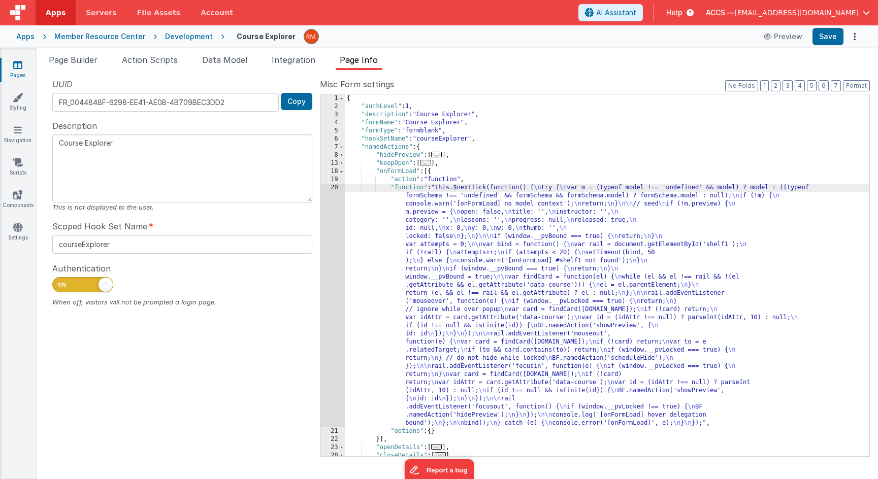
click at [330, 186] on div "20" at bounding box center [332, 306] width 24 height 244
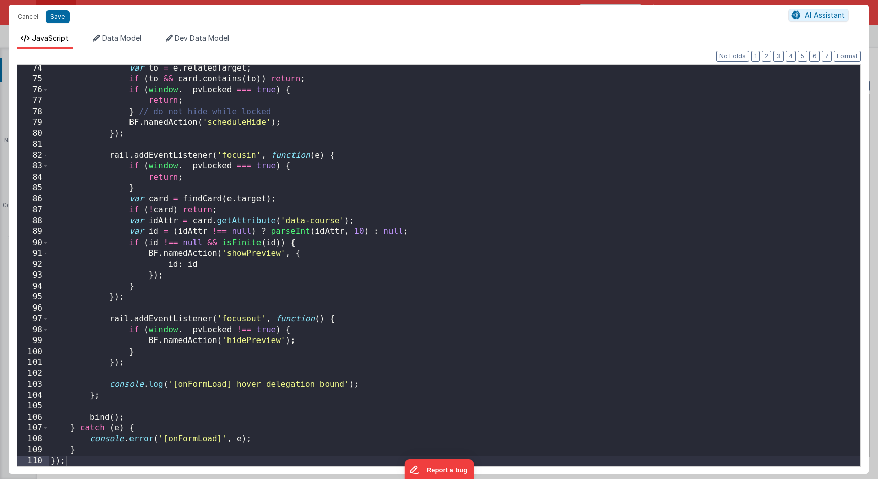
scroll to position [799, 0]
click at [338, 232] on div "var to = e . relatedTarget ; if ( to && card . contains ( to )) return ; if ( w…" at bounding box center [454, 274] width 811 height 423
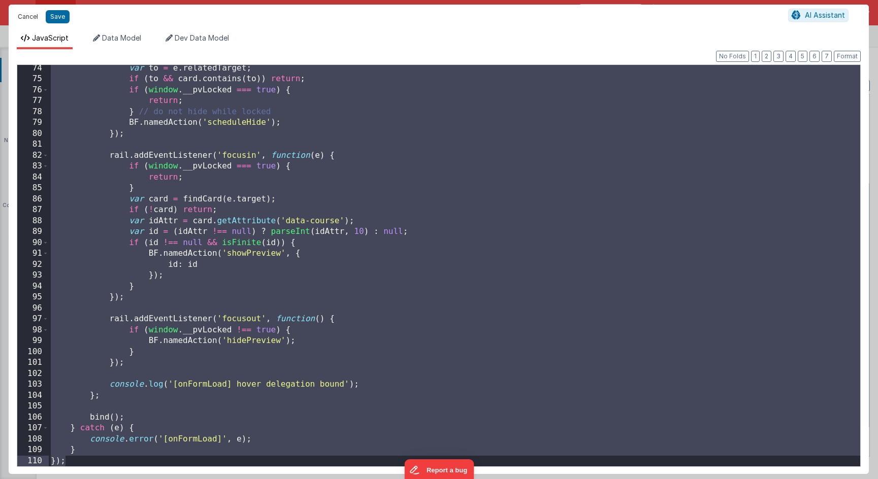
click at [29, 20] on button "Cancel" at bounding box center [28, 17] width 30 height 14
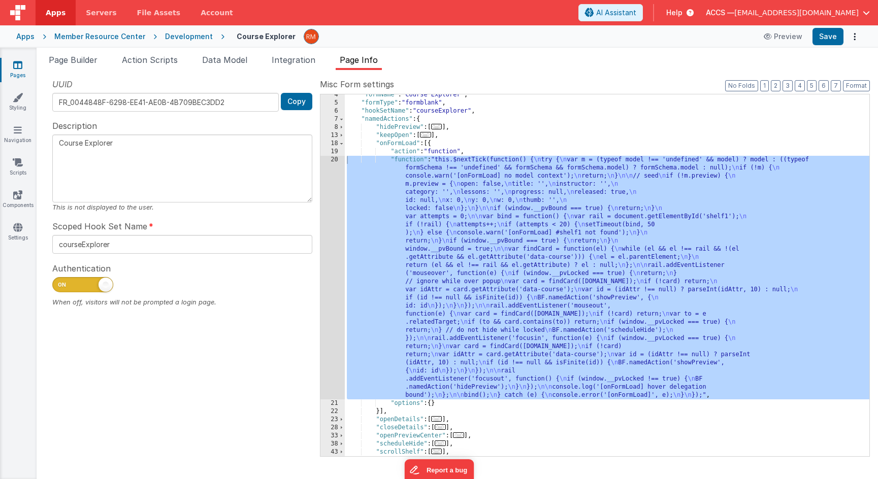
scroll to position [27, 0]
click at [449, 188] on div ""formName" : "Course Explorer" , "formType" : "formblank" , "hookSetName" : "co…" at bounding box center [607, 281] width 524 height 378
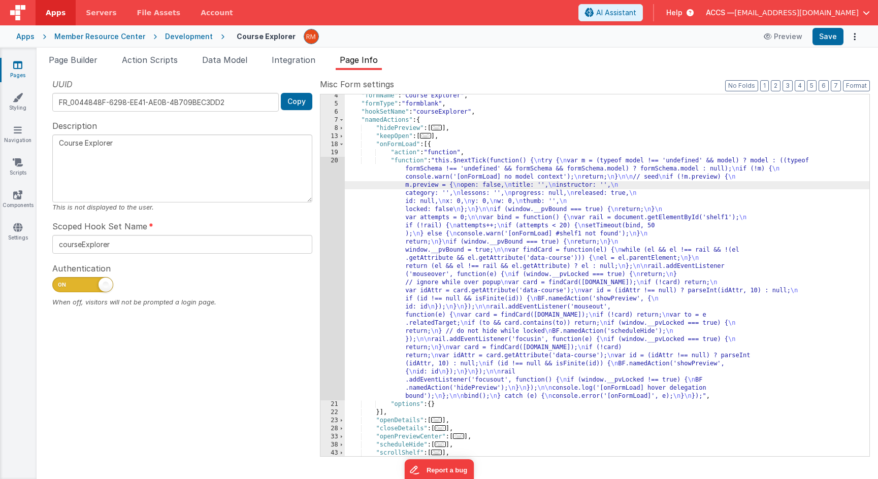
click at [419, 159] on div ""formName" : "Course Explorer" , "formType" : "formblank" , "hookSetName" : "co…" at bounding box center [607, 281] width 524 height 378
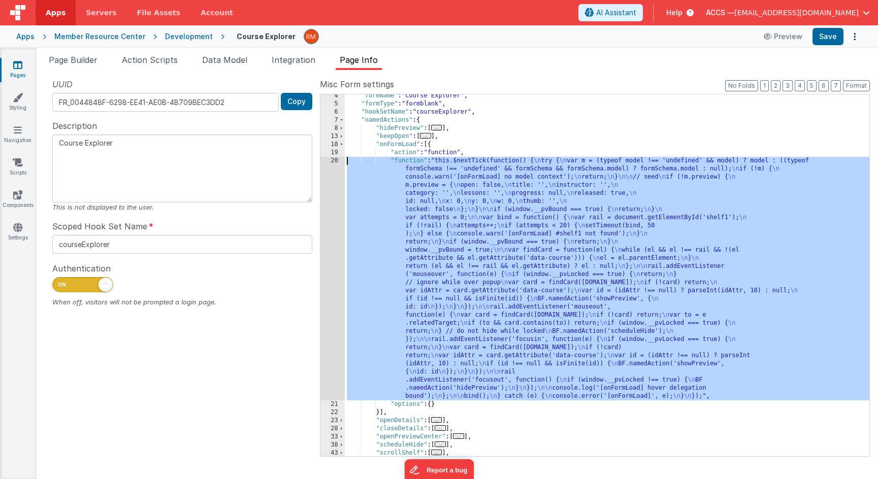
click at [331, 159] on div "20" at bounding box center [332, 279] width 24 height 244
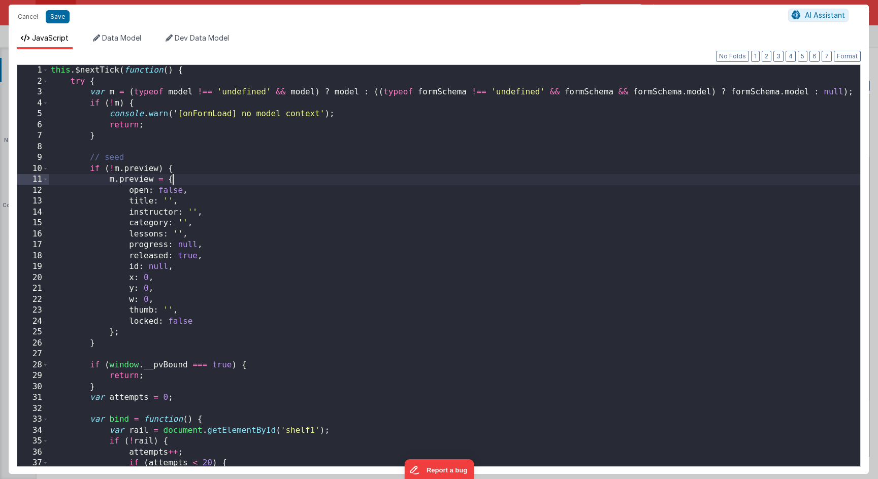
click at [344, 177] on div "this . $nextTick ( function ( ) { try { var m = ( typeof model !== 'undefined' …" at bounding box center [454, 276] width 811 height 423
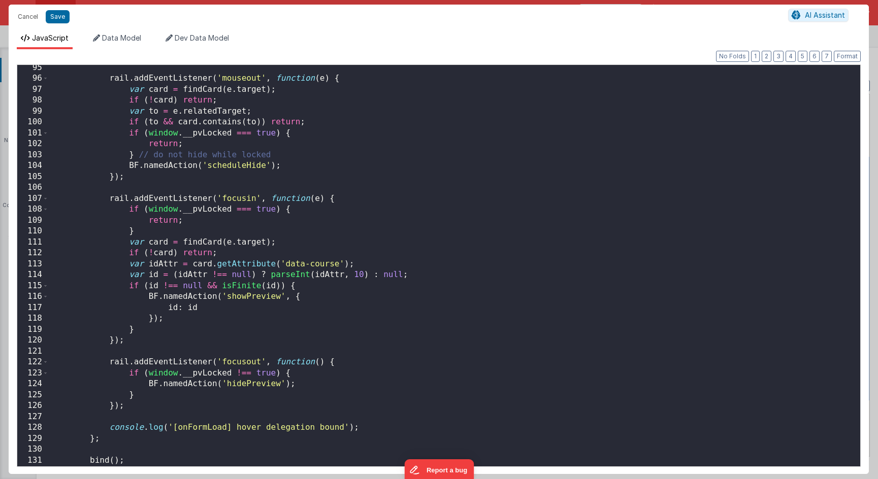
scroll to position [0, 0]
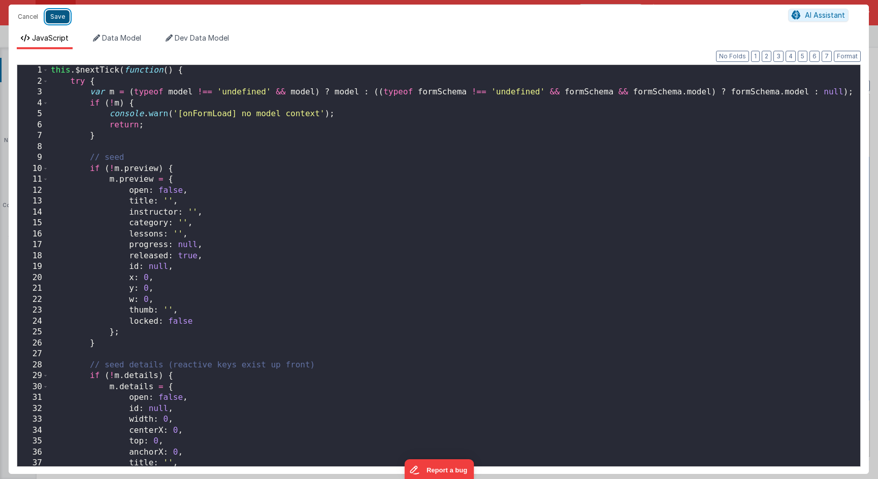
click at [52, 18] on button "Save" at bounding box center [58, 16] width 24 height 13
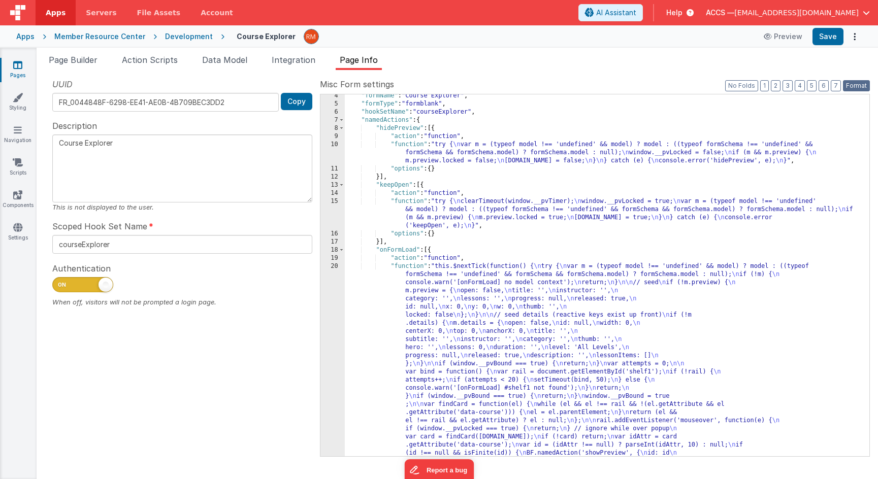
click at [854, 86] on button "Format" at bounding box center [855, 85] width 27 height 11
click at [823, 33] on button "Save" at bounding box center [827, 36] width 31 height 17
click at [25, 102] on link "Styling" at bounding box center [17, 102] width 37 height 20
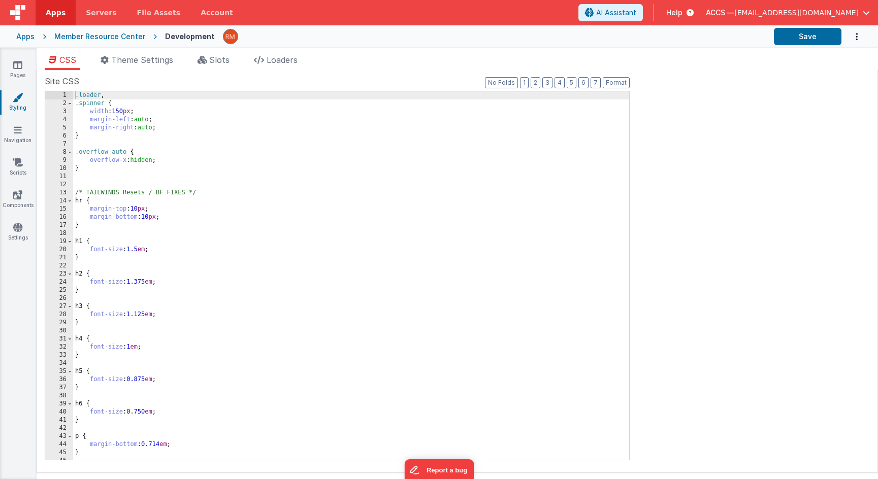
click at [306, 223] on div ".loader , .spinner { width : 150 px ; margin-left : auto ; margin-right : auto …" at bounding box center [351, 283] width 556 height 385
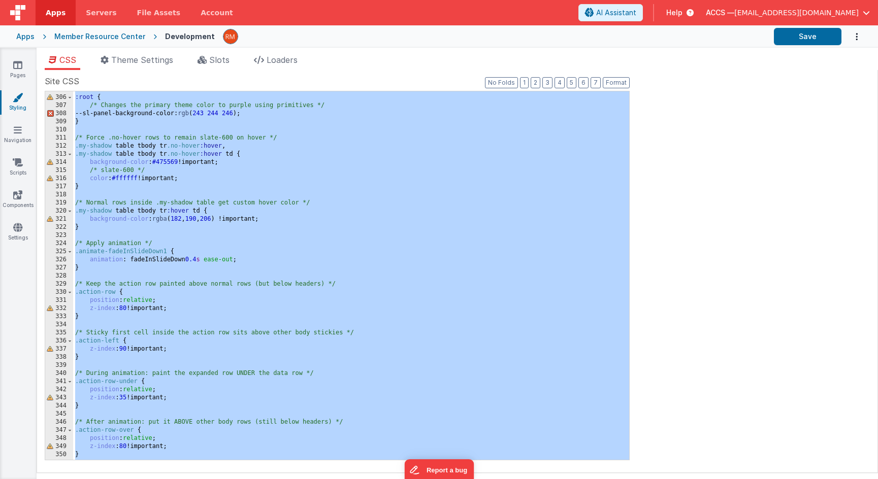
scroll to position [3245, 0]
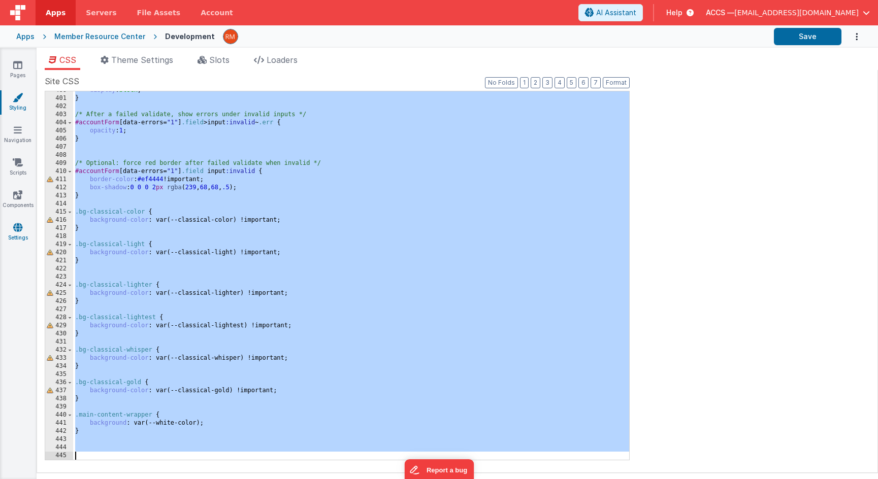
click at [13, 230] on link "Settings" at bounding box center [17, 232] width 37 height 20
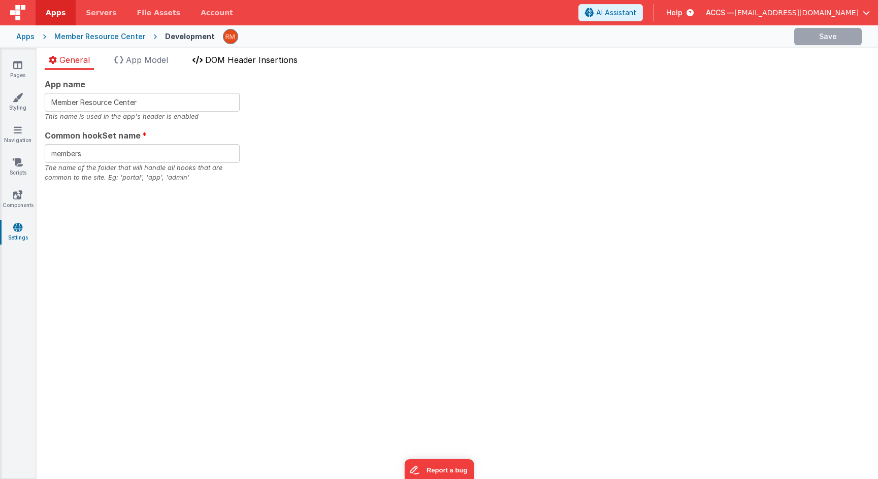
click at [219, 60] on span "DOM Header Insertions" at bounding box center [251, 60] width 92 height 10
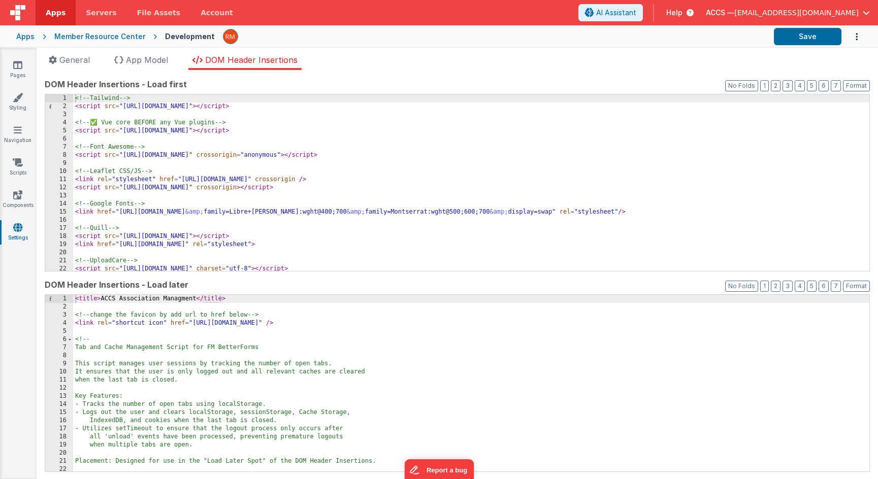
click at [247, 161] on div "<!-- Tailwind --> < script src = "https://cdn.tailwindcss.com" > </ script > <!…" at bounding box center [471, 190] width 796 height 193
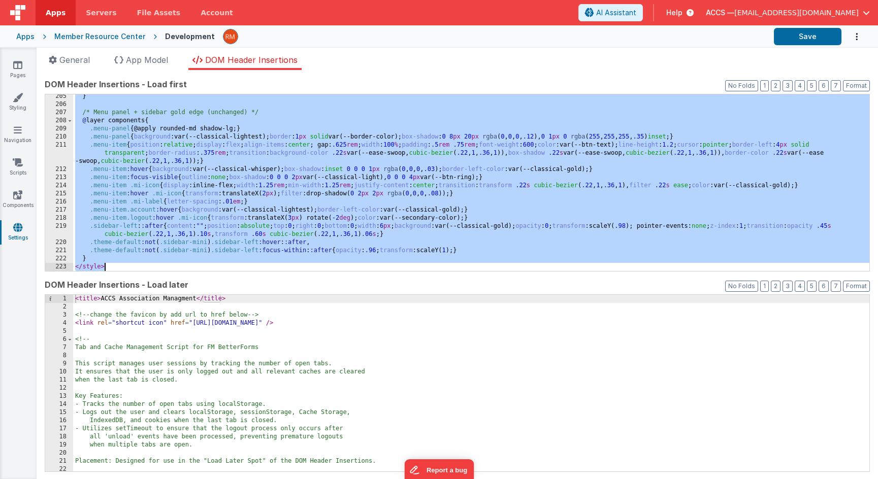
scroll to position [1691, 0]
click at [378, 134] on div "} /* Menu panel + sidebar gold edge (unchanged) */ @ layer components { .menu-p…" at bounding box center [471, 188] width 796 height 193
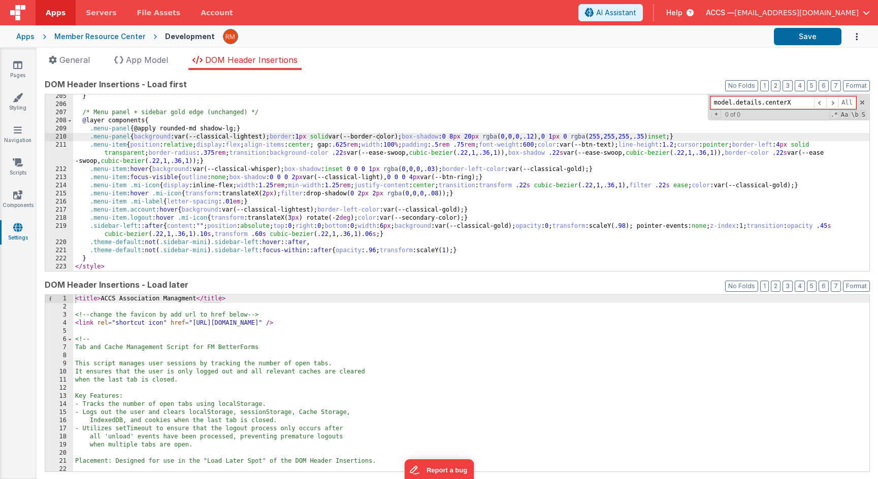
type input "model.details.centerX"
click at [19, 100] on icon at bounding box center [18, 97] width 10 height 10
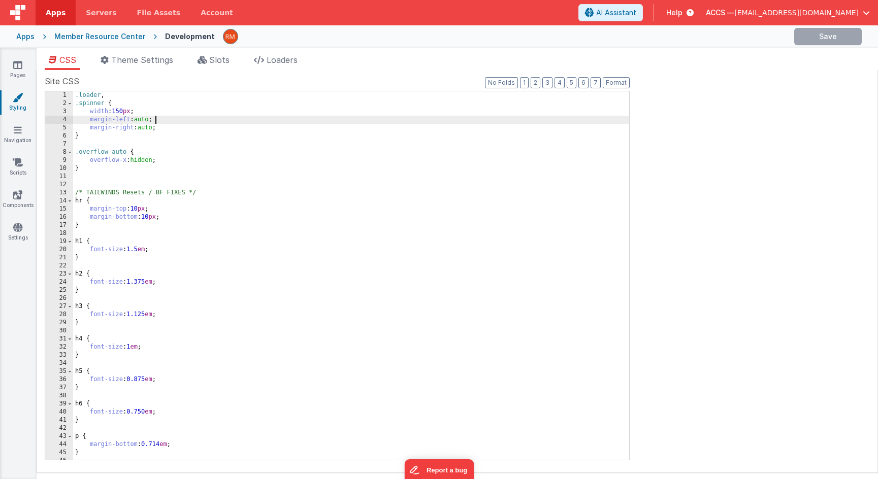
click at [344, 120] on div ".loader , .spinner { width : 150 px ; margin-left : auto ; margin-right : auto …" at bounding box center [351, 283] width 556 height 385
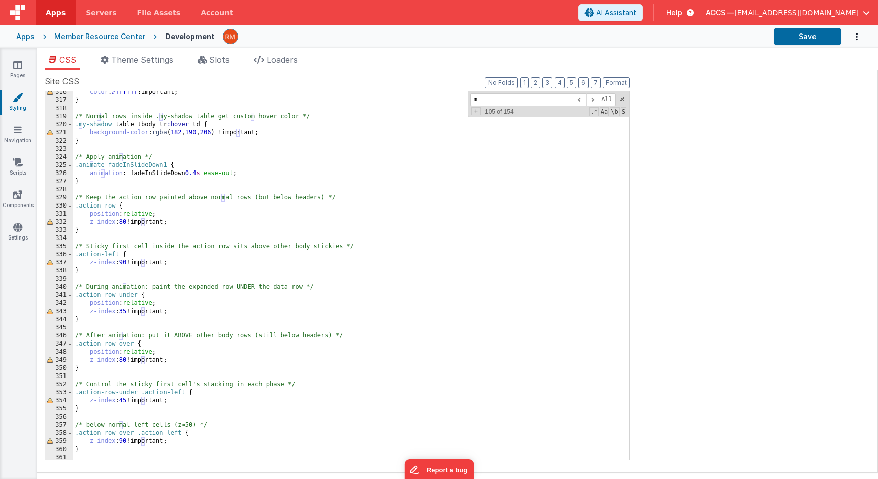
scroll to position [2613, 0]
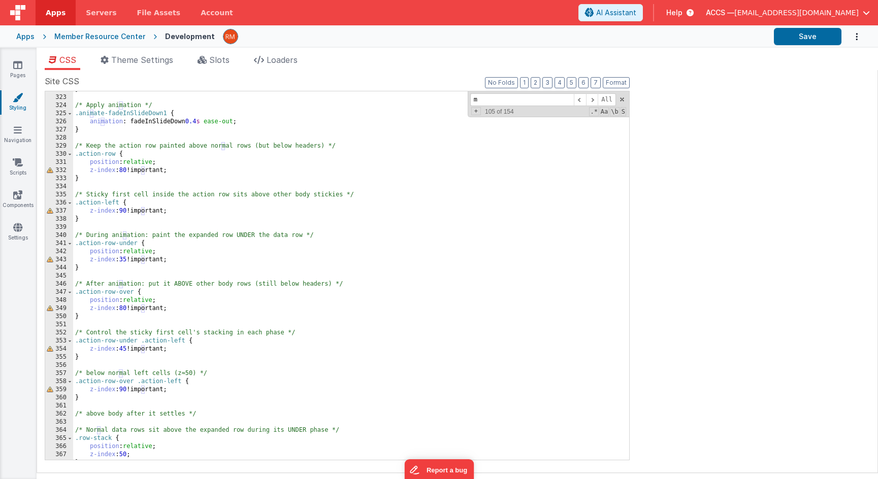
type input "m"
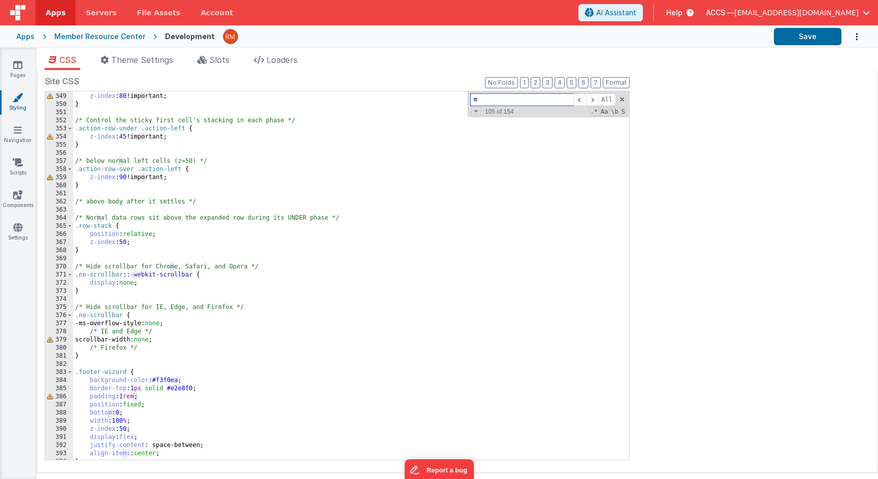
scroll to position [3245, 0]
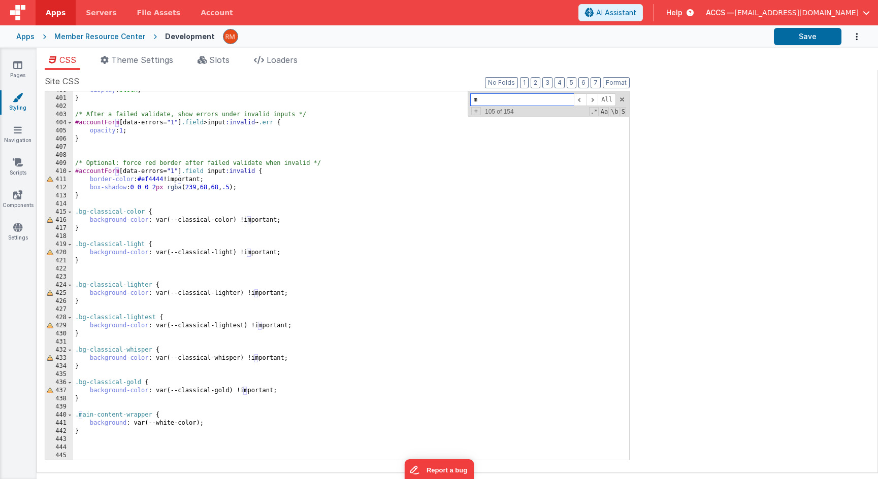
click at [619, 100] on span at bounding box center [621, 99] width 7 height 7
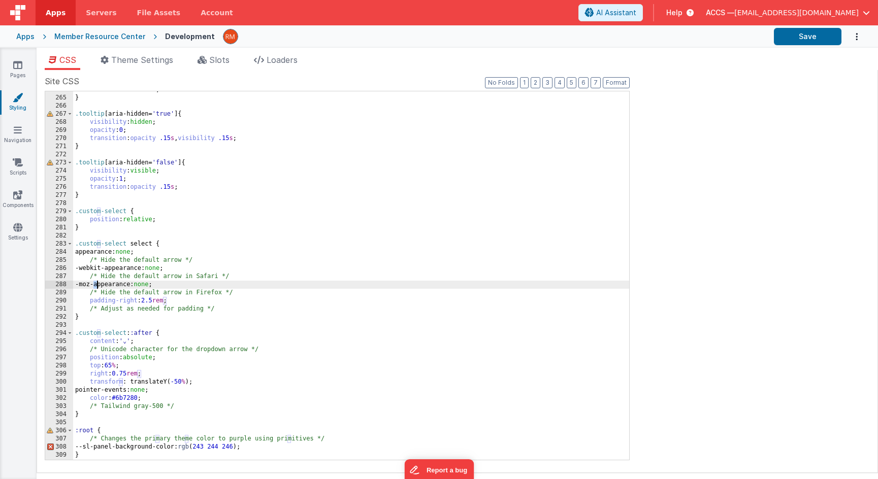
scroll to position [2105, 0]
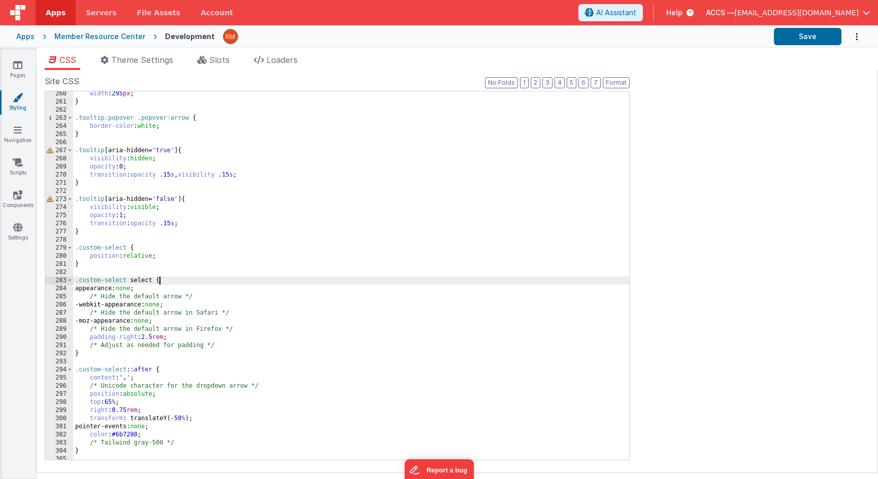
click at [292, 278] on div "width : 295 px ; } .tooltip.popover .popover-arrow { border-color : white ; } .…" at bounding box center [351, 282] width 556 height 385
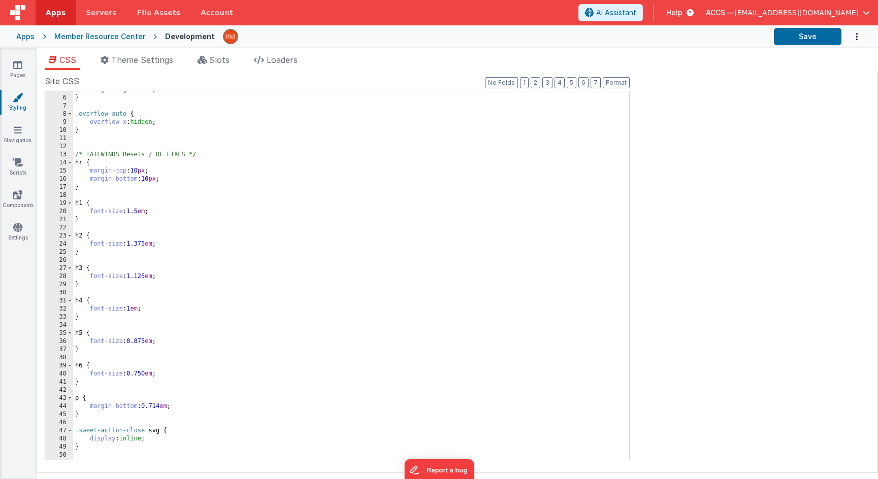
scroll to position [0, 0]
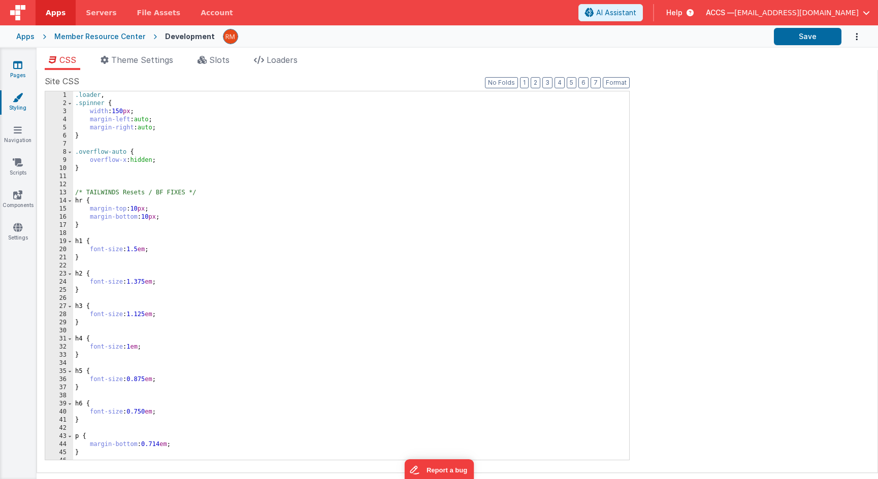
click at [18, 70] on icon at bounding box center [17, 65] width 9 height 10
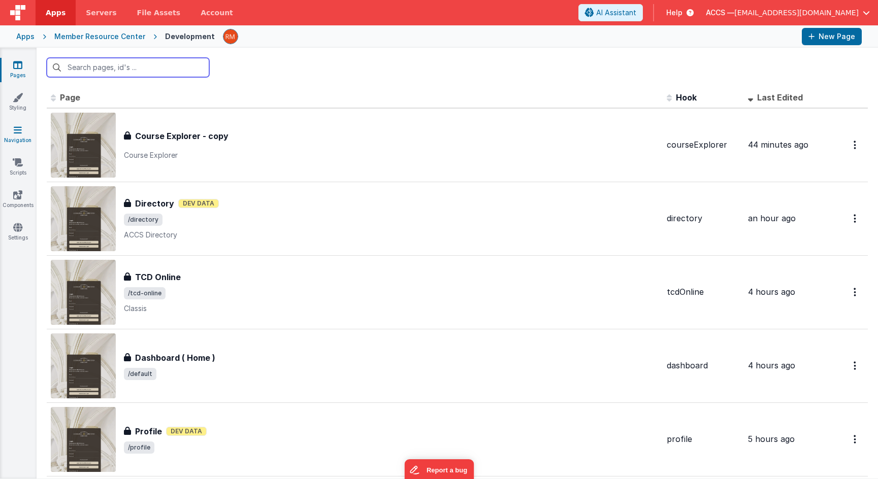
click at [25, 132] on link "Navigation" at bounding box center [17, 135] width 37 height 20
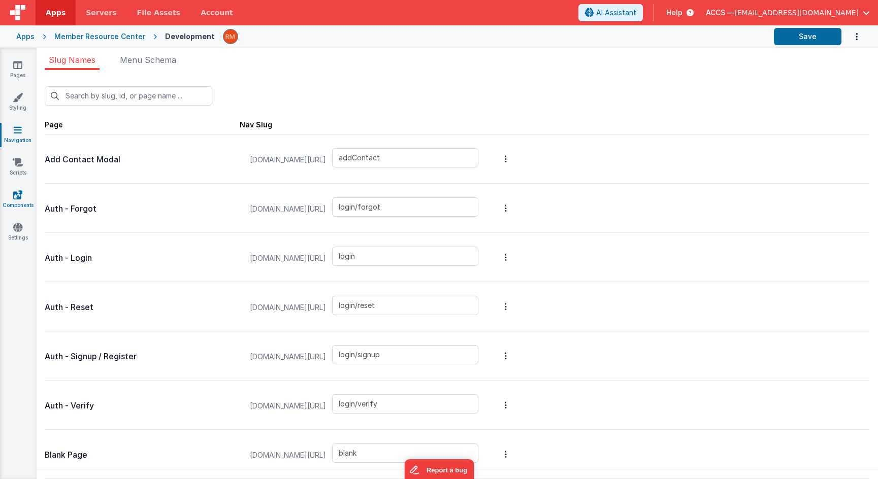
click at [19, 196] on icon at bounding box center [17, 195] width 9 height 10
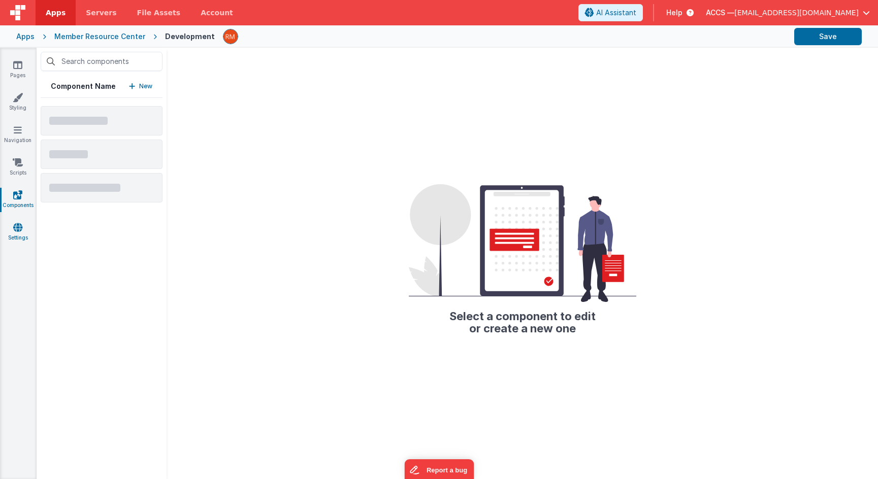
click at [20, 228] on icon at bounding box center [17, 227] width 9 height 10
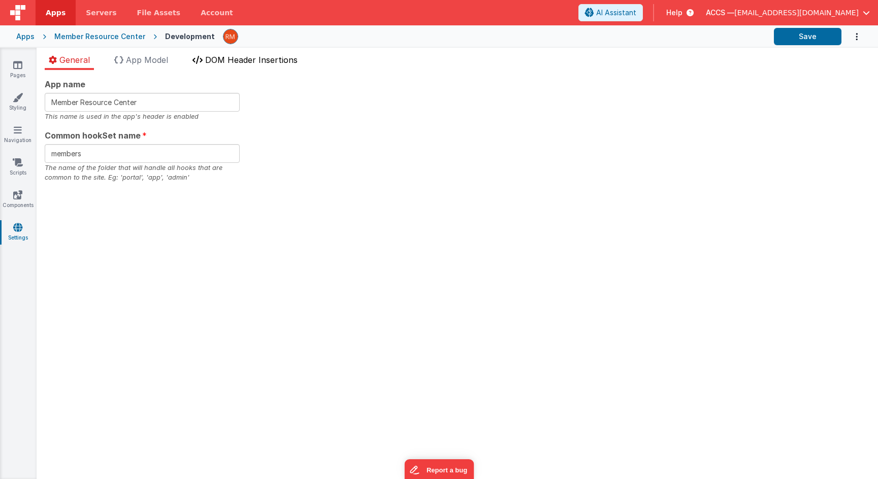
click at [236, 59] on span "DOM Header Insertions" at bounding box center [251, 60] width 92 height 10
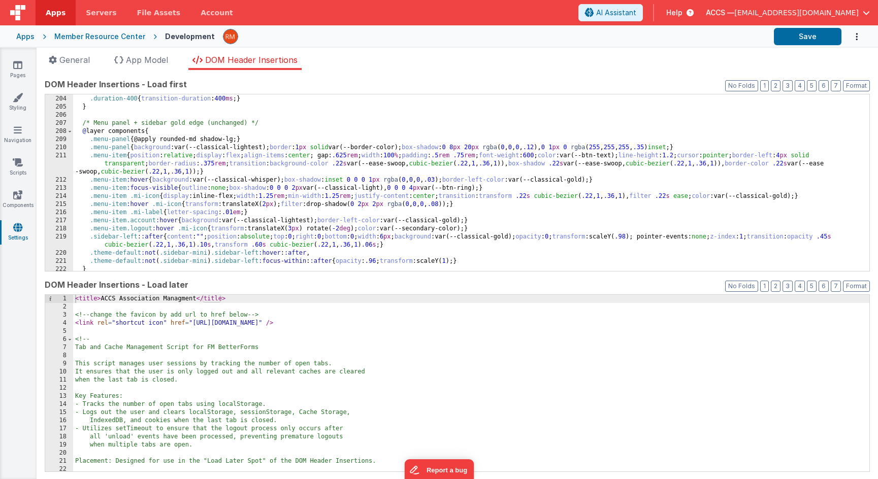
scroll to position [1691, 0]
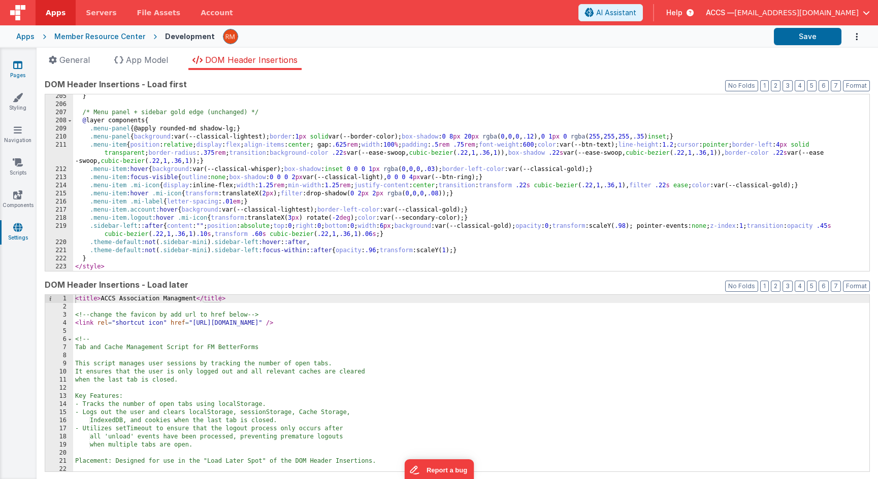
click at [21, 70] on icon at bounding box center [17, 65] width 9 height 10
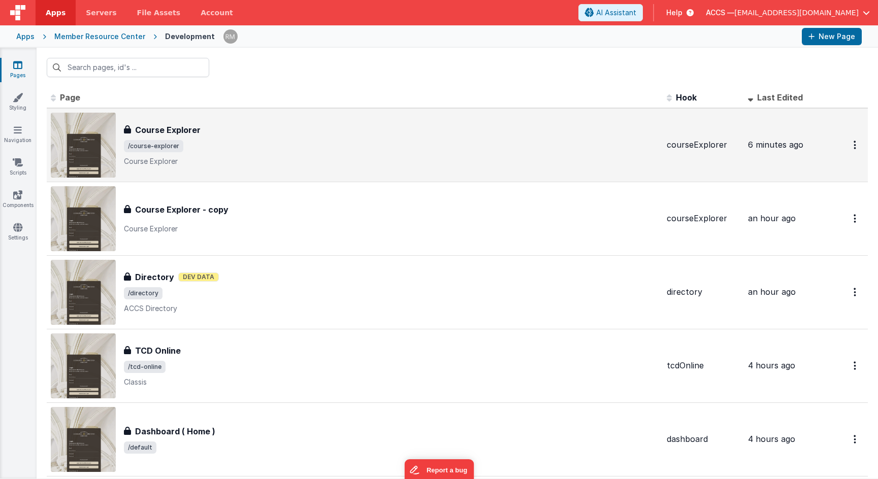
click at [202, 140] on span "/course-explorer" at bounding box center [391, 146] width 534 height 12
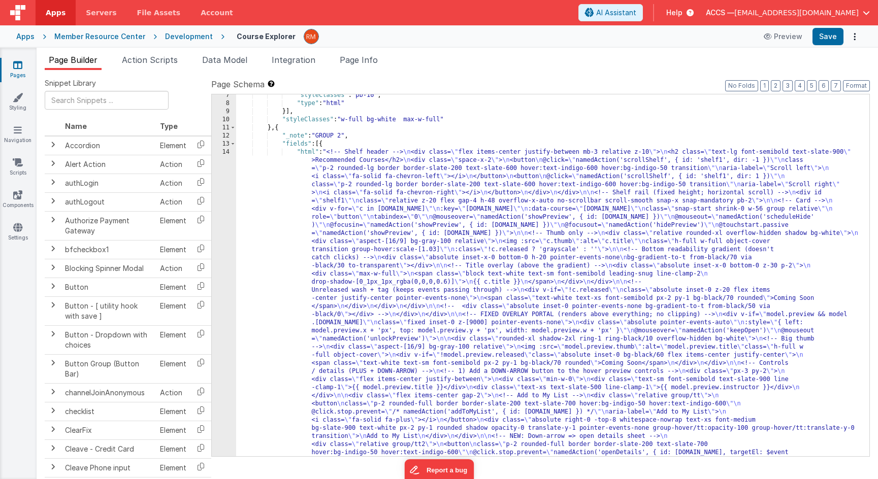
scroll to position [289, 0]
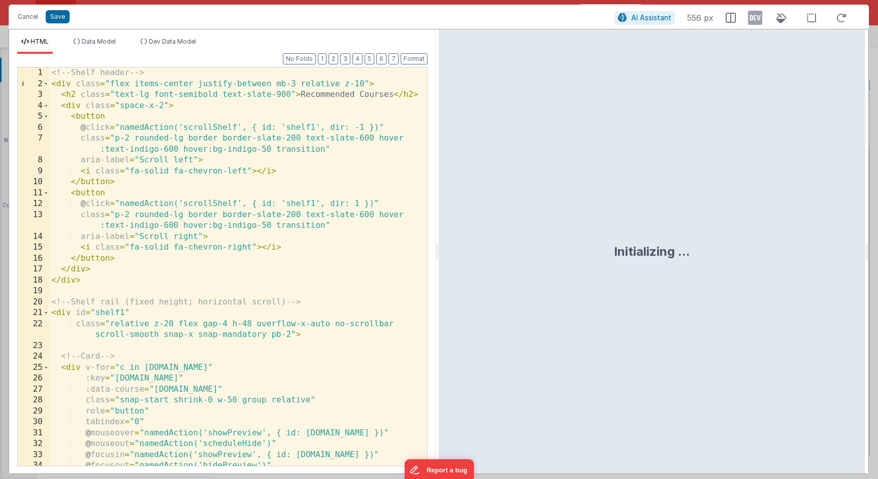
click at [309, 214] on div "<!-- Shelf header --> < div class = "flex items-center justify-between mb-3 rel…" at bounding box center [238, 278] width 378 height 420
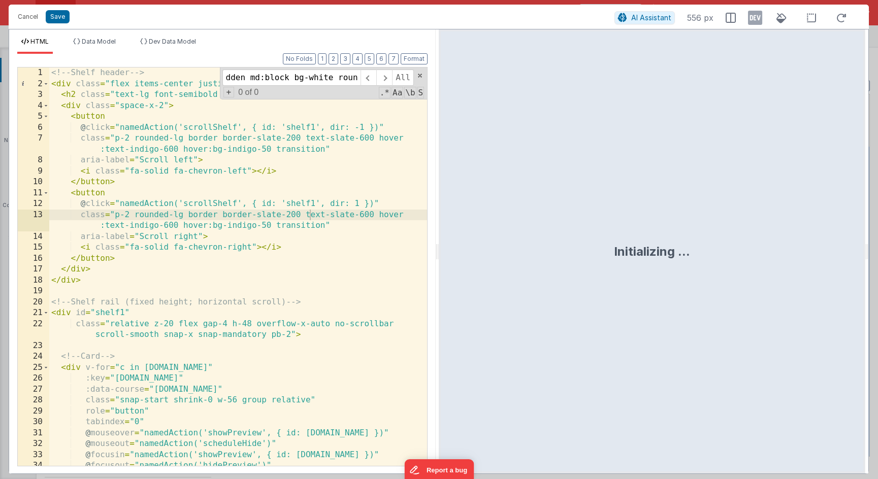
scroll to position [1776, 0]
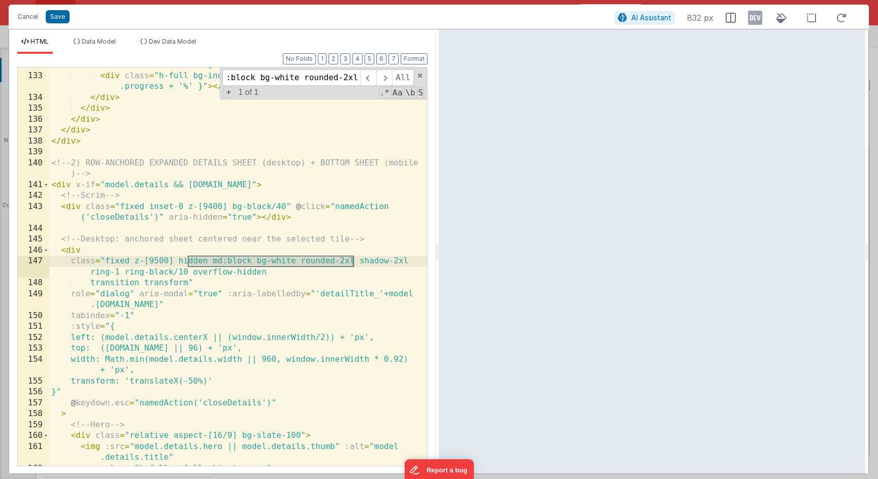
type input "dden md:block bg-white rounded-2xl"
click at [280, 305] on div "class = "mt-2 h-1.5 bg-slate-200 rounded-full overflow-hidden" > < div class = …" at bounding box center [238, 269] width 378 height 420
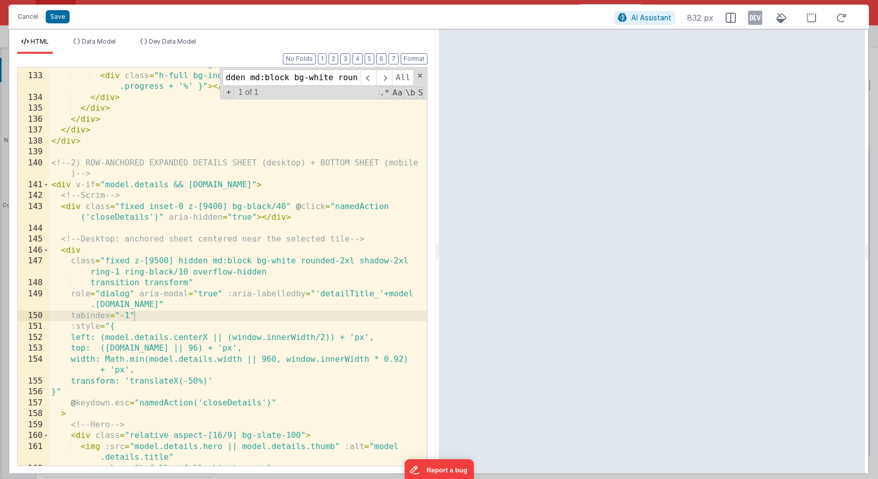
click at [250, 319] on div "class = "mt-2 h-1.5 bg-slate-200 rounded-full overflow-hidden" > < div class = …" at bounding box center [238, 269] width 378 height 420
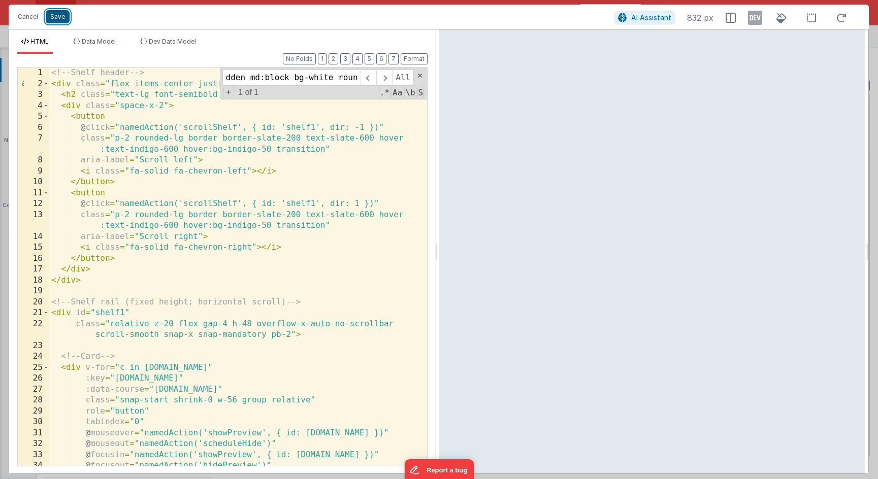
click at [61, 19] on button "Save" at bounding box center [58, 16] width 24 height 13
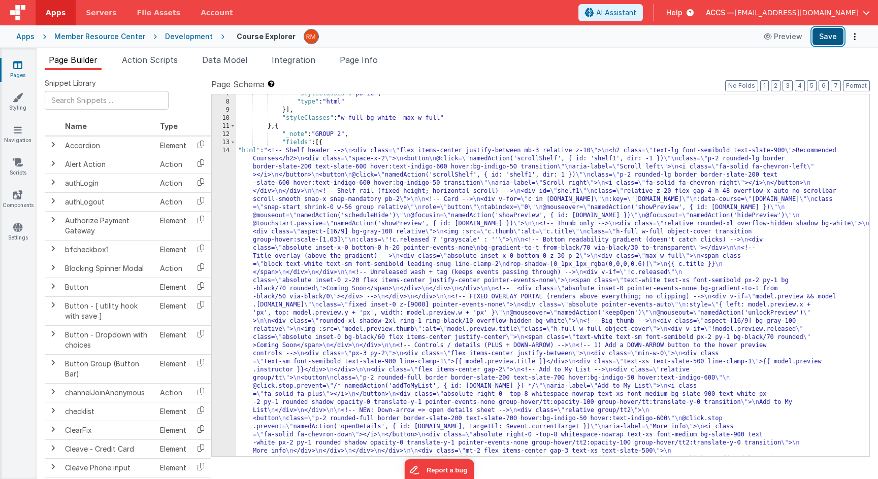
click at [830, 45] on button "Save" at bounding box center [827, 36] width 31 height 17
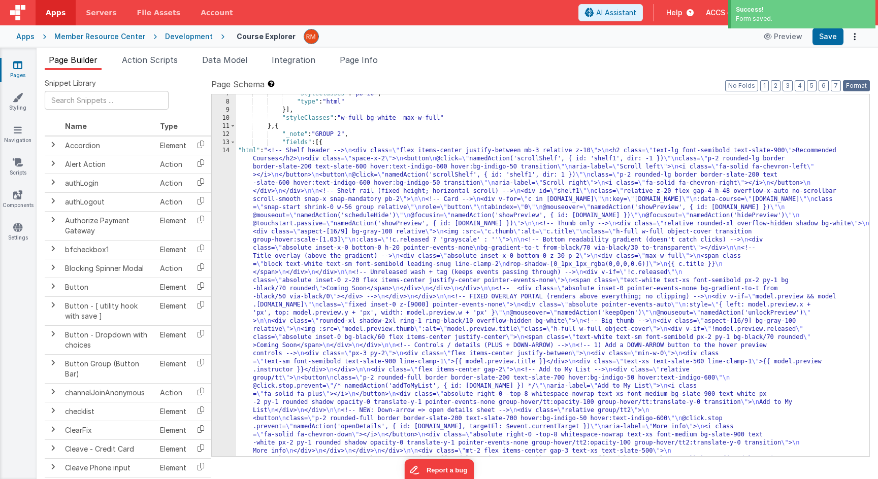
click at [858, 83] on button "Format" at bounding box center [855, 85] width 27 height 11
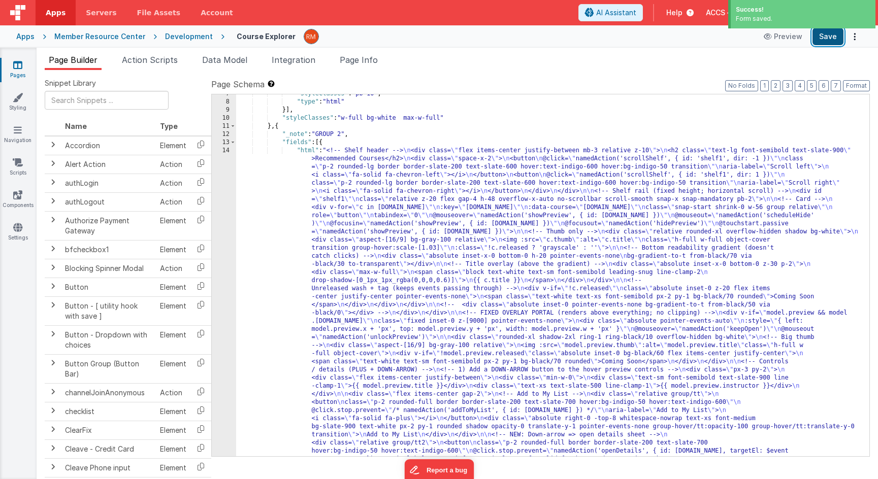
click at [816, 41] on button "Save" at bounding box center [827, 36] width 31 height 17
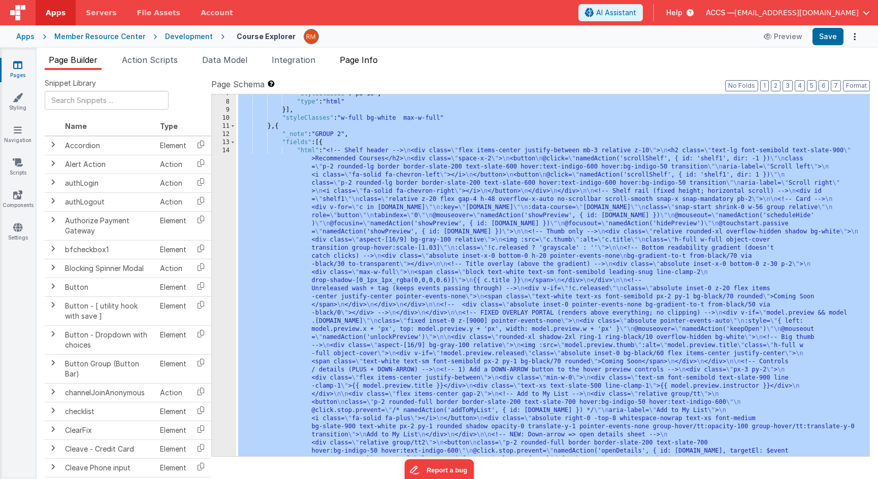
click at [350, 59] on span "Page Info" at bounding box center [359, 60] width 38 height 10
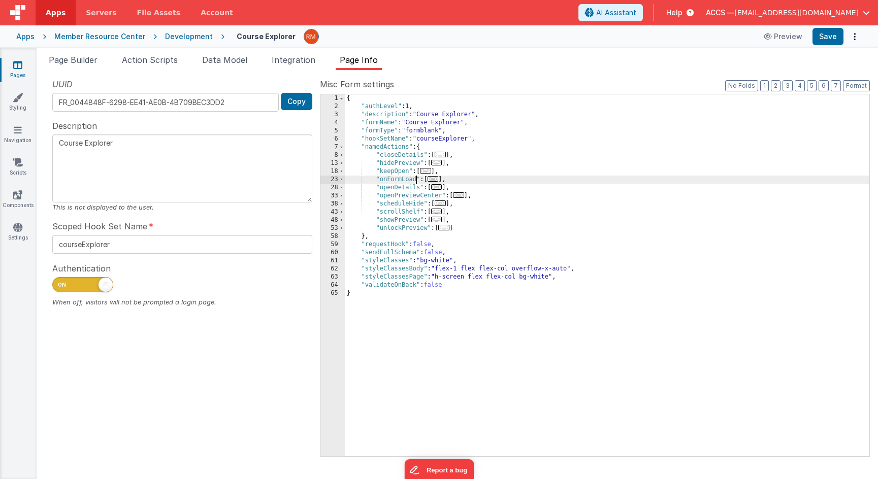
click at [417, 178] on div "{ "authLevel" : 1 , "description" : "Course Explorer" , "formName" : "Course Ex…" at bounding box center [607, 283] width 524 height 378
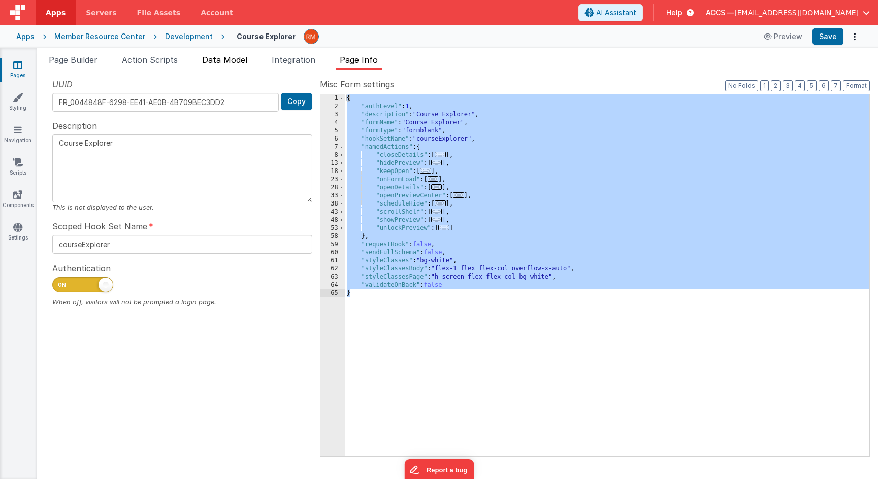
click at [227, 64] on span "Data Model" at bounding box center [224, 60] width 45 height 10
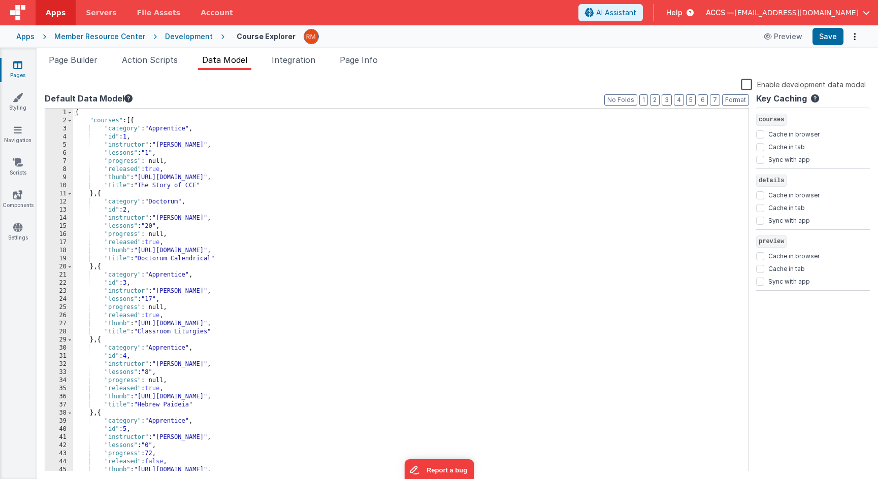
click at [283, 192] on div "{ "courses" : [{ "category" : "Apprentice" , "id" : 1 , "instructor" : "Dr. Dav…" at bounding box center [410, 298] width 675 height 379
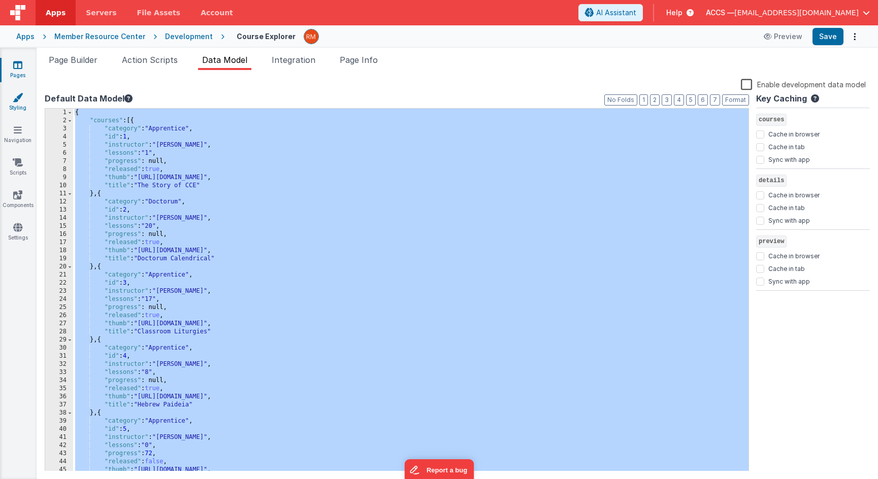
click at [18, 98] on icon at bounding box center [18, 97] width 10 height 10
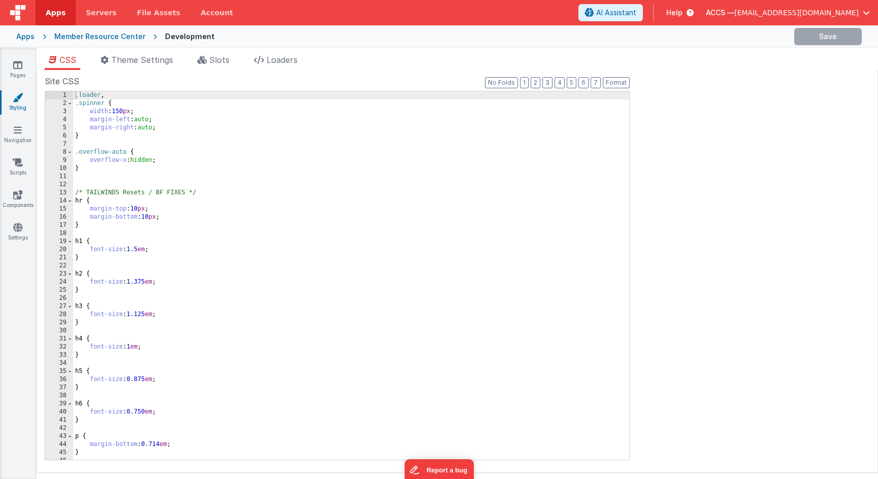
click at [196, 192] on div ".loader , .spinner { width : 150 px ; margin-left : auto ; margin-right : auto …" at bounding box center [351, 283] width 556 height 385
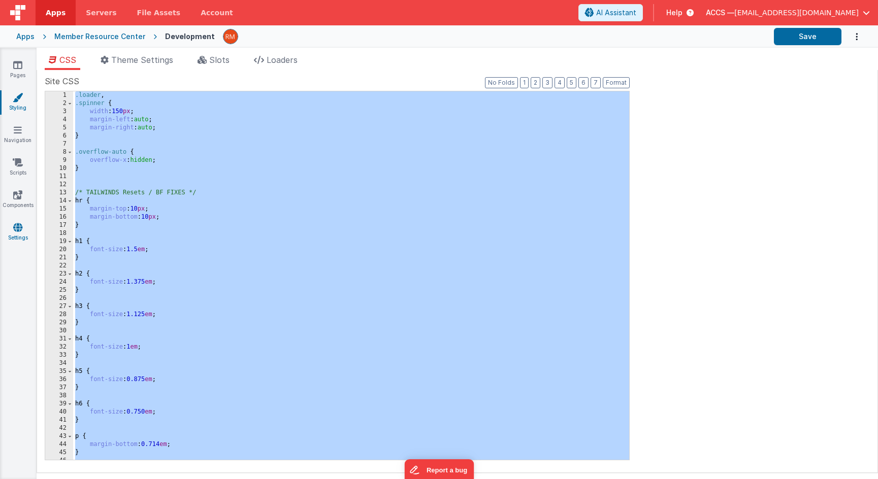
click at [18, 228] on icon at bounding box center [17, 227] width 9 height 10
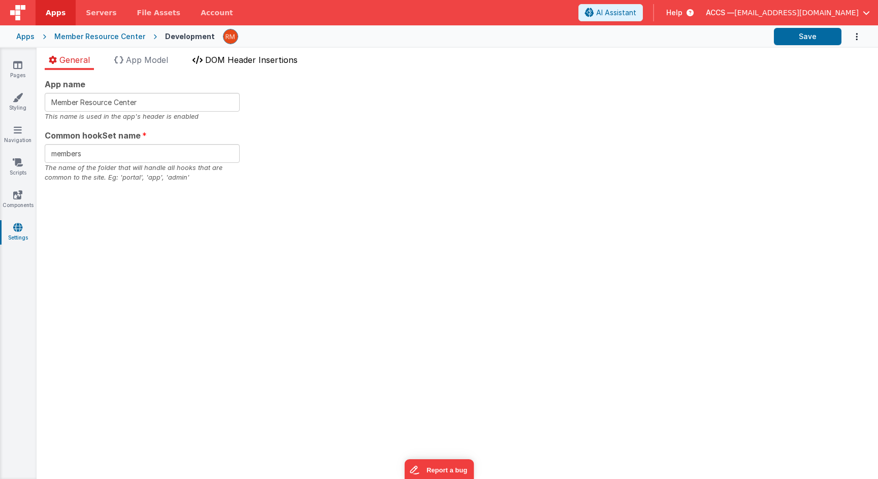
click at [255, 57] on span "DOM Header Insertions" at bounding box center [251, 60] width 92 height 10
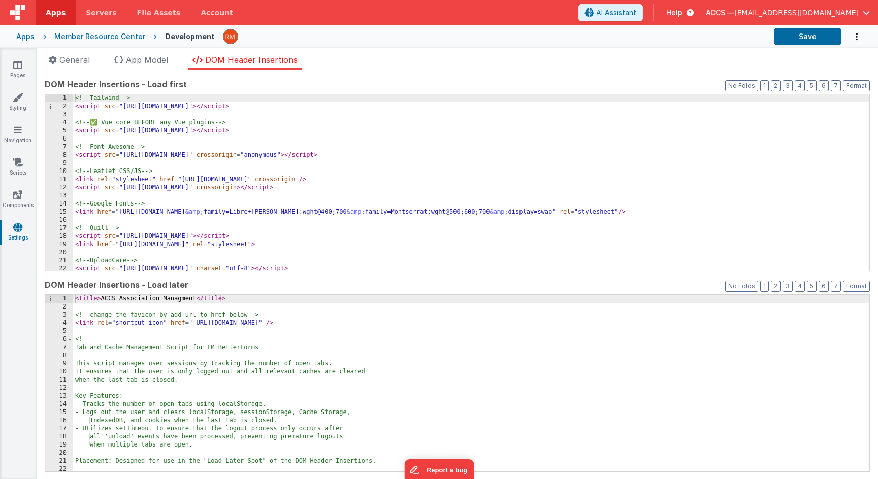
click at [270, 213] on div "<!-- Tailwind --> < script src = "https://cdn.tailwindcss.com" > </ script > <!…" at bounding box center [471, 190] width 796 height 193
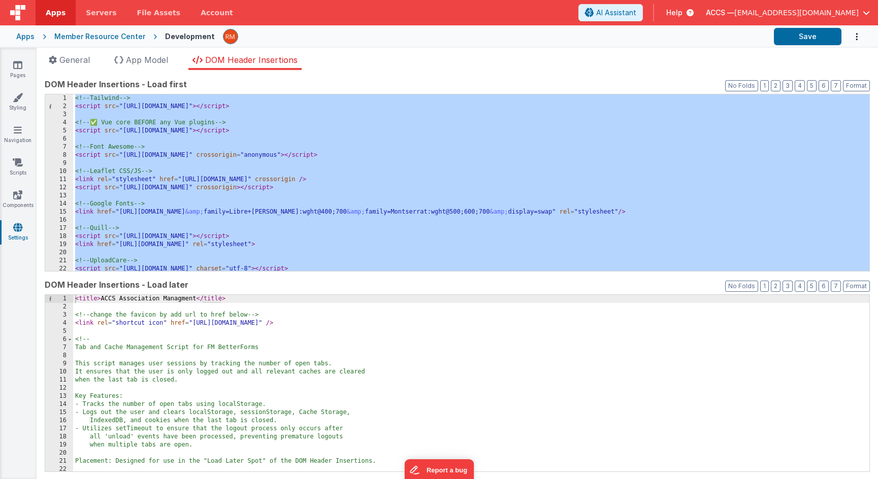
click at [16, 231] on icon at bounding box center [17, 227] width 9 height 10
click at [17, 134] on link "Navigation" at bounding box center [17, 135] width 37 height 20
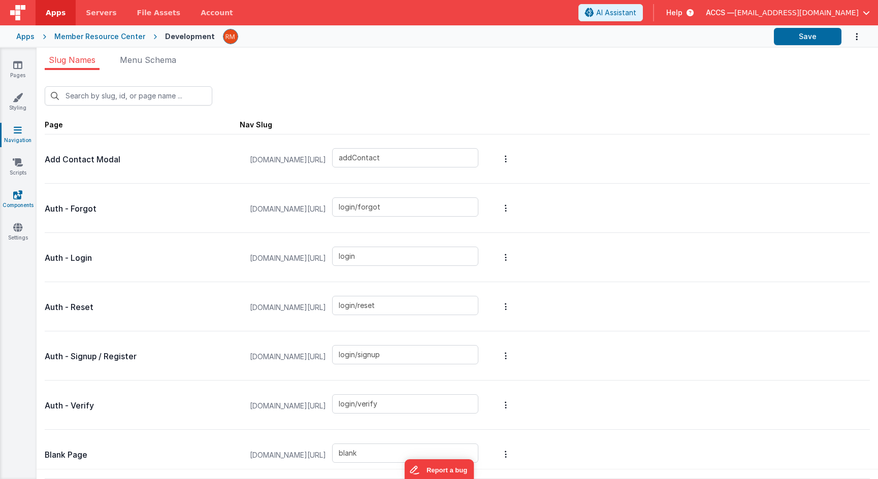
click at [15, 199] on icon at bounding box center [17, 195] width 9 height 10
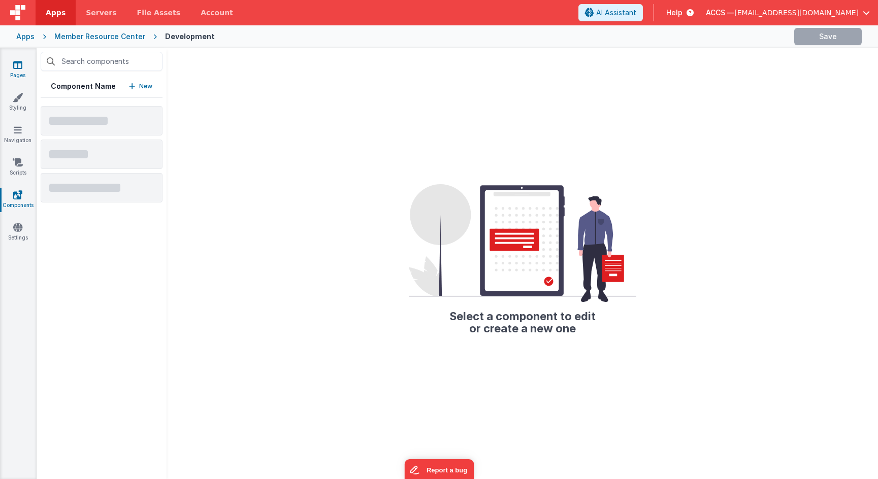
click at [21, 69] on icon at bounding box center [17, 65] width 9 height 10
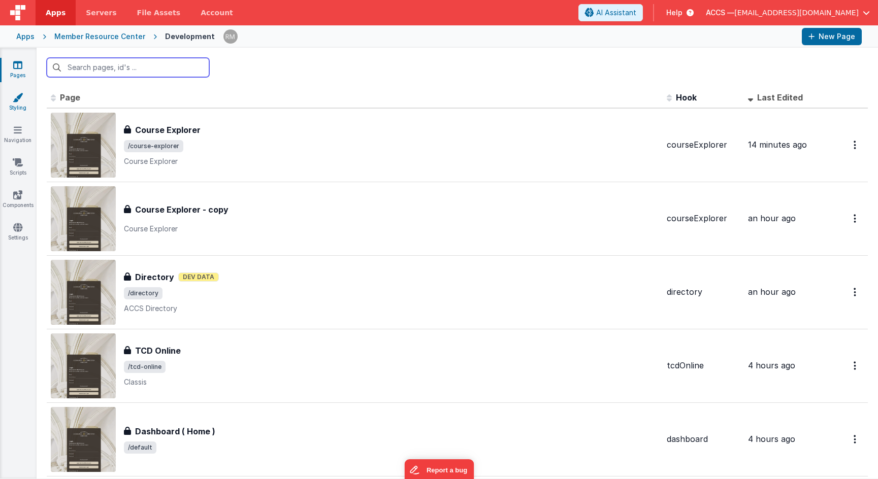
click at [22, 101] on icon at bounding box center [18, 97] width 10 height 10
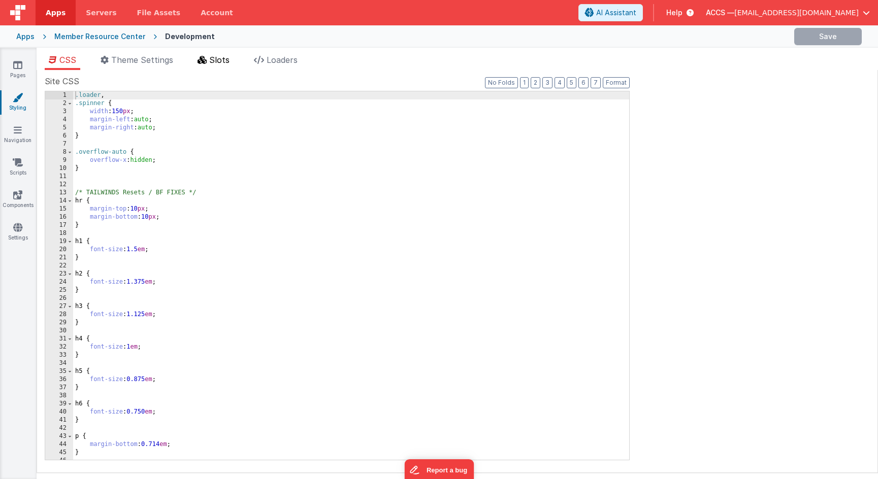
click at [216, 62] on span "Slots" at bounding box center [219, 60] width 20 height 10
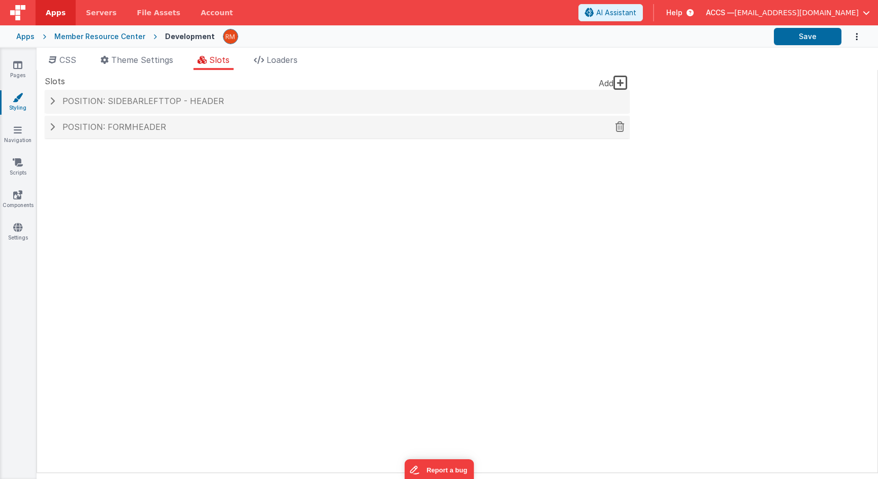
click at [231, 127] on h4 "Position: formHeader" at bounding box center [337, 127] width 575 height 9
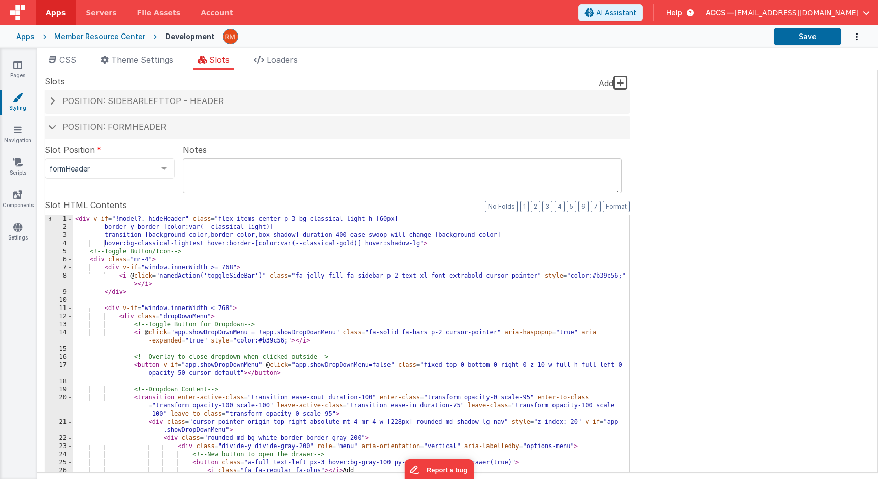
click at [221, 272] on div "< div v-if = "!model?._hideHeader" class = "flex items-center p-3 bg-classical-…" at bounding box center [351, 387] width 556 height 345
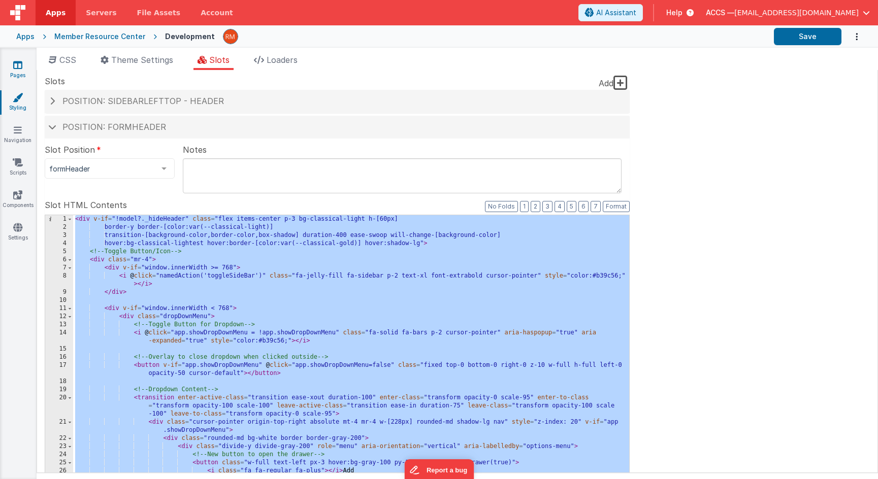
click at [17, 70] on icon at bounding box center [17, 65] width 9 height 10
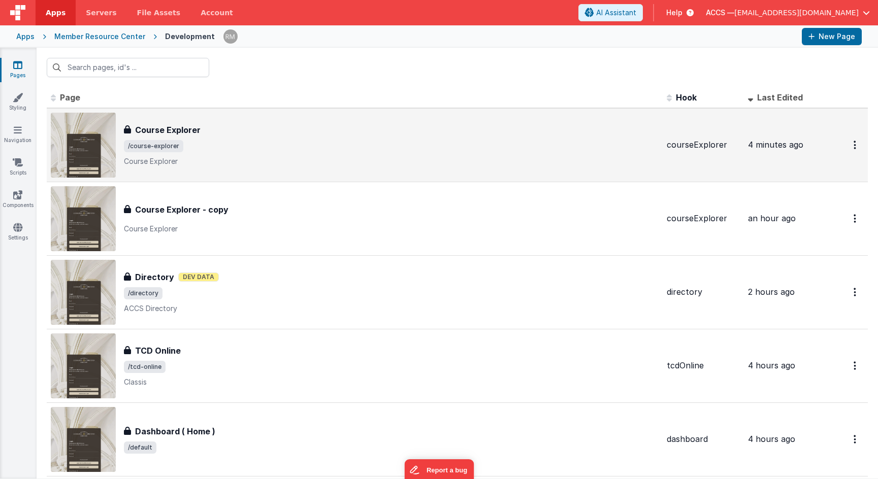
click at [220, 151] on span "/course-explorer" at bounding box center [391, 146] width 534 height 12
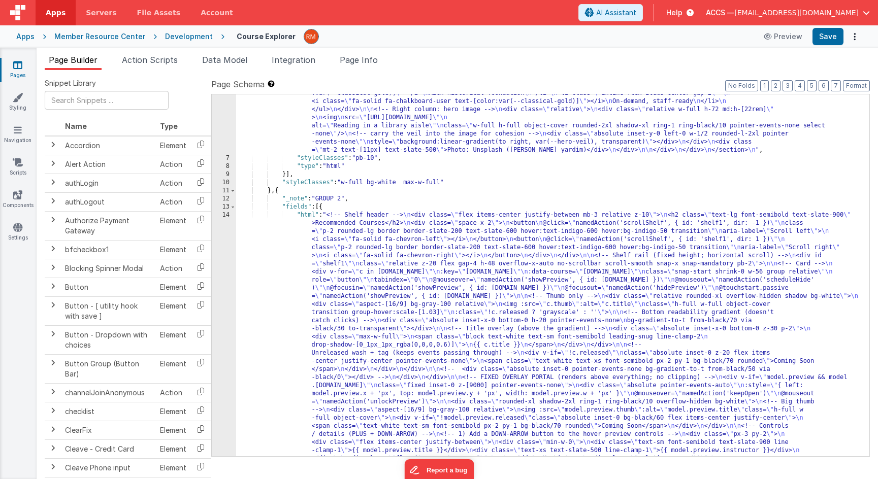
scroll to position [229, 0]
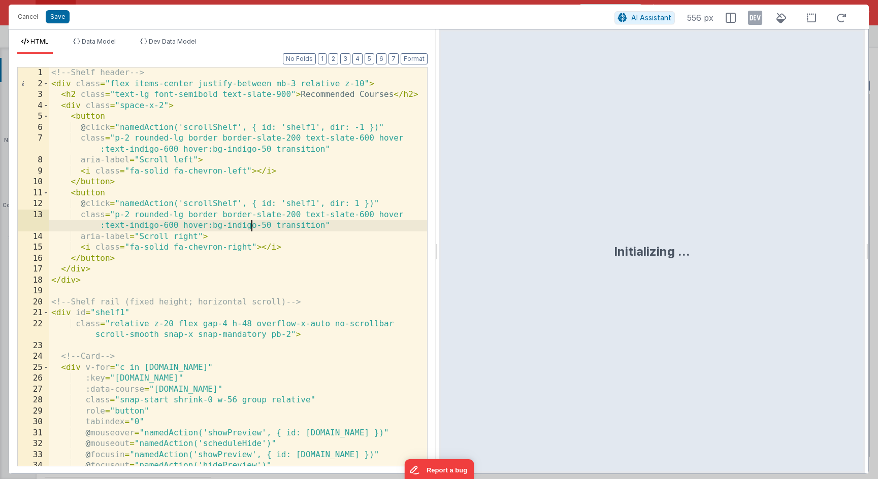
click at [252, 221] on div "<!-- Shelf header --> < div class = "flex items-center justify-between mb-3 rel…" at bounding box center [238, 278] width 378 height 420
click at [56, 18] on button "Save" at bounding box center [58, 16] width 24 height 13
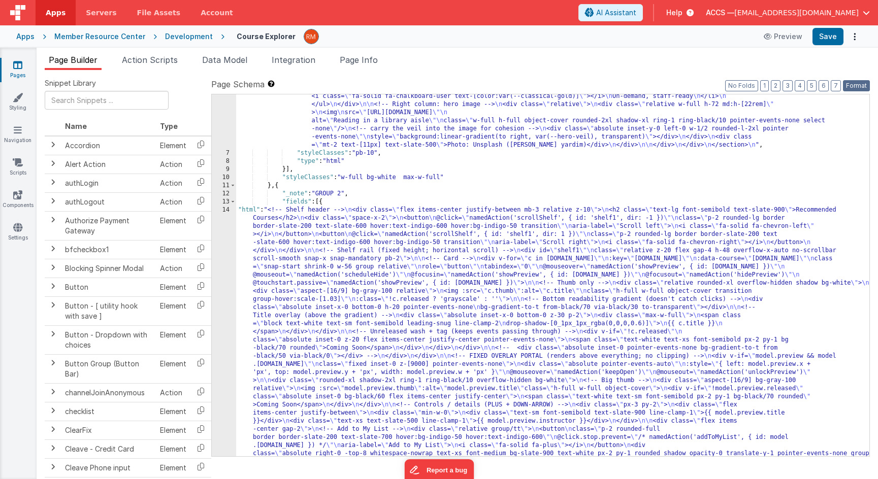
click at [858, 88] on button "Format" at bounding box center [855, 85] width 27 height 11
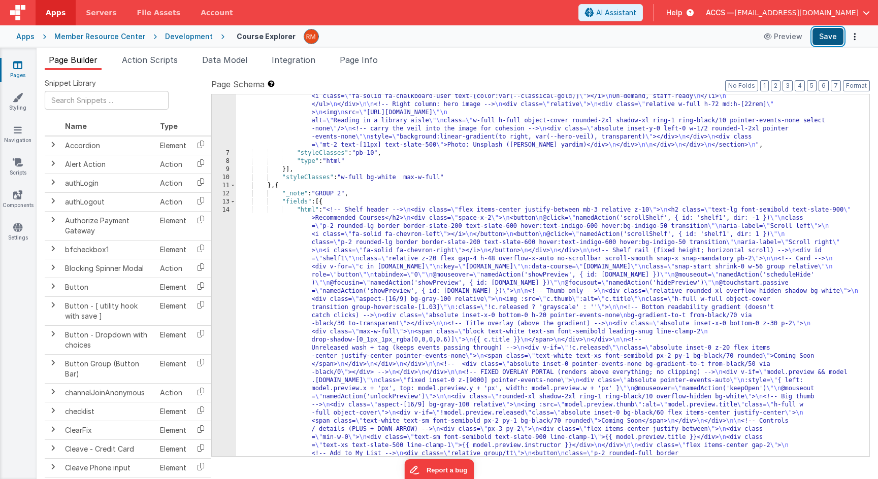
click at [822, 40] on button "Save" at bounding box center [827, 36] width 31 height 17
click at [837, 14] on span "rmertzic@accsedu.org" at bounding box center [796, 13] width 124 height 10
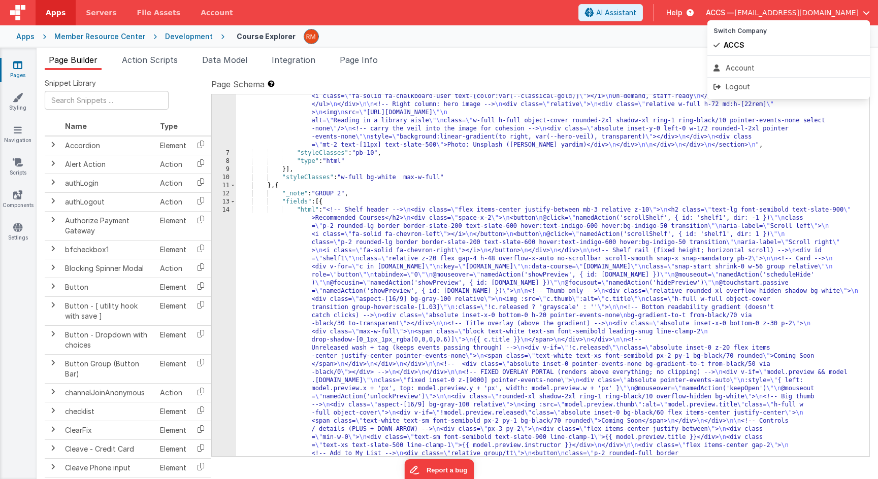
click at [454, 244] on button at bounding box center [439, 239] width 878 height 479
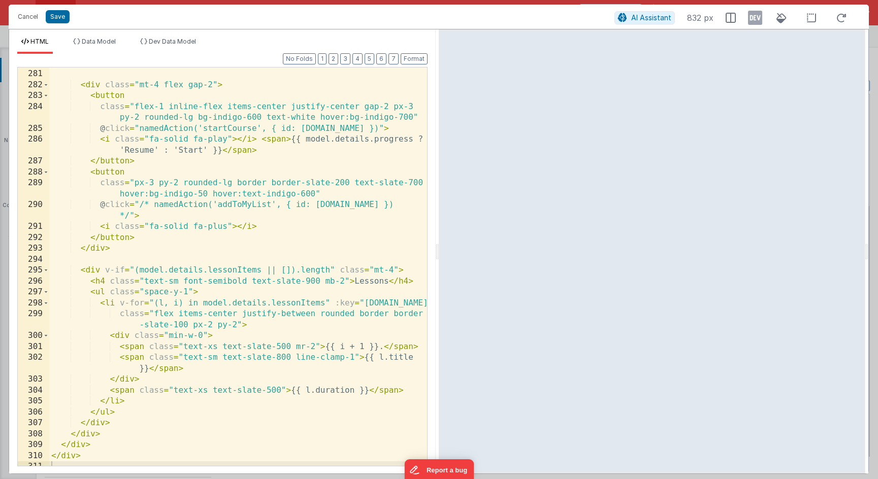
scroll to position [3857, 0]
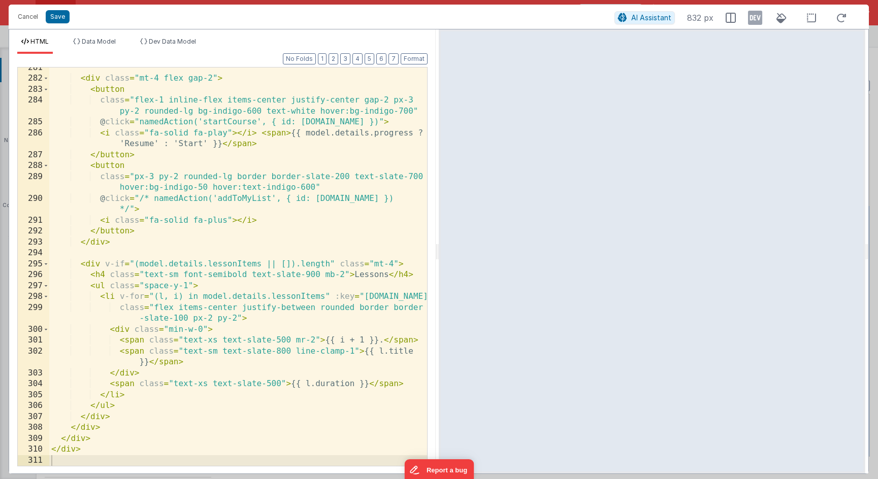
click at [264, 256] on div "< div class = "mt-4 flex gap-2" > < button class = "flex-1 inline-flex items-ce…" at bounding box center [238, 272] width 378 height 420
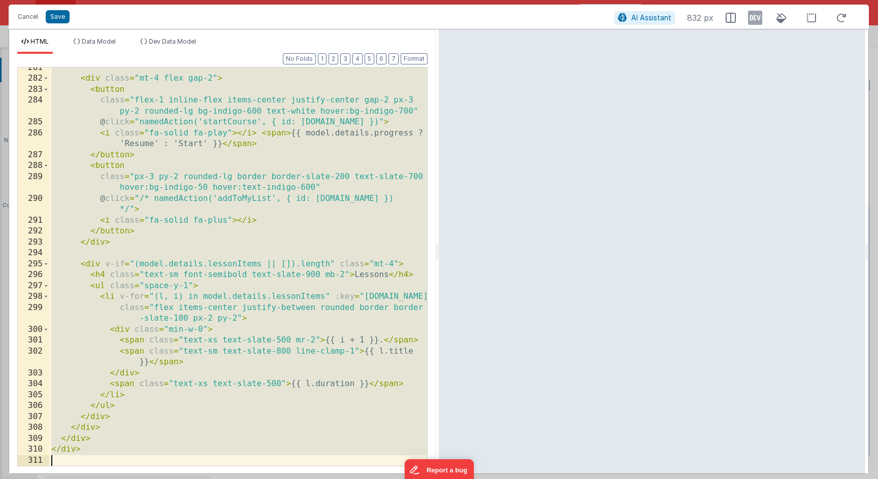
click at [222, 244] on div "< div class = "mt-4 flex gap-2" > < button class = "flex-1 inline-flex items-ce…" at bounding box center [238, 272] width 378 height 420
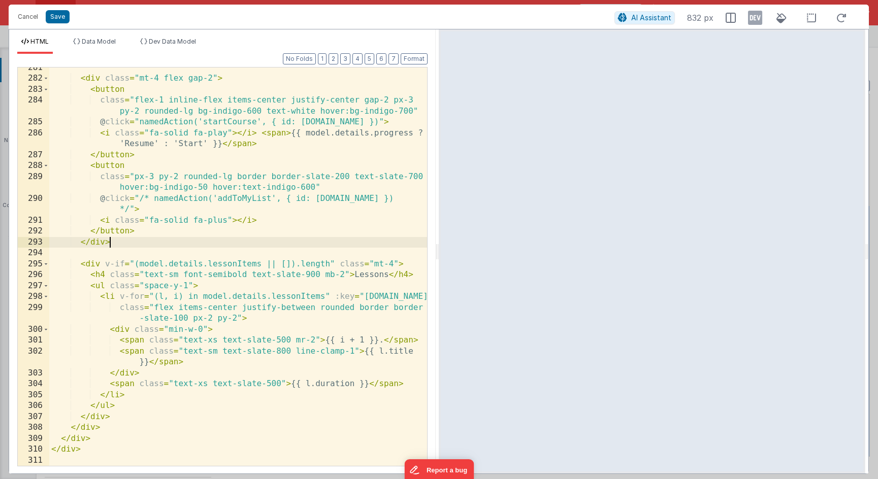
click at [216, 291] on div "< div class = "mt-4 flex gap-2" > < button class = "flex-1 inline-flex items-ce…" at bounding box center [238, 272] width 378 height 420
click at [62, 14] on button "Save" at bounding box center [58, 16] width 24 height 13
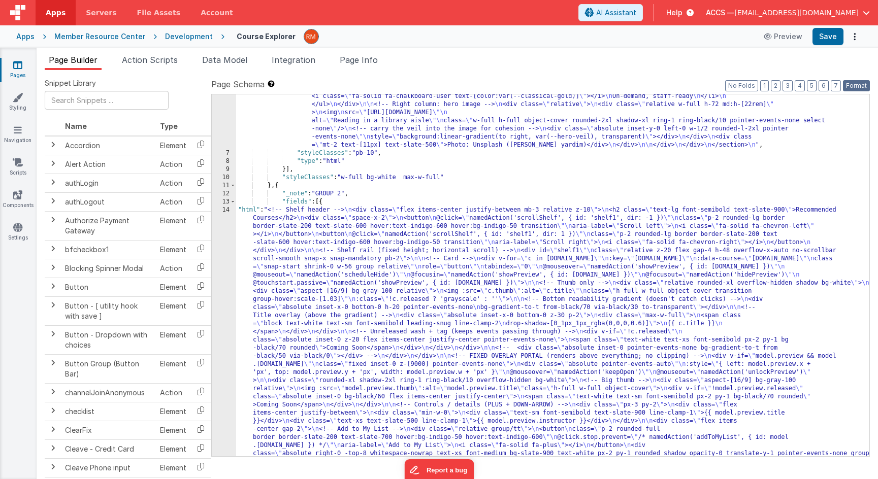
click at [853, 87] on button "Format" at bounding box center [855, 85] width 27 height 11
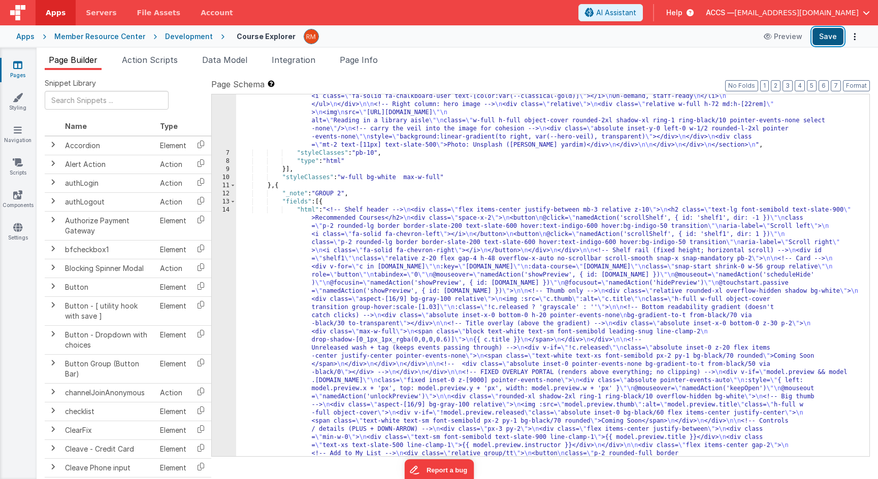
click at [832, 42] on button "Save" at bounding box center [827, 36] width 31 height 17
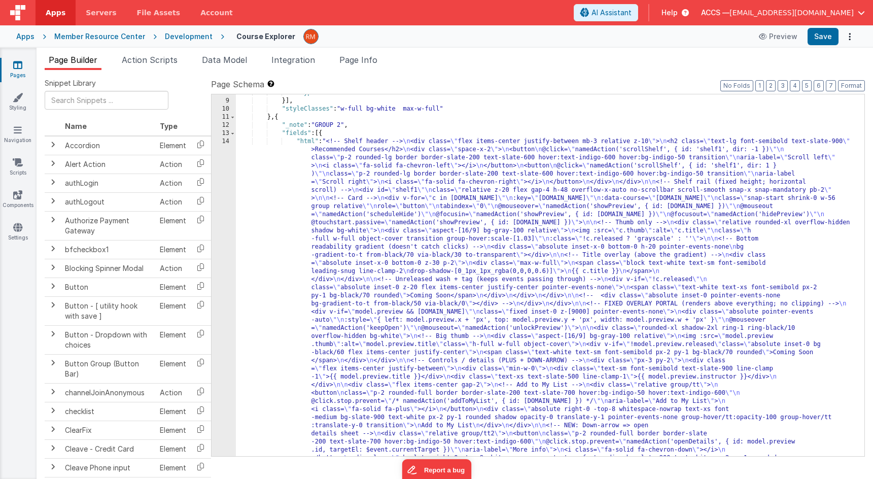
scroll to position [305, 0]
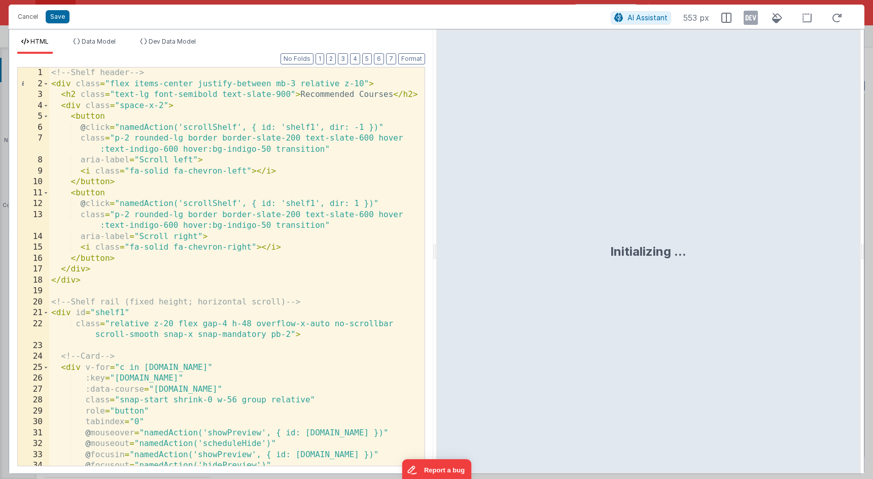
click at [210, 147] on div "<!-- Shelf header --> < div class = "flex items-center justify-between mb-3 rel…" at bounding box center [237, 278] width 376 height 420
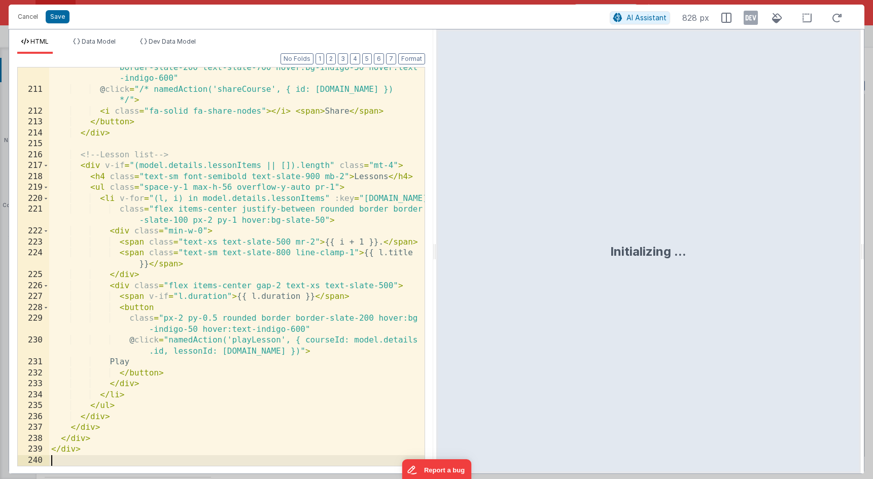
scroll to position [2842, 0]
click at [55, 20] on button "Save" at bounding box center [58, 16] width 24 height 13
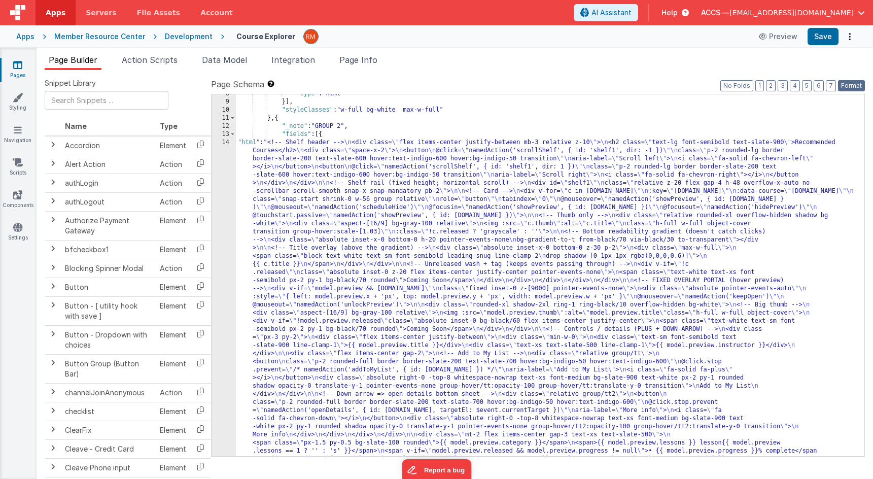
click at [844, 88] on button "Format" at bounding box center [851, 85] width 27 height 11
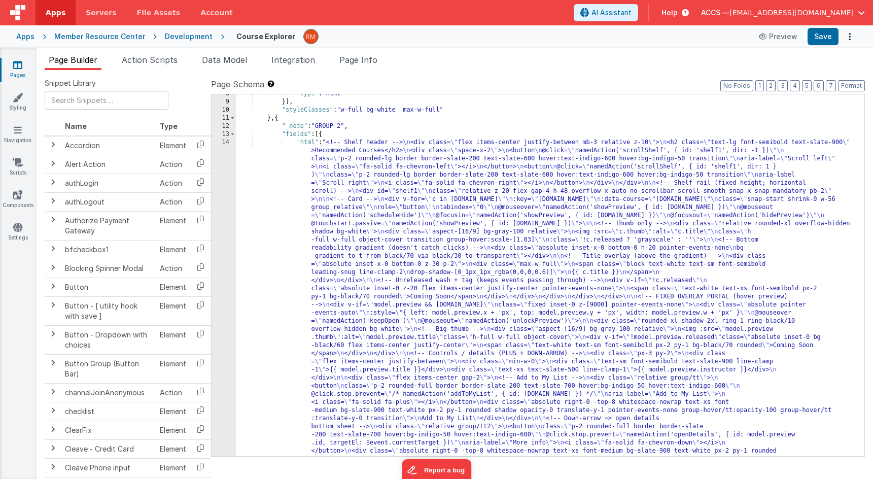
click at [822, 49] on div "Page Builder Action Scripts Data Model Integration Page Info Snippet Library Na…" at bounding box center [455, 263] width 837 height 431
click at [820, 40] on button "Save" at bounding box center [823, 36] width 31 height 17
